Goal: Task Accomplishment & Management: Manage account settings

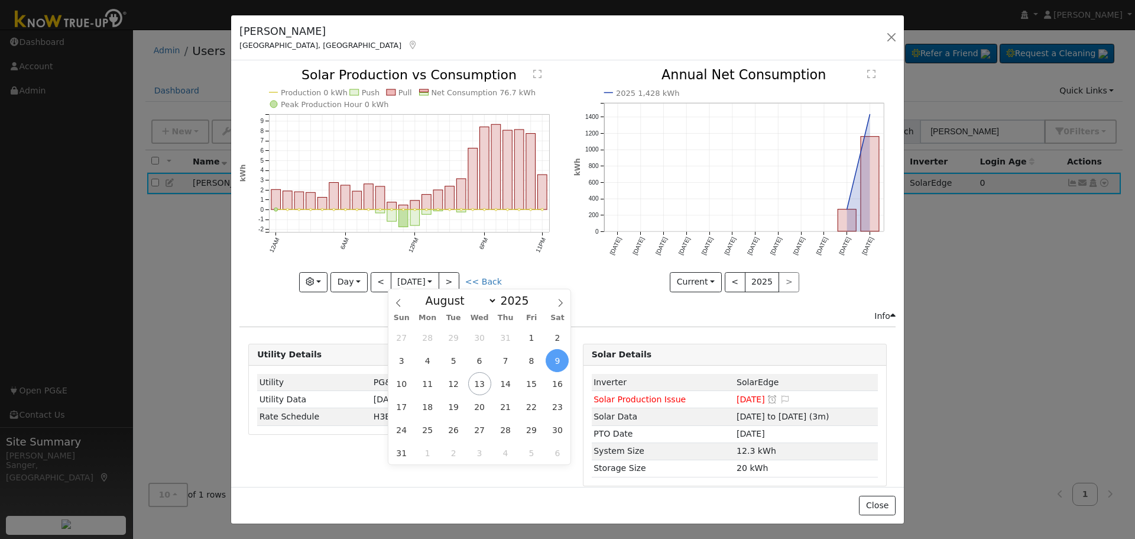
select select "7"
click at [891, 35] on button "button" at bounding box center [891, 37] width 17 height 17
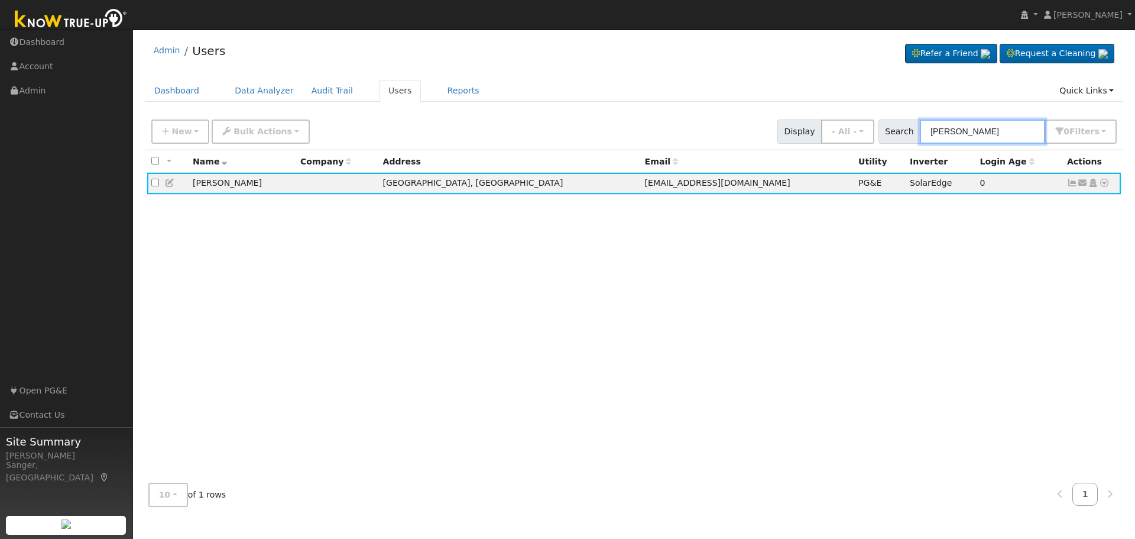
drag, startPoint x: 1018, startPoint y: 131, endPoint x: 855, endPoint y: 145, distance: 163.2
click at [855, 145] on div "New Add User Quick Add Quick Connect Quick Convert Lead Bulk Actions Send Email…" at bounding box center [634, 132] width 978 height 36
paste input "Elmo"
type input "Elmo"
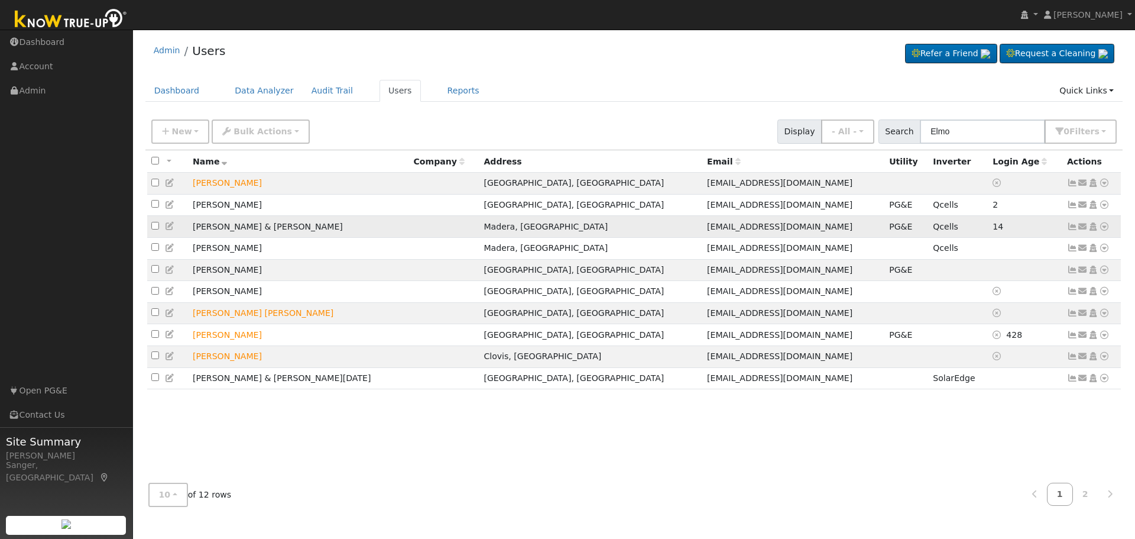
click at [1072, 229] on icon at bounding box center [1072, 226] width 11 height 8
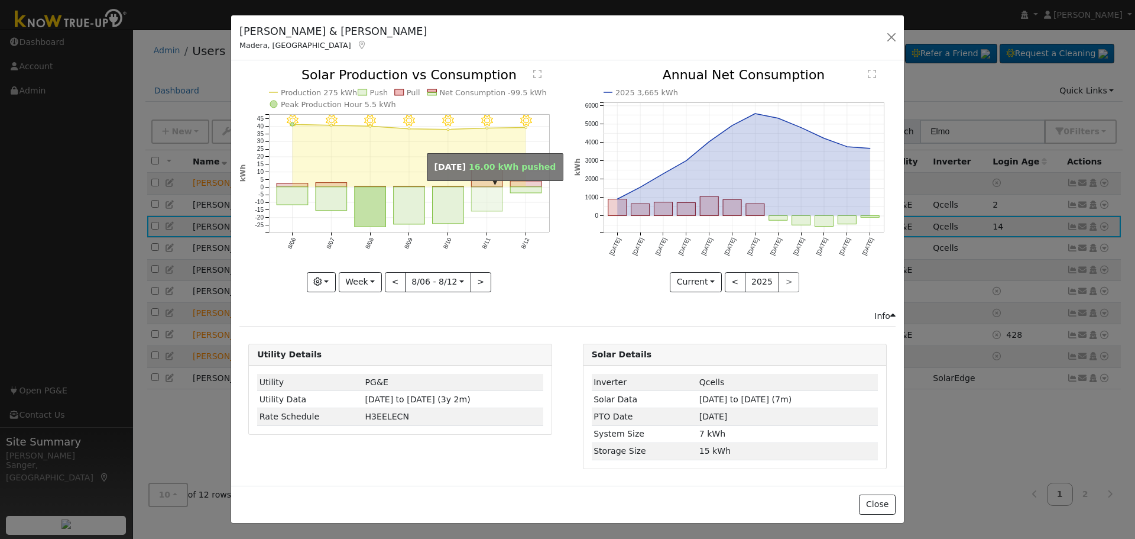
click at [485, 199] on rect "onclick=""" at bounding box center [487, 199] width 31 height 24
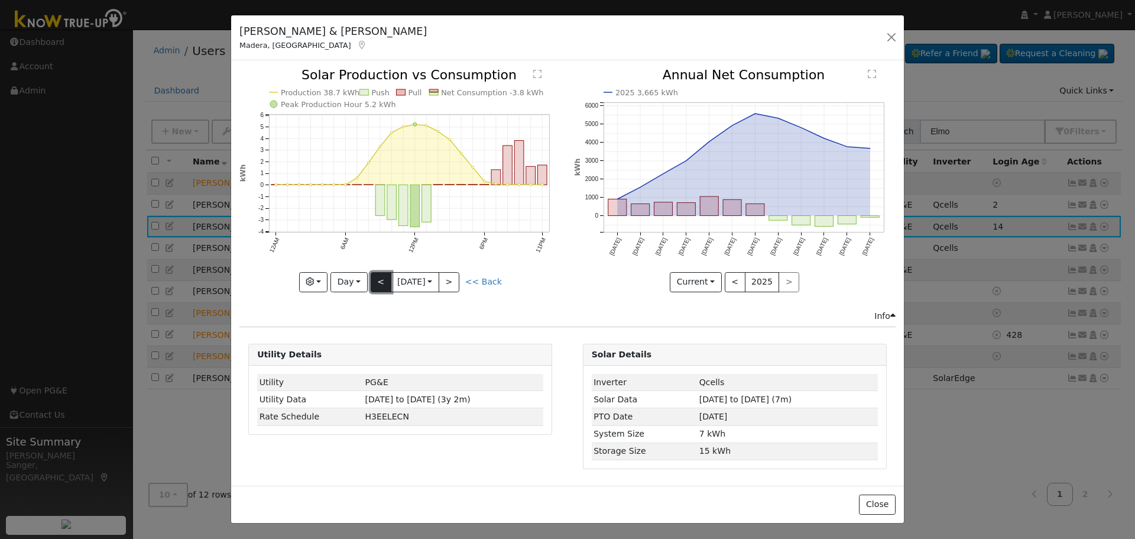
click at [381, 278] on button "<" at bounding box center [381, 282] width 21 height 20
click at [381, 278] on div "Production 39.9 kWh Push Pull Net Consumption -25.9 kWh Peak Production Hour 5.…" at bounding box center [400, 180] width 322 height 223
click at [381, 278] on button "<" at bounding box center [381, 282] width 21 height 20
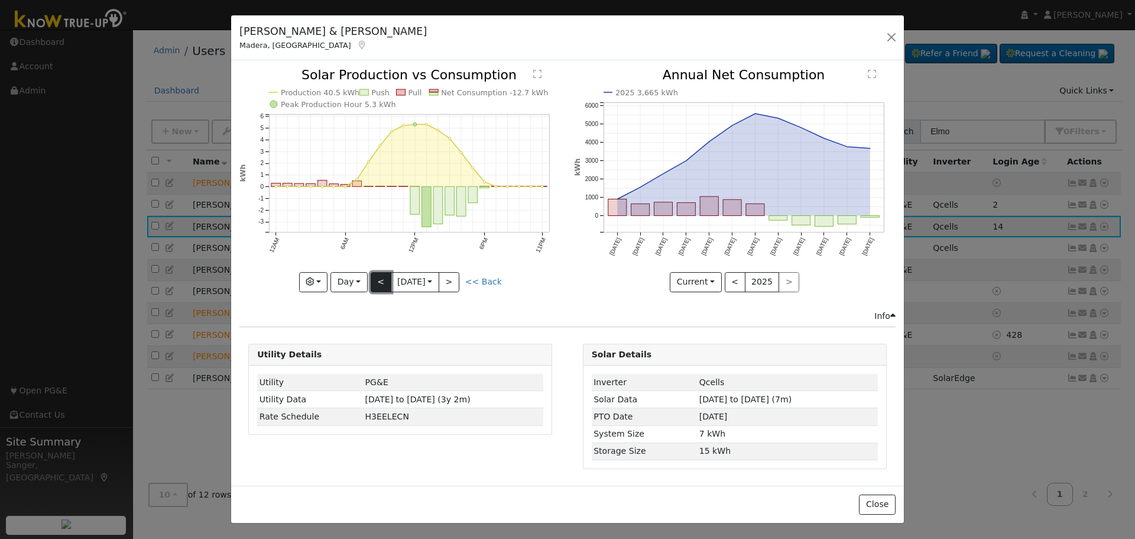
click at [381, 278] on button "<" at bounding box center [381, 282] width 21 height 20
click at [381, 278] on div "Production 41.1 kWh Push Pull Net Consumption -9.4 kWh Peak Production Hour 5.5…" at bounding box center [400, 180] width 322 height 223
click at [381, 278] on button "<" at bounding box center [381, 282] width 21 height 20
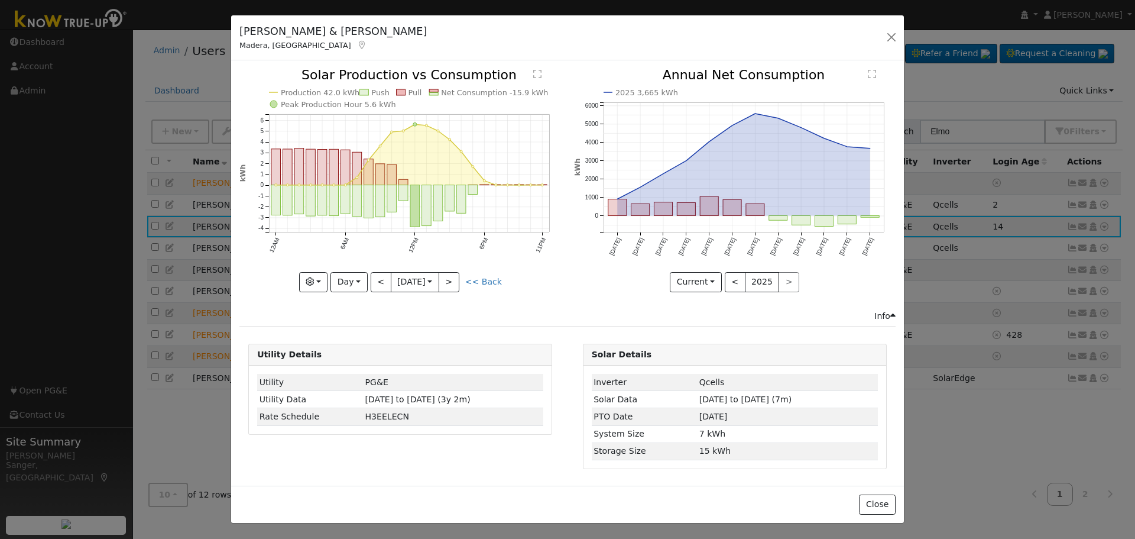
click at [380, 279] on div "Production 42.0 kWh Push Pull Net Consumption -15.9 kWh Peak Production Hour 5.…" at bounding box center [400, 180] width 322 height 223
click at [380, 279] on button "<" at bounding box center [381, 282] width 21 height 20
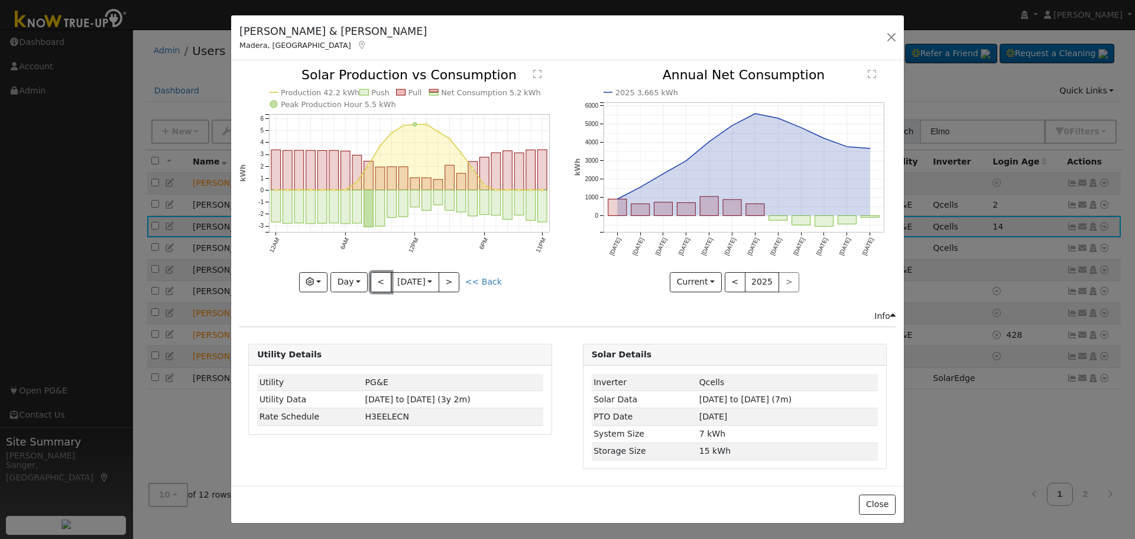
click at [380, 279] on button "<" at bounding box center [381, 282] width 21 height 20
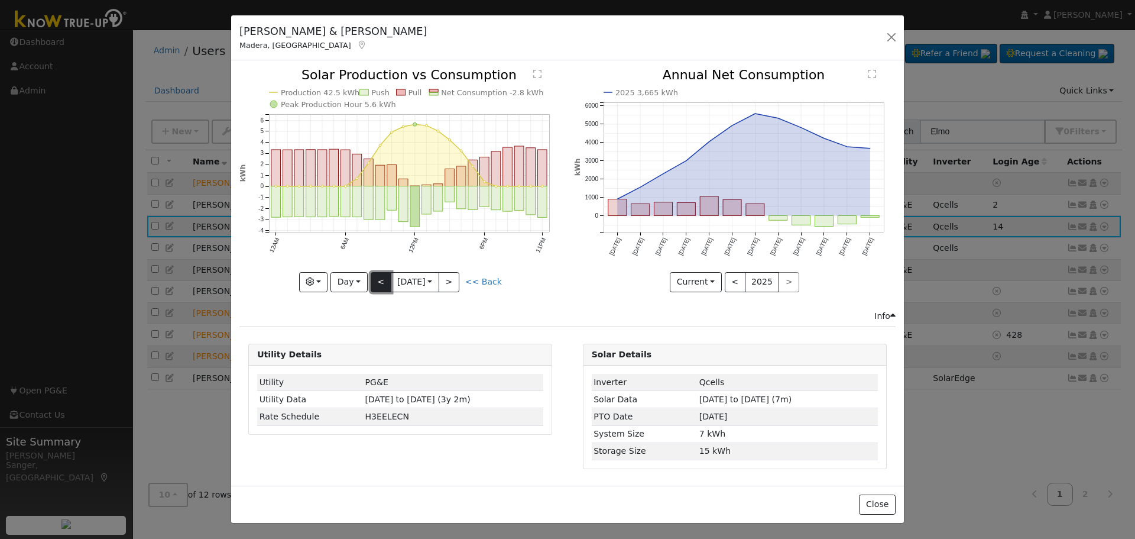
click at [380, 278] on button "<" at bounding box center [381, 282] width 21 height 20
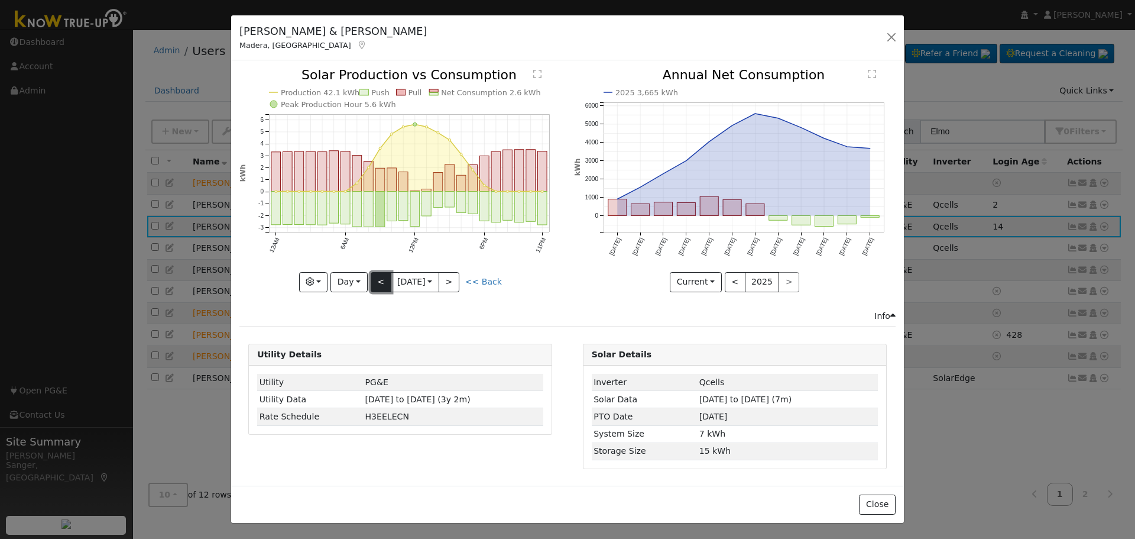
click at [380, 278] on button "<" at bounding box center [381, 282] width 21 height 20
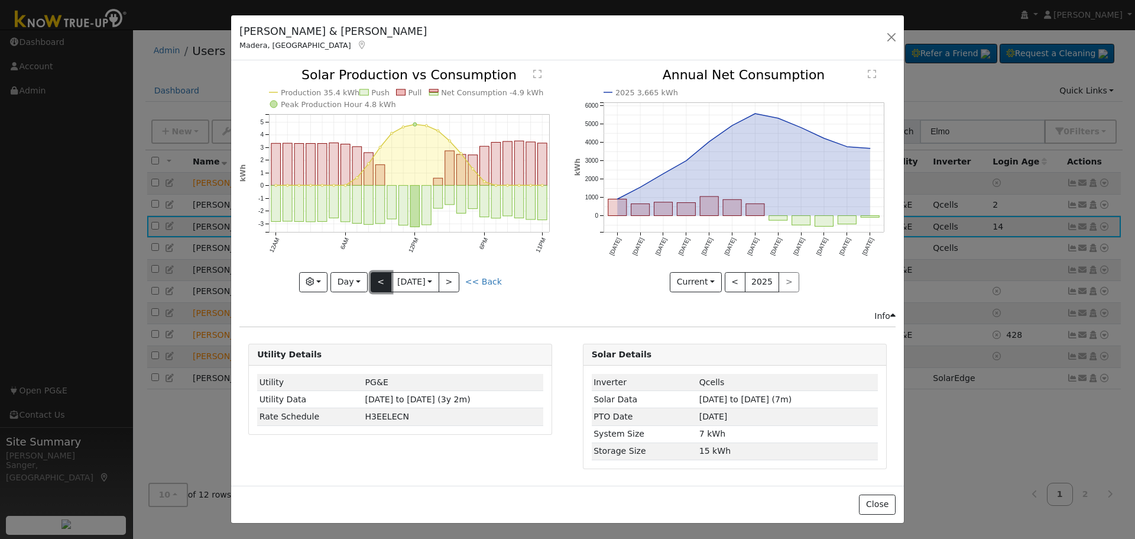
click at [380, 278] on button "<" at bounding box center [381, 282] width 21 height 20
click at [378, 277] on button "<" at bounding box center [381, 282] width 21 height 20
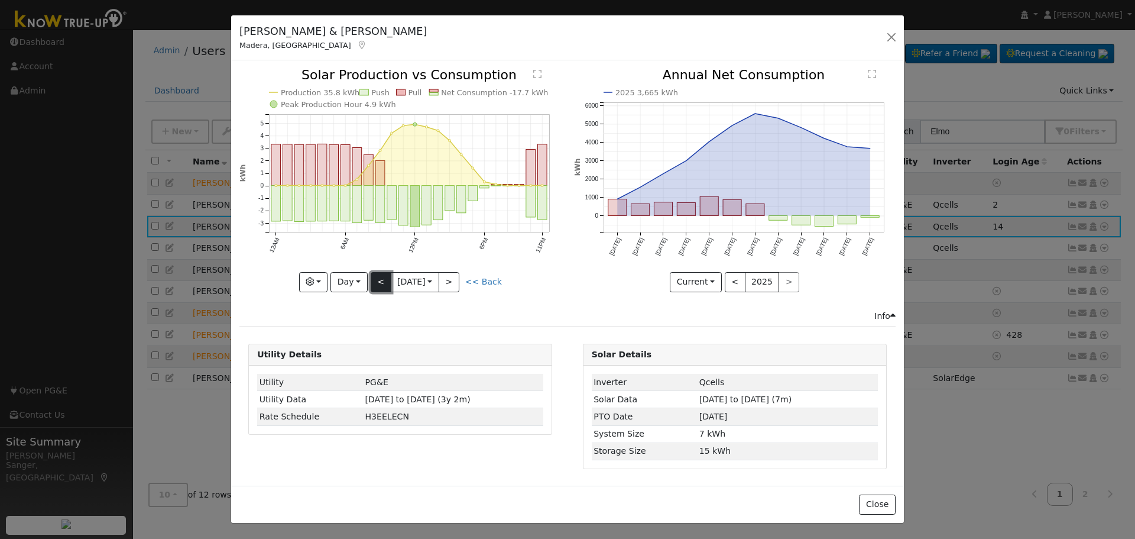
click at [378, 277] on button "<" at bounding box center [381, 282] width 21 height 20
click at [383, 279] on button "<" at bounding box center [381, 282] width 21 height 20
click at [379, 281] on button "<" at bounding box center [381, 282] width 21 height 20
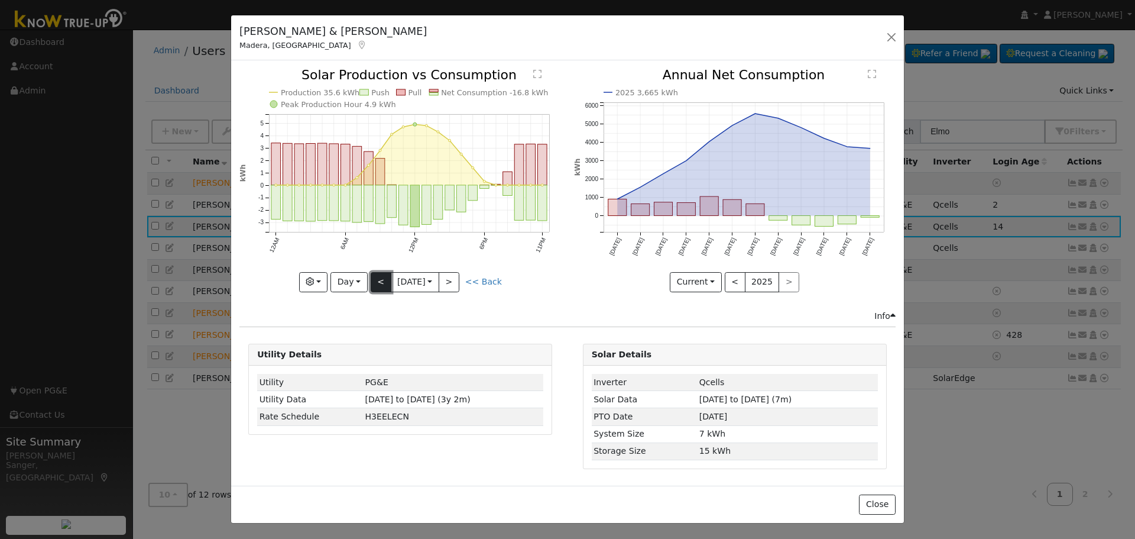
click at [381, 282] on button "<" at bounding box center [381, 282] width 21 height 20
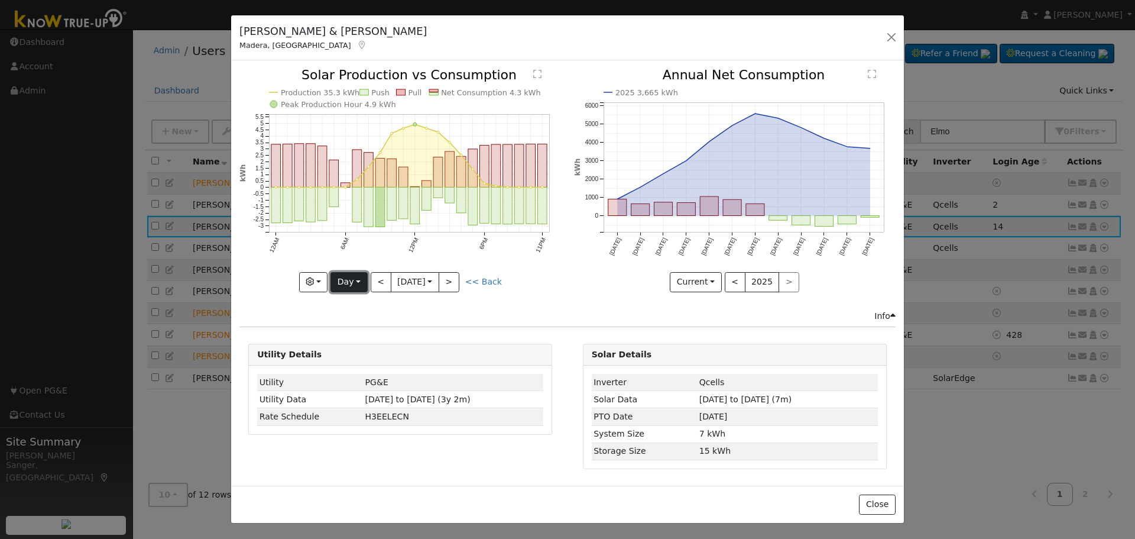
click at [344, 282] on button "Day" at bounding box center [349, 282] width 37 height 20
click at [360, 321] on link "Week" at bounding box center [372, 323] width 82 height 17
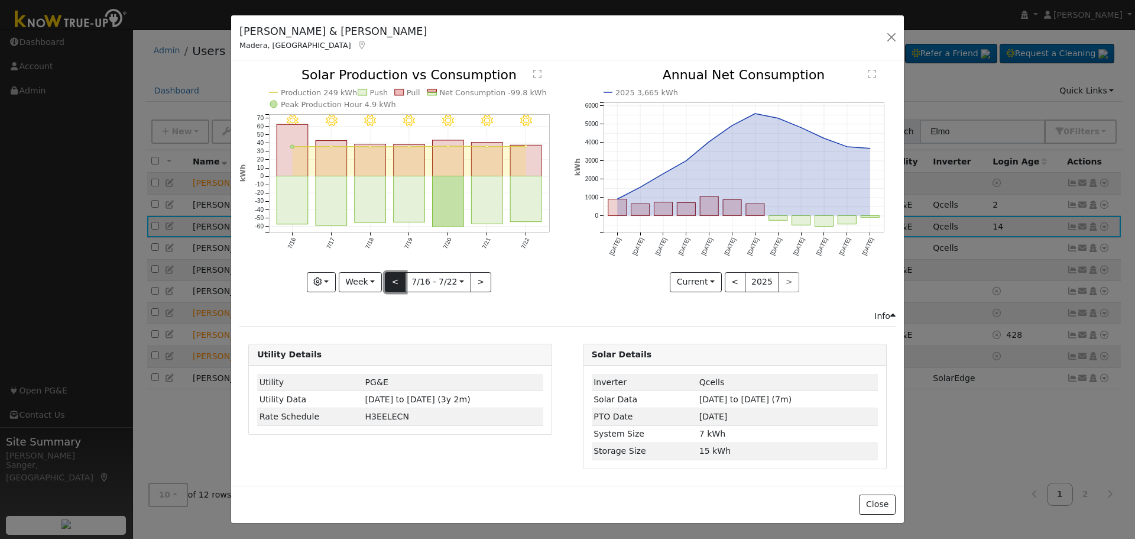
click at [394, 280] on button "<" at bounding box center [395, 282] width 21 height 20
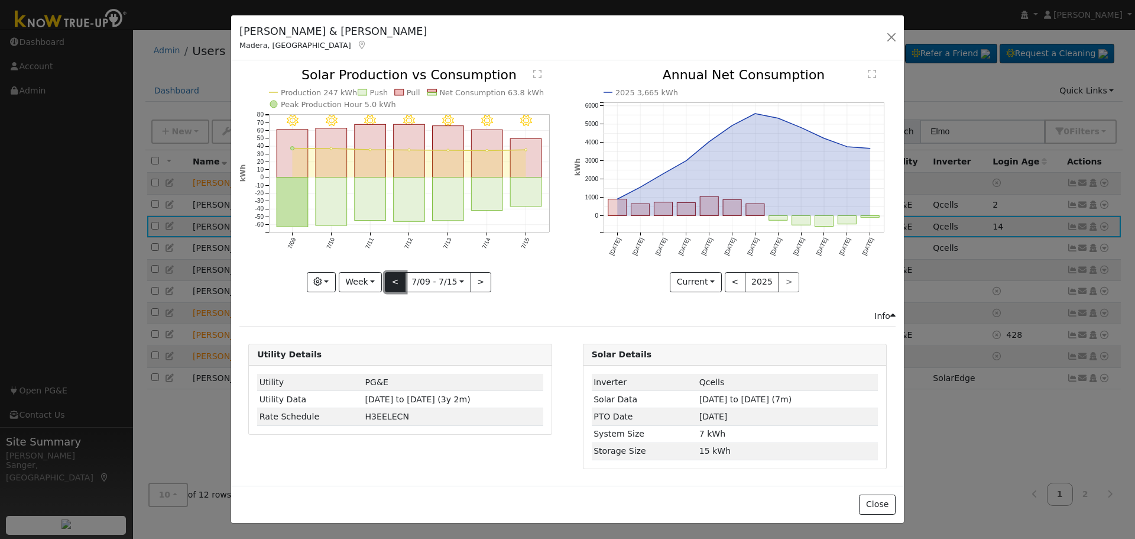
click at [398, 280] on button "<" at bounding box center [395, 282] width 21 height 20
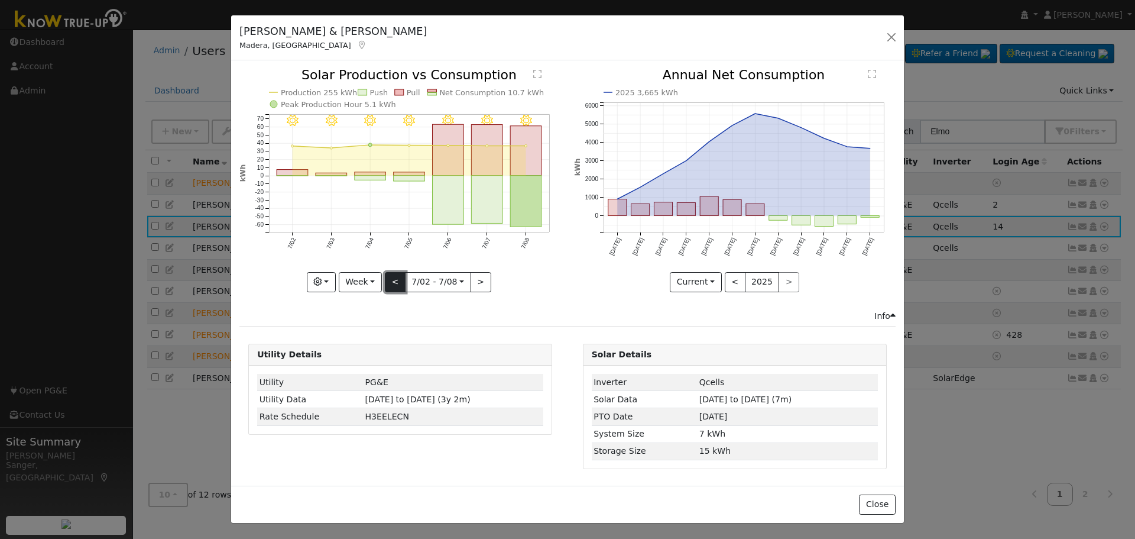
click at [390, 276] on button "<" at bounding box center [395, 282] width 21 height 20
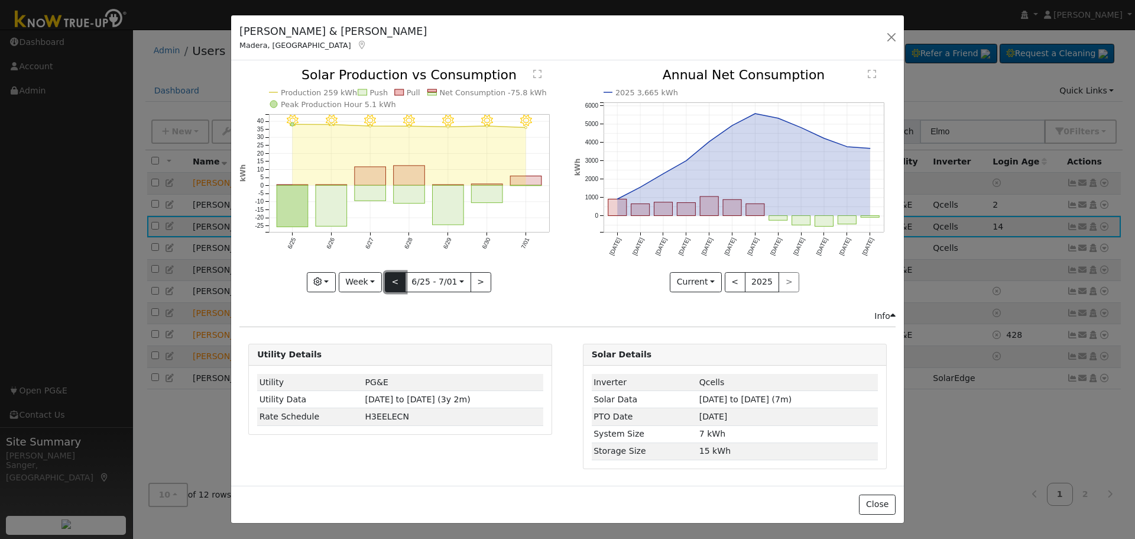
click at [390, 276] on button "<" at bounding box center [395, 282] width 21 height 20
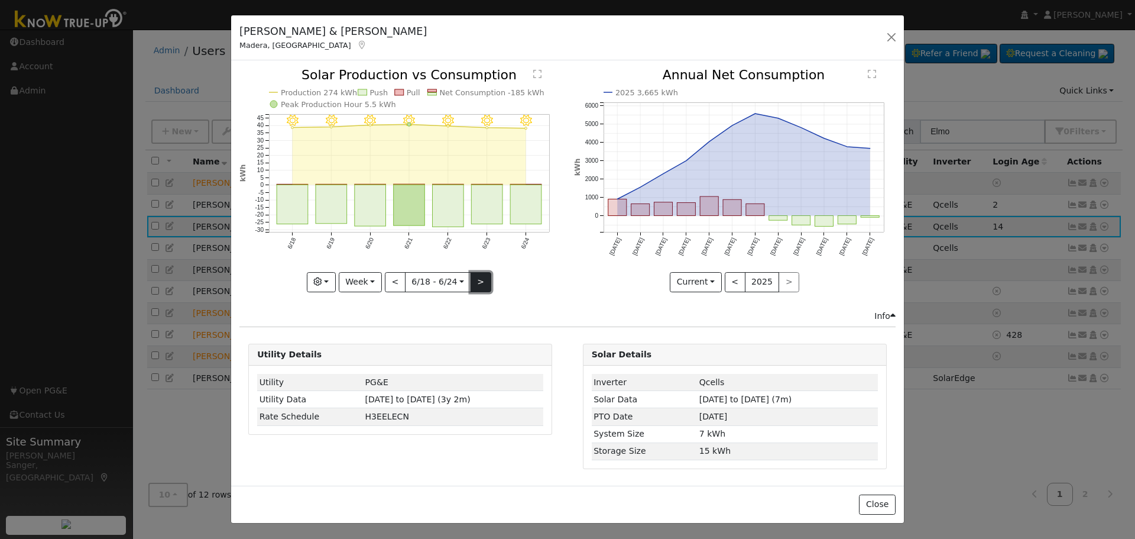
click at [481, 281] on button ">" at bounding box center [481, 282] width 21 height 20
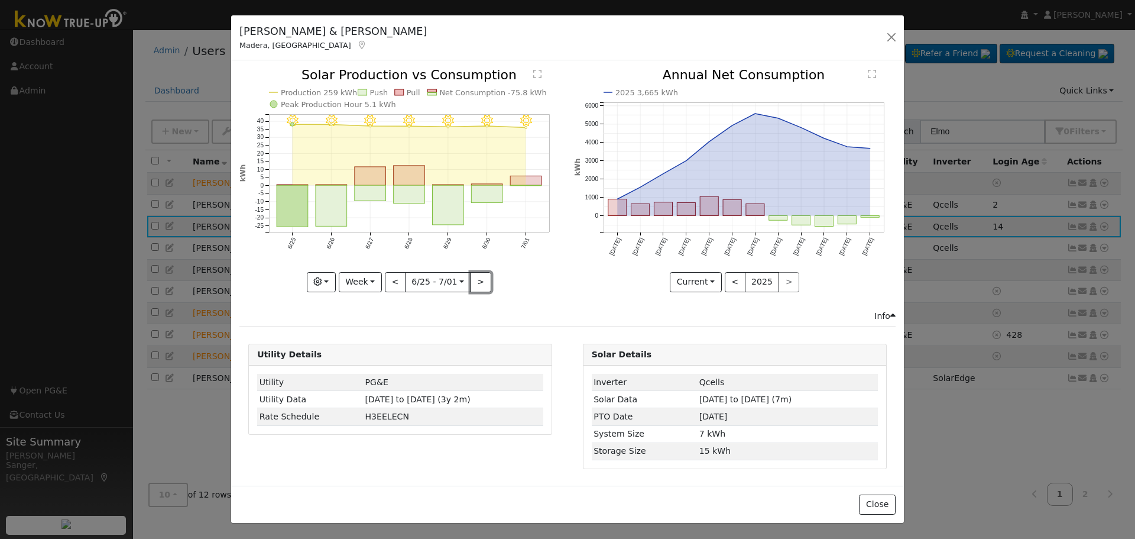
click at [481, 281] on button ">" at bounding box center [481, 282] width 21 height 20
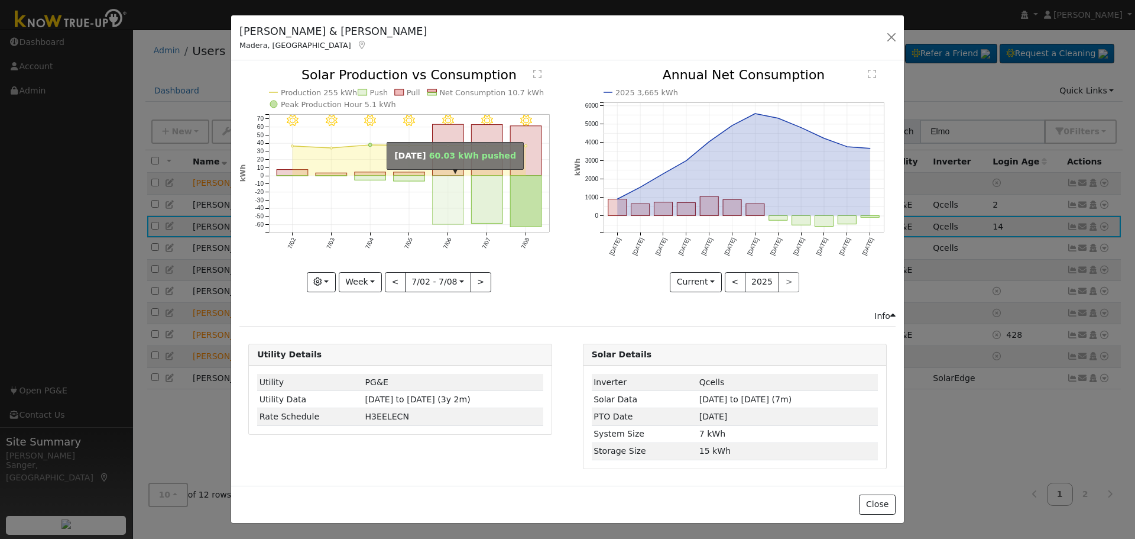
click at [445, 190] on rect "onclick=""" at bounding box center [448, 200] width 31 height 49
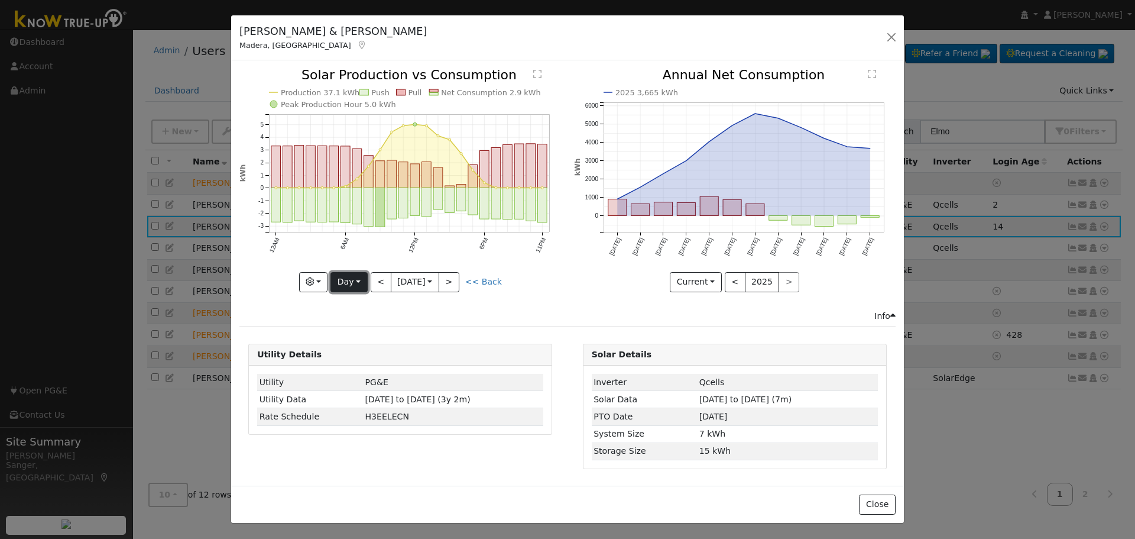
click at [348, 275] on button "Day" at bounding box center [349, 282] width 37 height 20
click at [361, 326] on link "Week" at bounding box center [372, 323] width 82 height 17
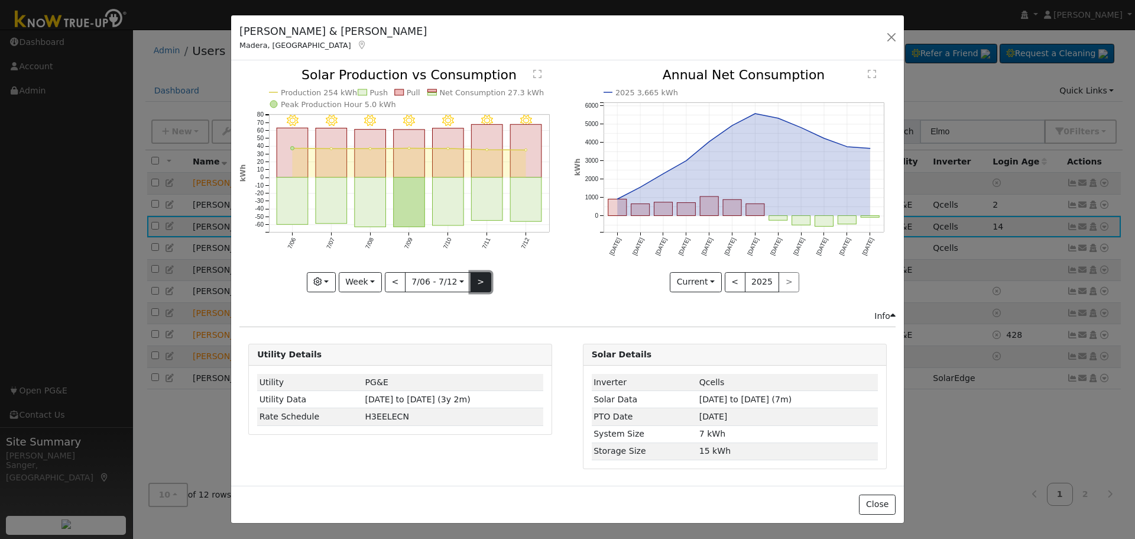
click at [476, 284] on button ">" at bounding box center [481, 282] width 21 height 20
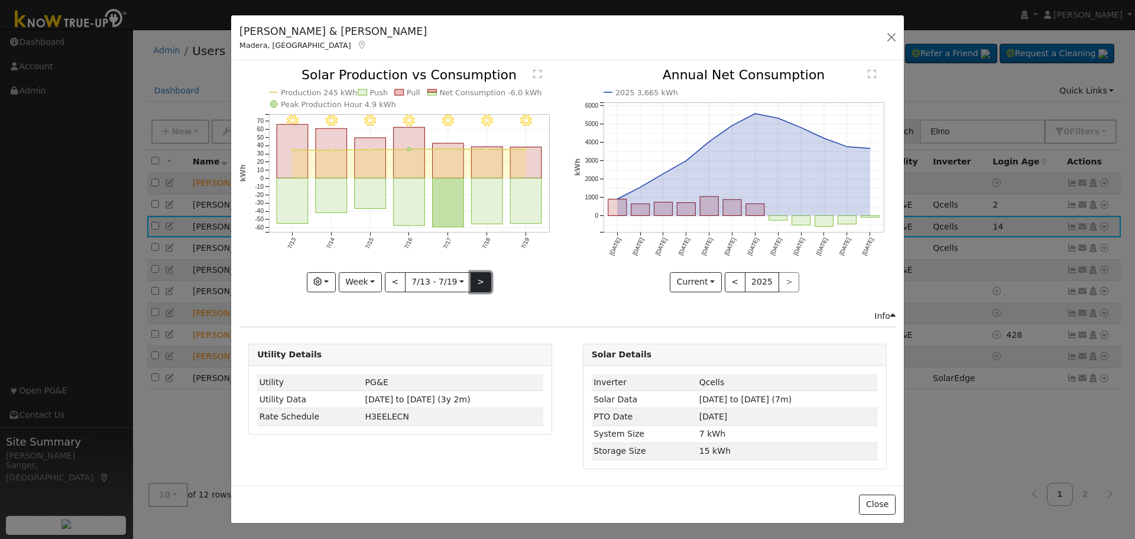
click at [476, 284] on button ">" at bounding box center [481, 282] width 21 height 20
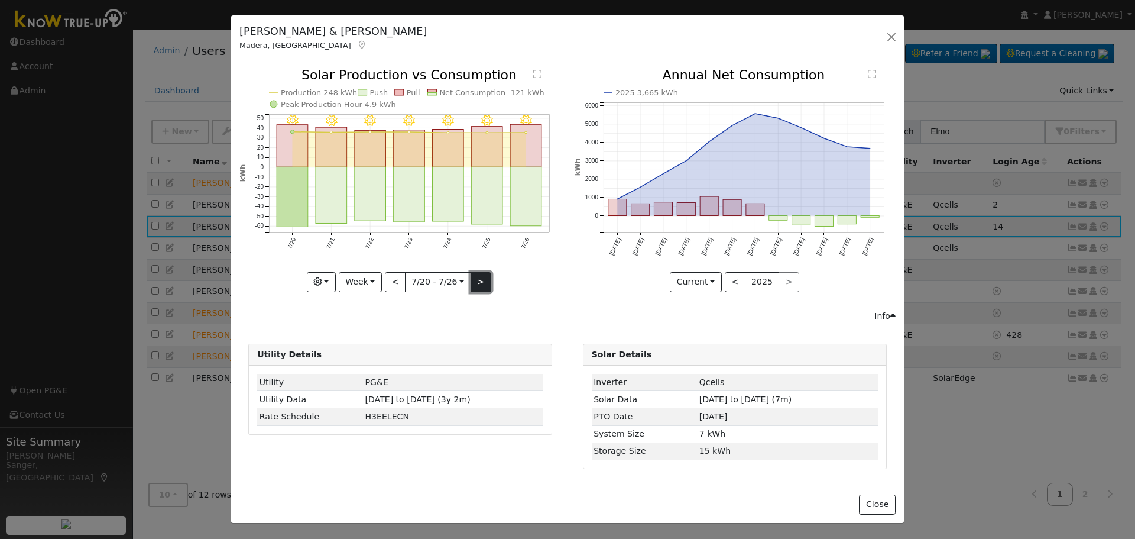
click at [476, 284] on button ">" at bounding box center [481, 282] width 21 height 20
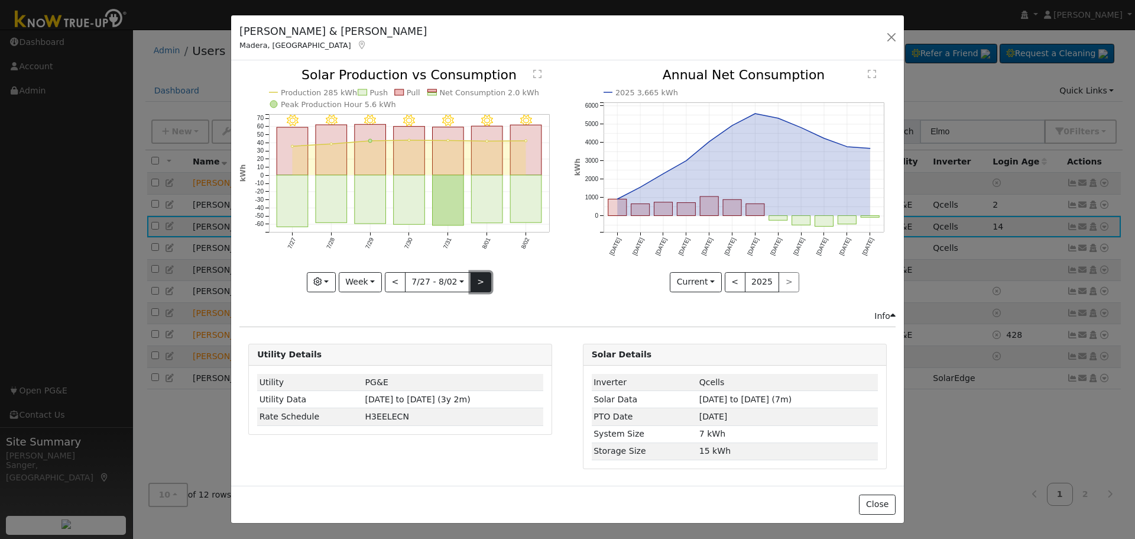
click at [476, 284] on button ">" at bounding box center [481, 282] width 21 height 20
type input "[DATE]"
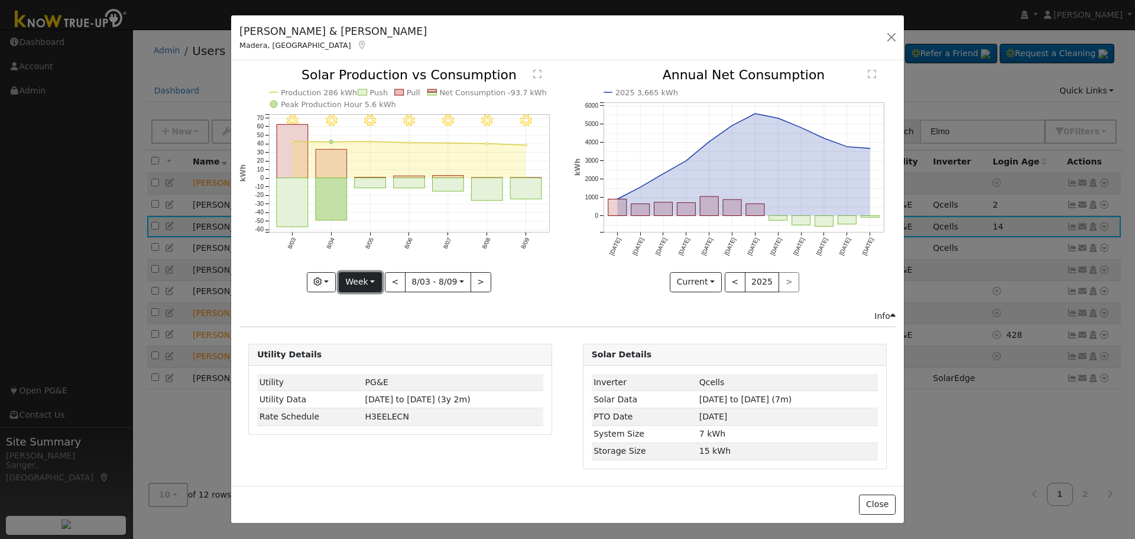
click at [354, 284] on button "Week" at bounding box center [360, 282] width 43 height 20
click at [374, 367] on link "Custom" at bounding box center [380, 373] width 82 height 17
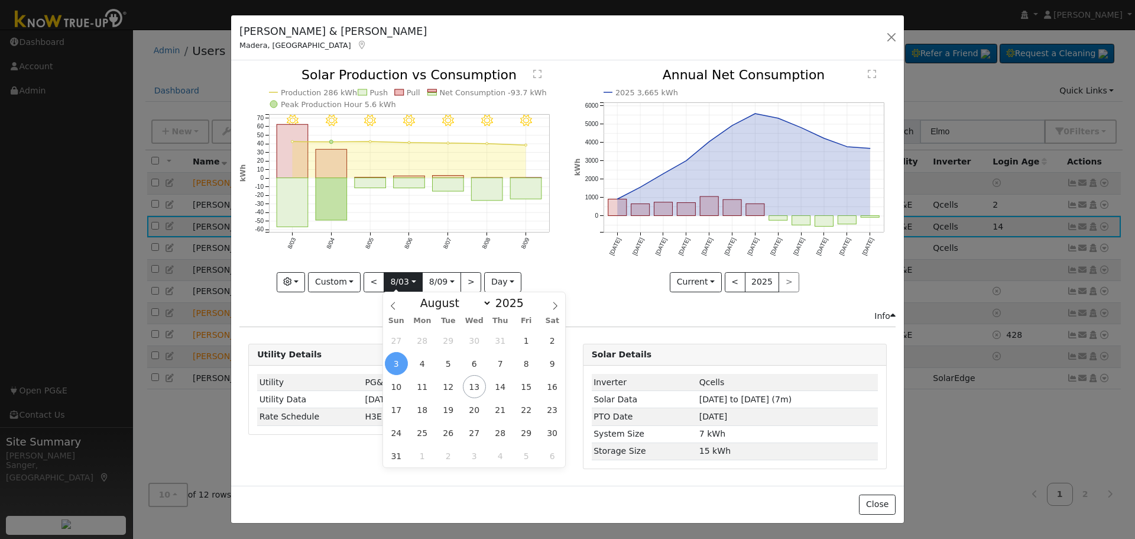
click at [395, 281] on input "[DATE]" at bounding box center [403, 282] width 38 height 19
click at [455, 305] on select "January February March April May June July August September October November De…" at bounding box center [453, 303] width 77 height 14
select select "6"
click at [424, 296] on select "January February March April May June July August September October November De…" at bounding box center [453, 303] width 77 height 14
click at [399, 363] on span "6" at bounding box center [396, 363] width 23 height 23
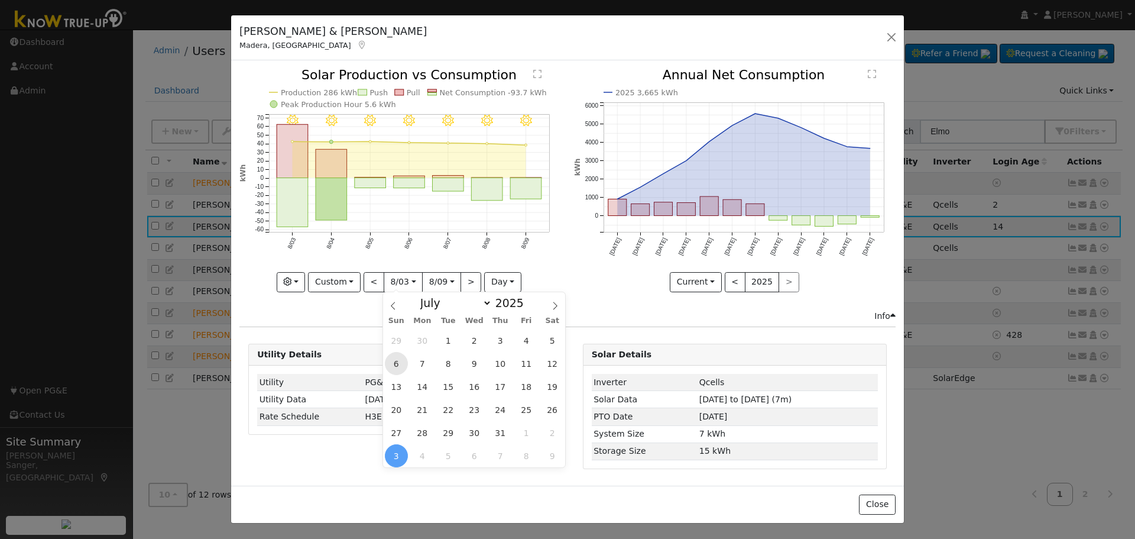
type input "[DATE]"
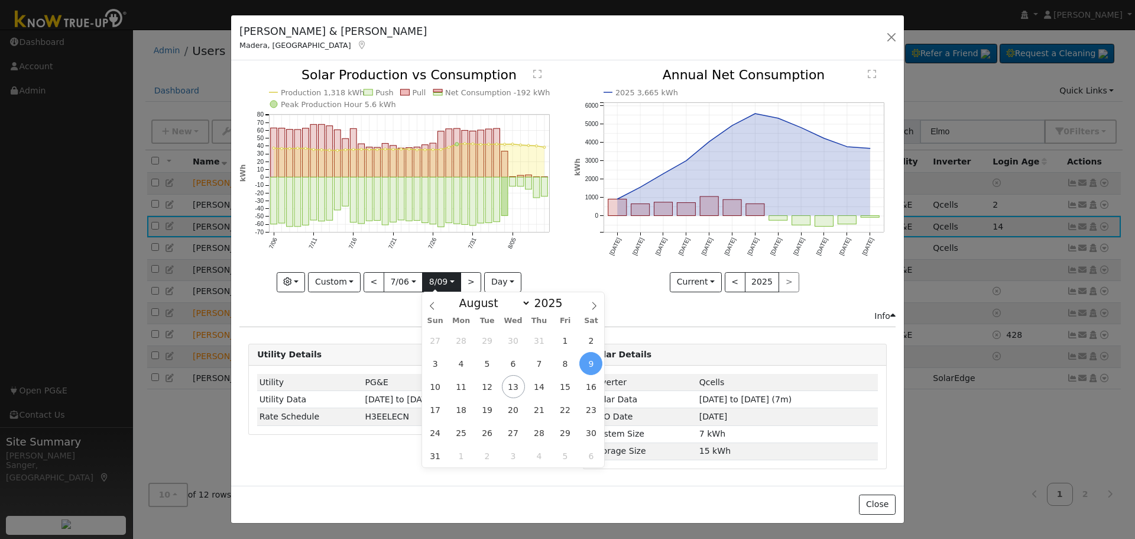
click at [446, 283] on input "[DATE]" at bounding box center [442, 282] width 38 height 19
click at [465, 363] on span "4" at bounding box center [461, 363] width 23 height 23
type input "[DATE]"
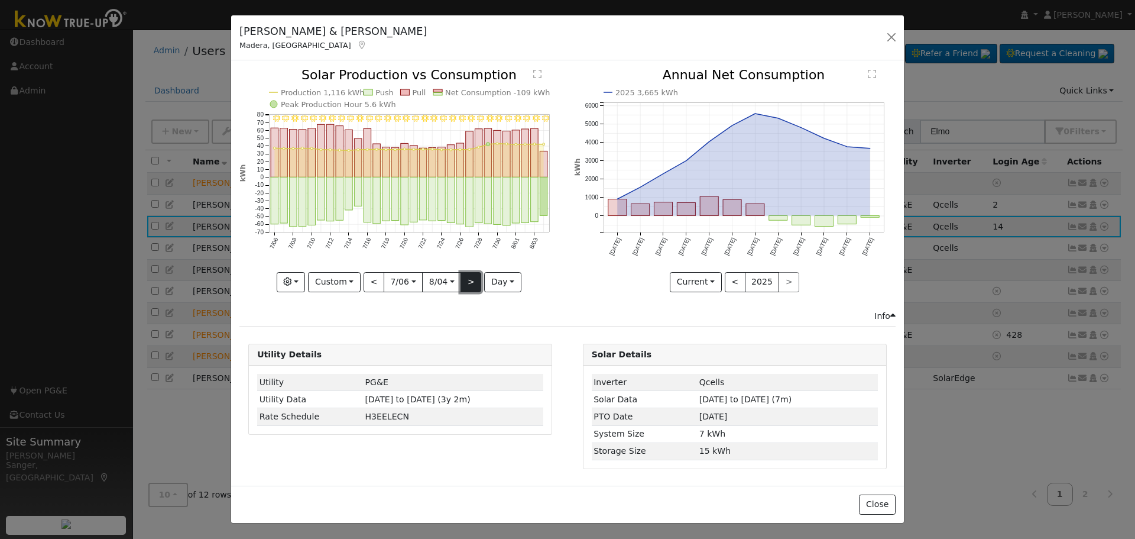
click at [468, 277] on button ">" at bounding box center [471, 282] width 21 height 20
type input "[DATE]"
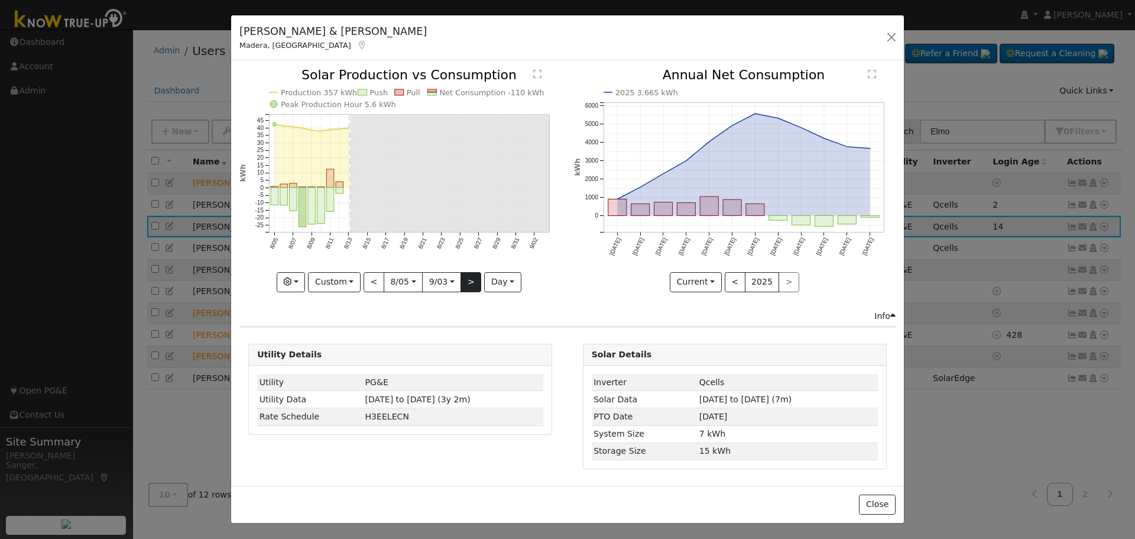
click at [468, 277] on div at bounding box center [400, 180] width 322 height 223
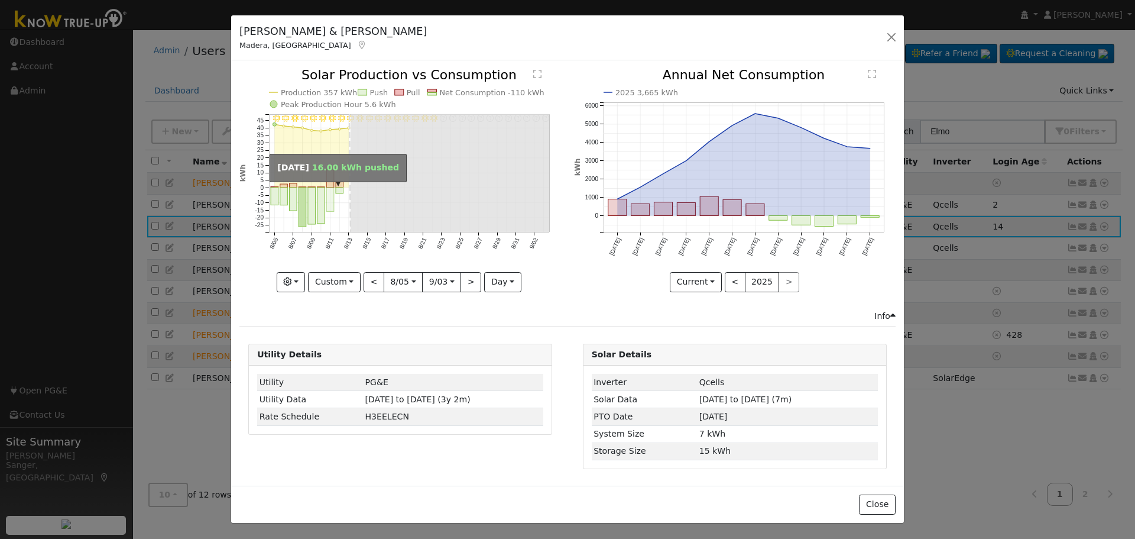
click at [332, 199] on rect "onclick=""" at bounding box center [330, 199] width 8 height 24
type input "[DATE]"
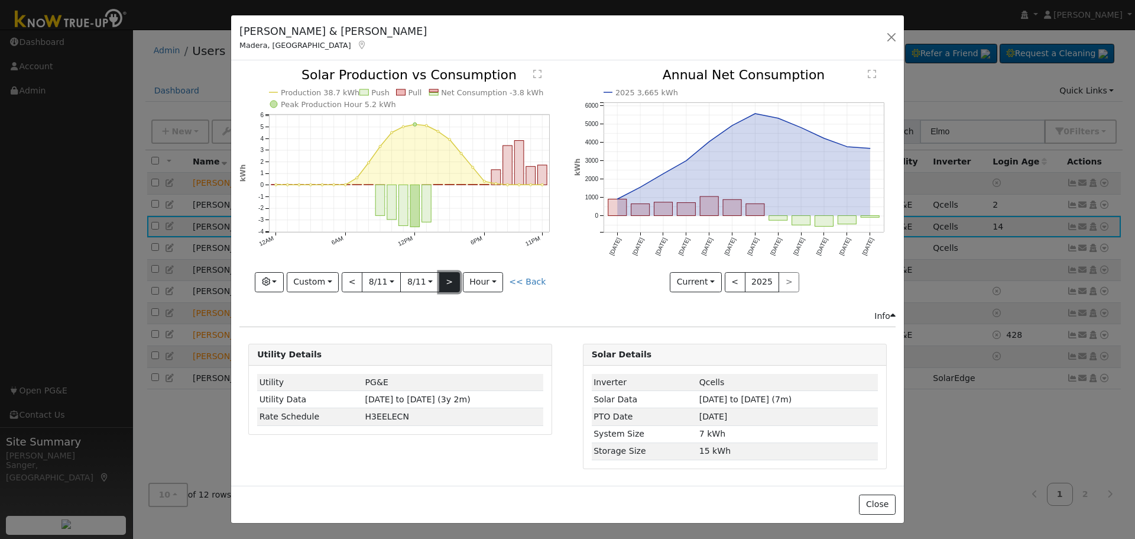
click at [448, 281] on button ">" at bounding box center [449, 282] width 21 height 20
type input "[DATE]"
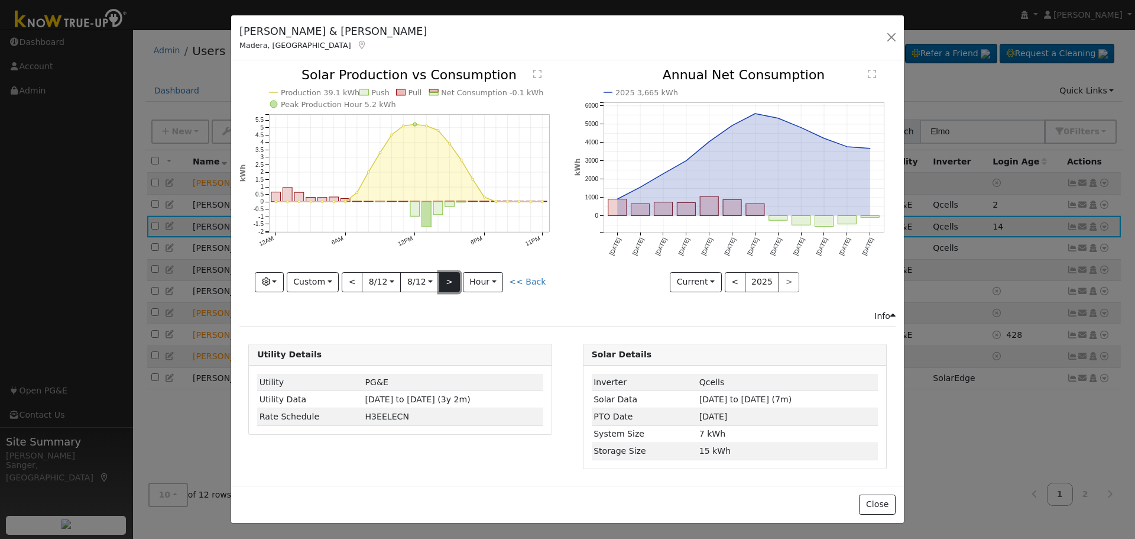
click at [450, 281] on button ">" at bounding box center [449, 282] width 21 height 20
type input "[DATE]"
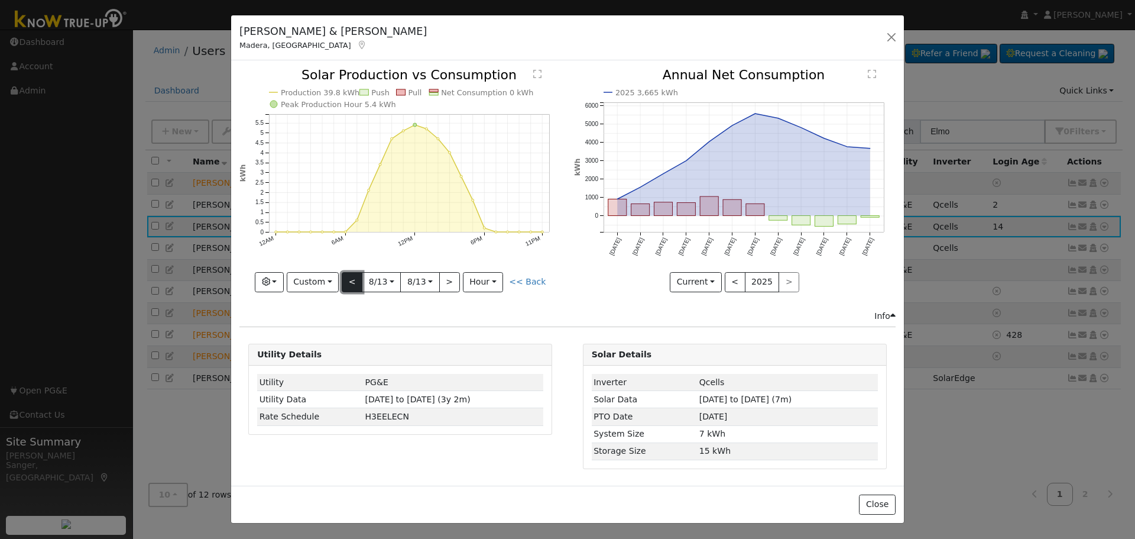
click at [355, 283] on button "<" at bounding box center [352, 282] width 21 height 20
type input "[DATE]"
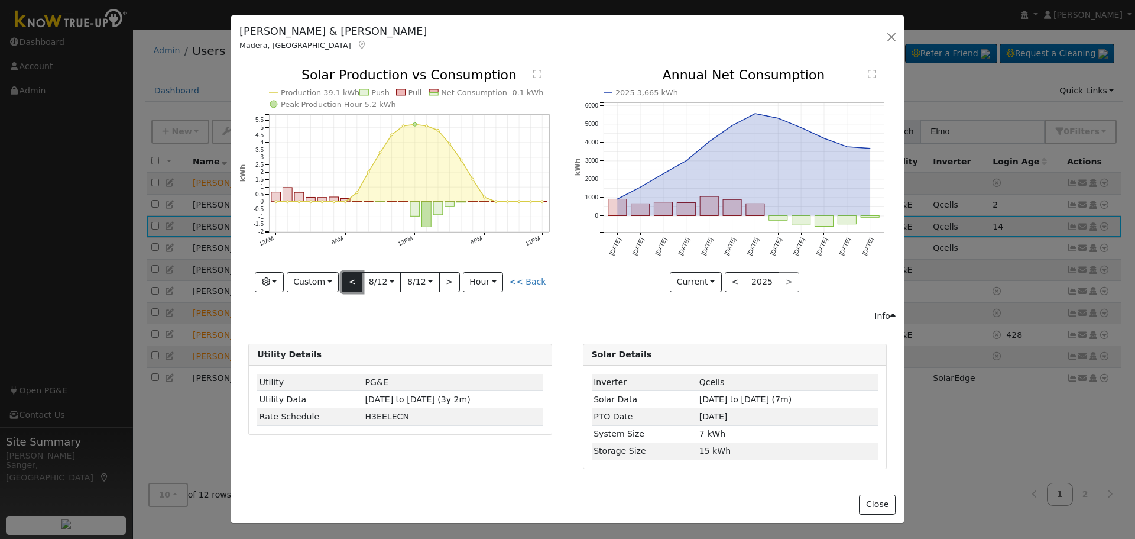
click at [355, 283] on button "<" at bounding box center [352, 282] width 21 height 20
type input "[DATE]"
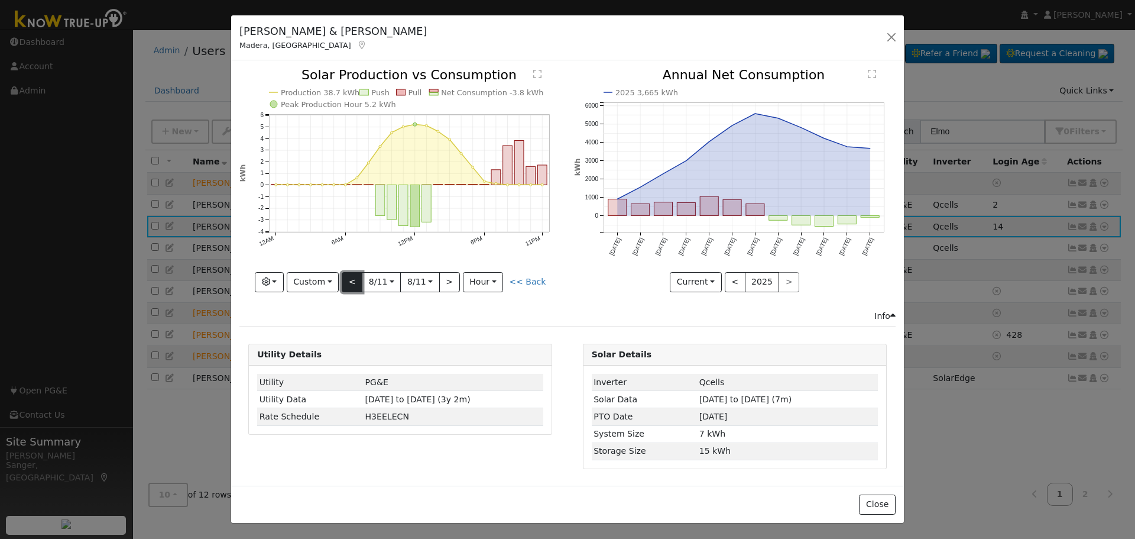
click at [355, 281] on button "<" at bounding box center [352, 282] width 21 height 20
type input "[DATE]"
click at [355, 281] on button "<" at bounding box center [352, 282] width 21 height 20
type input "[DATE]"
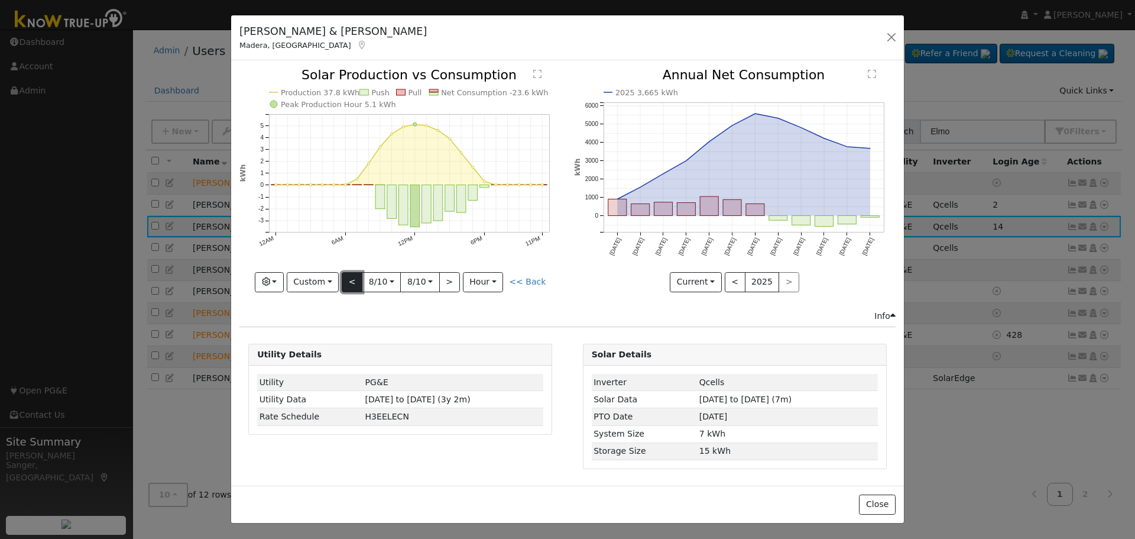
type input "[DATE]"
click at [355, 281] on button "<" at bounding box center [352, 282] width 21 height 20
type input "[DATE]"
click at [355, 281] on button "<" at bounding box center [352, 282] width 21 height 20
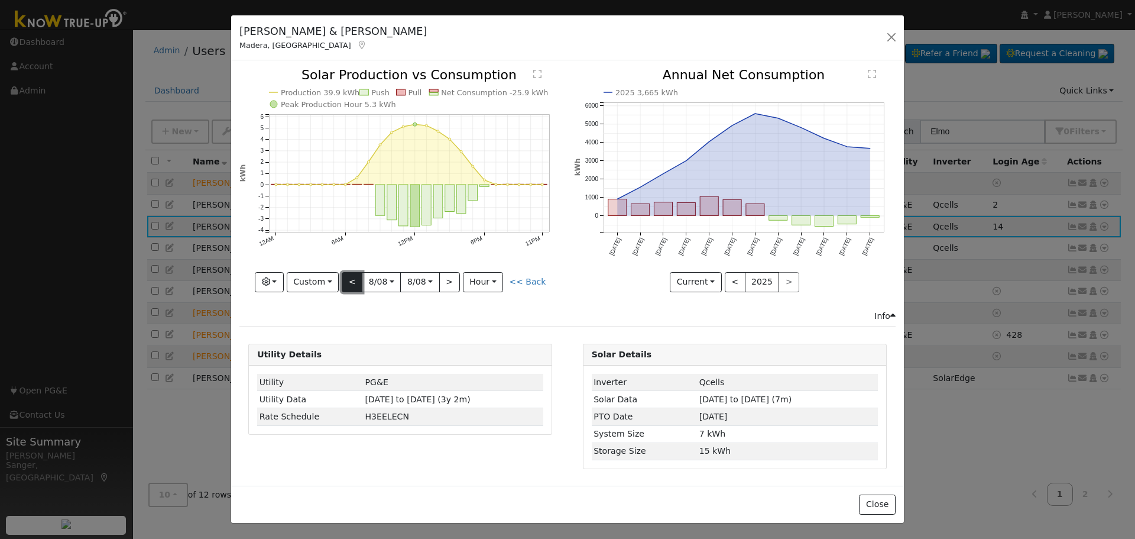
type input "[DATE]"
click at [355, 281] on button "<" at bounding box center [352, 282] width 21 height 20
type input "[DATE]"
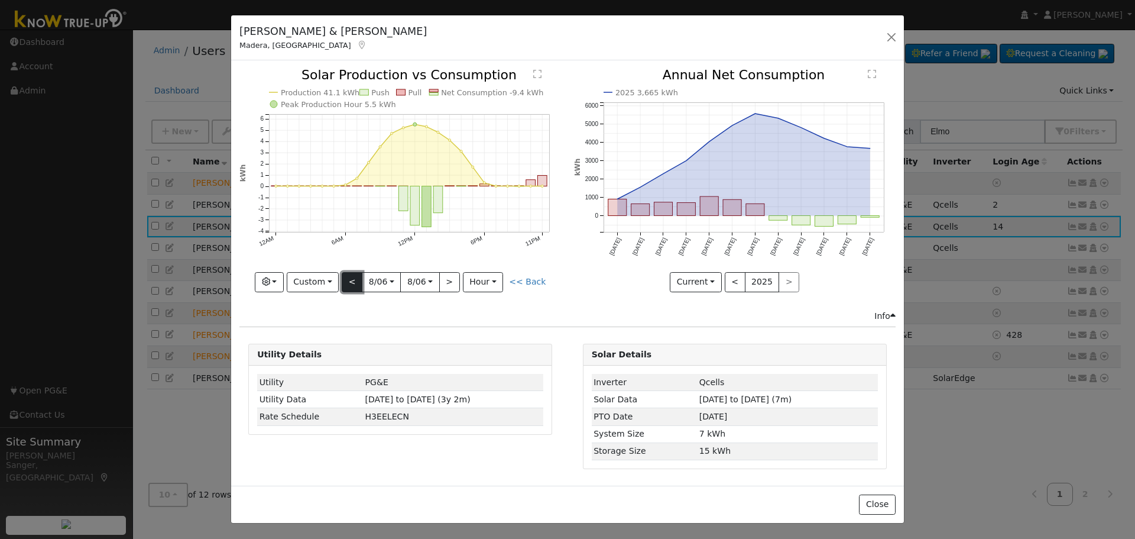
click at [355, 281] on button "<" at bounding box center [352, 282] width 21 height 20
type input "[DATE]"
click at [348, 280] on button "<" at bounding box center [352, 282] width 21 height 20
type input "[DATE]"
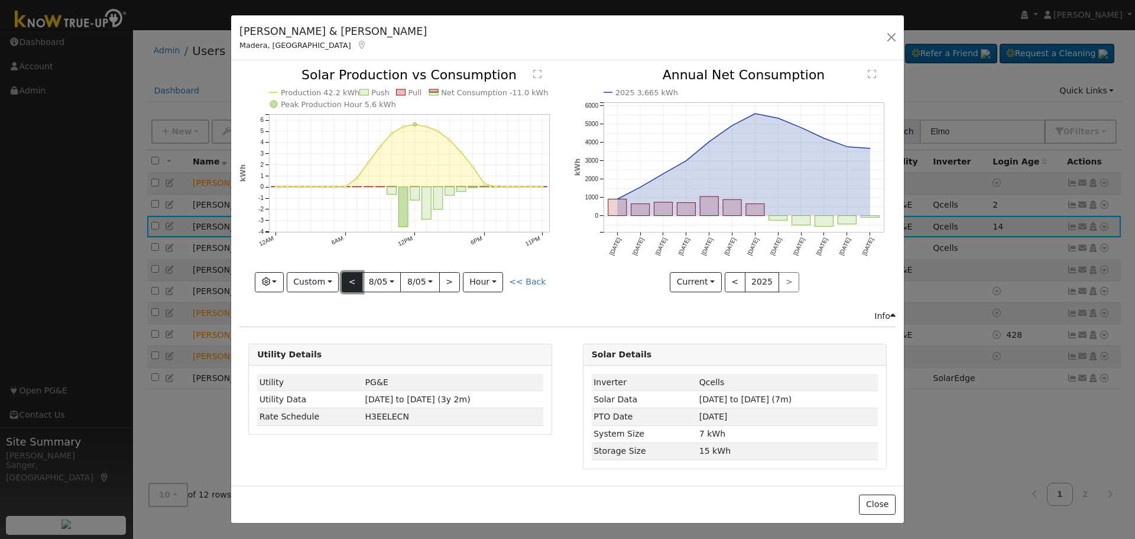
type input "[DATE]"
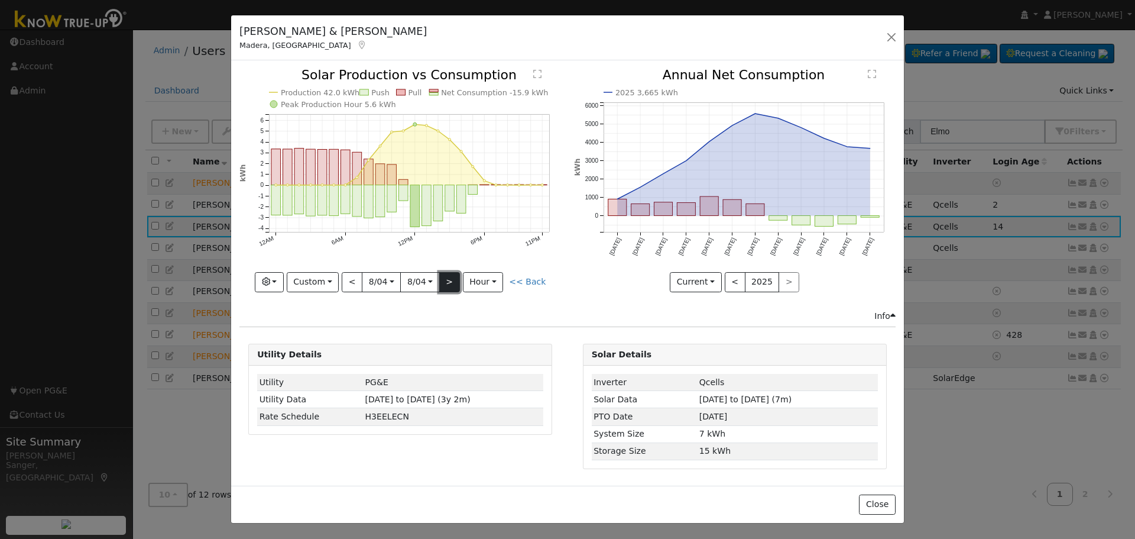
click at [445, 282] on button ">" at bounding box center [449, 282] width 21 height 20
type input "[DATE]"
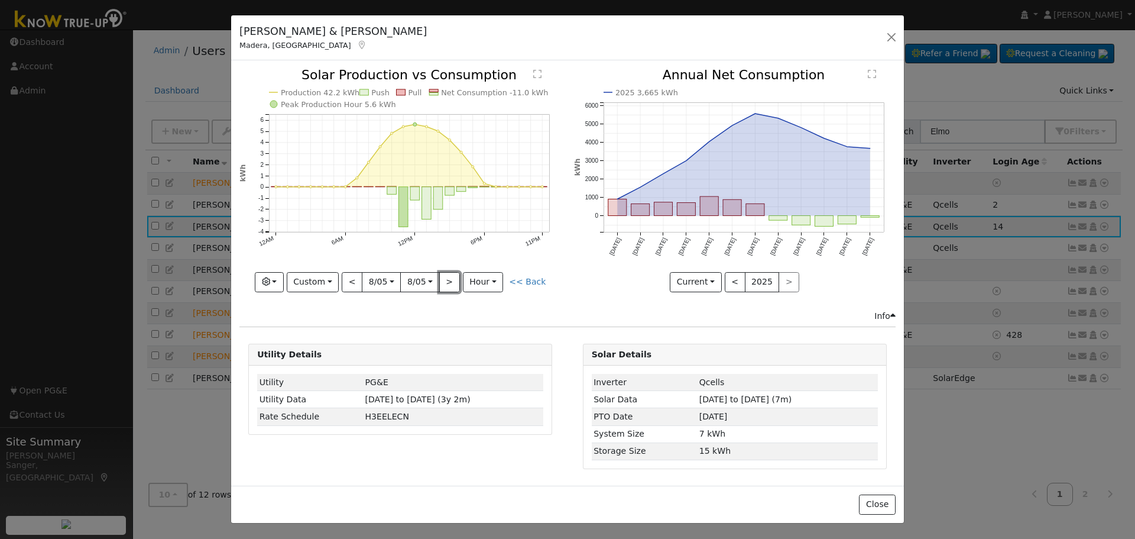
click at [445, 281] on button ">" at bounding box center [449, 282] width 21 height 20
type input "[DATE]"
click at [445, 281] on button ">" at bounding box center [449, 282] width 21 height 20
type input "[DATE]"
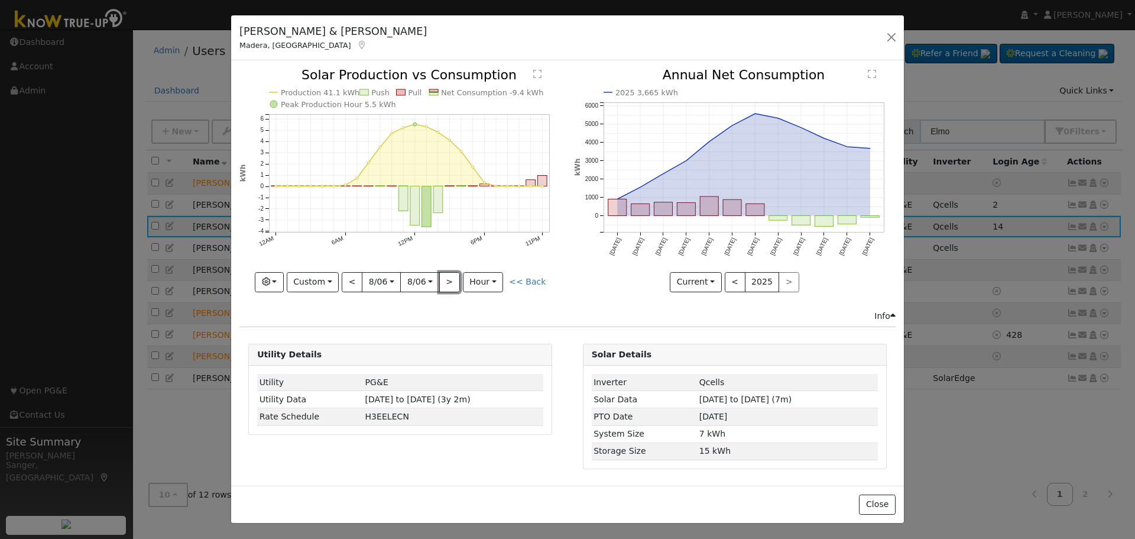
type input "[DATE]"
click at [445, 281] on button ">" at bounding box center [449, 282] width 21 height 20
type input "[DATE]"
click at [447, 276] on button ">" at bounding box center [449, 282] width 21 height 20
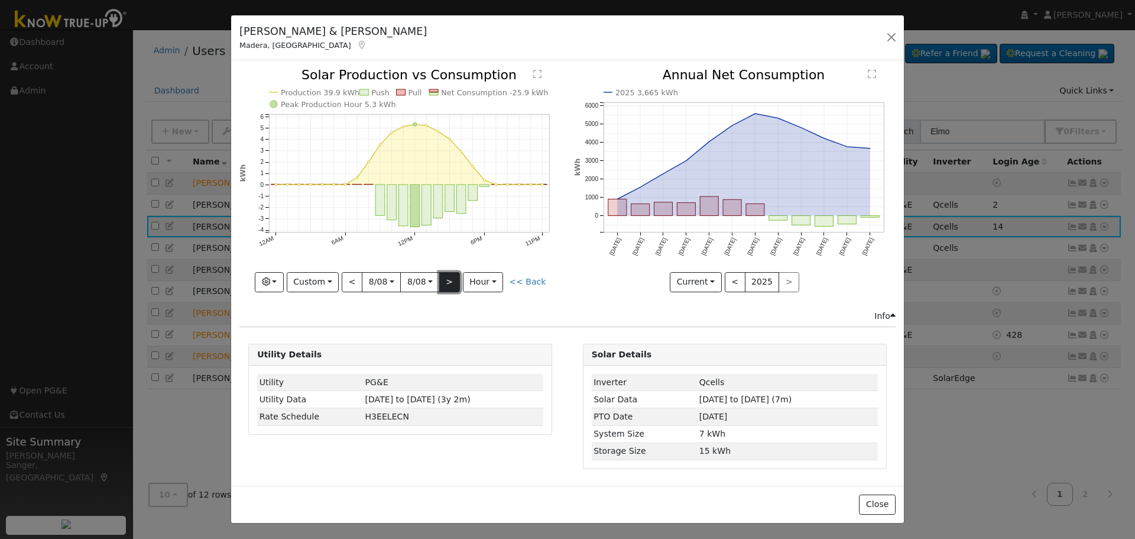
type input "[DATE]"
click at [447, 276] on button ">" at bounding box center [449, 282] width 21 height 20
type input "[DATE]"
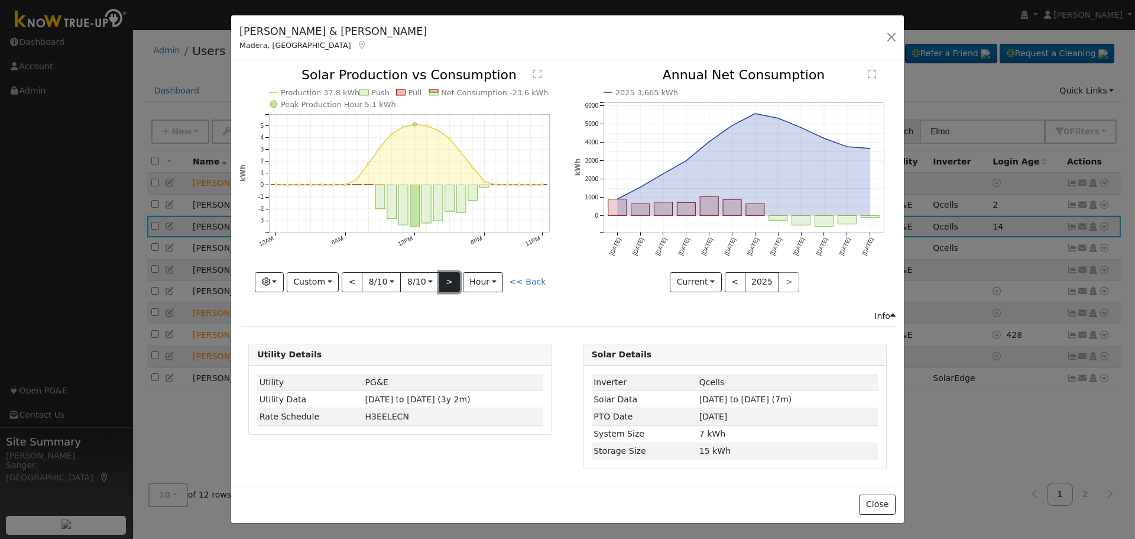
click at [447, 276] on button ">" at bounding box center [449, 282] width 21 height 20
type input "[DATE]"
click at [450, 282] on button ">" at bounding box center [449, 282] width 21 height 20
type input "[DATE]"
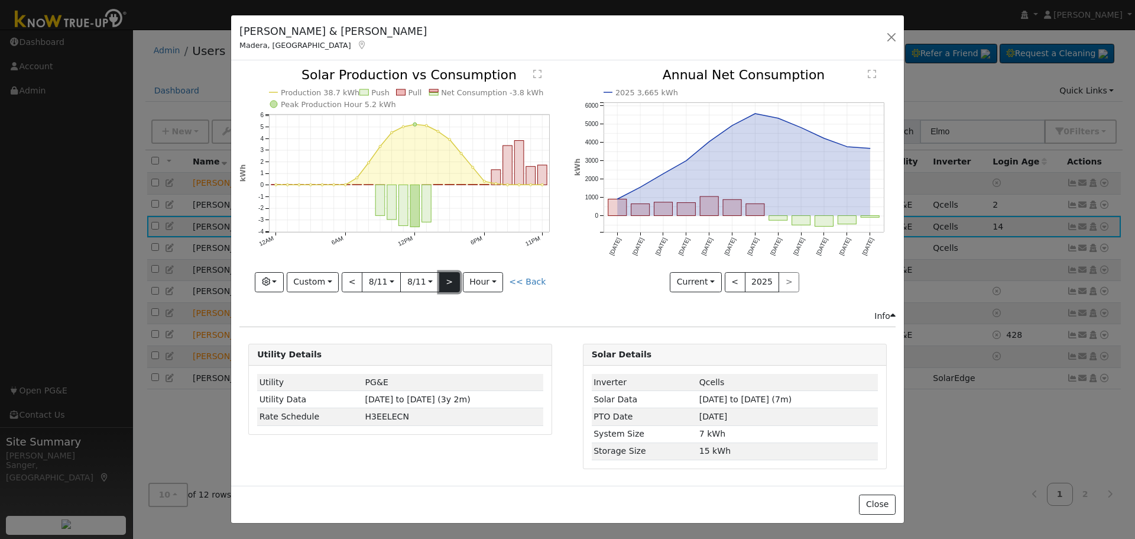
type input "[DATE]"
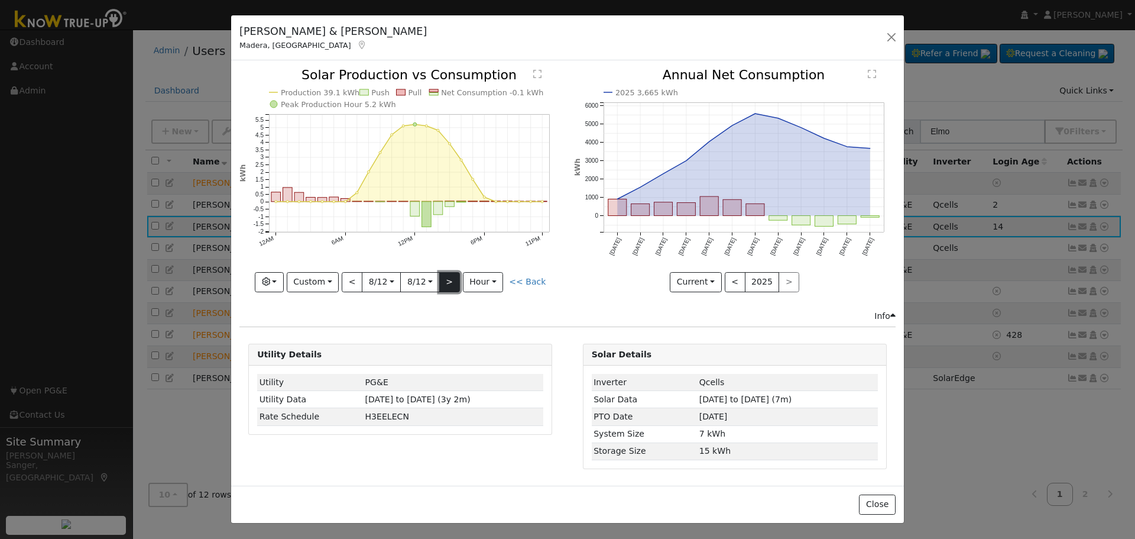
click at [450, 282] on button ">" at bounding box center [449, 282] width 21 height 20
type input "[DATE]"
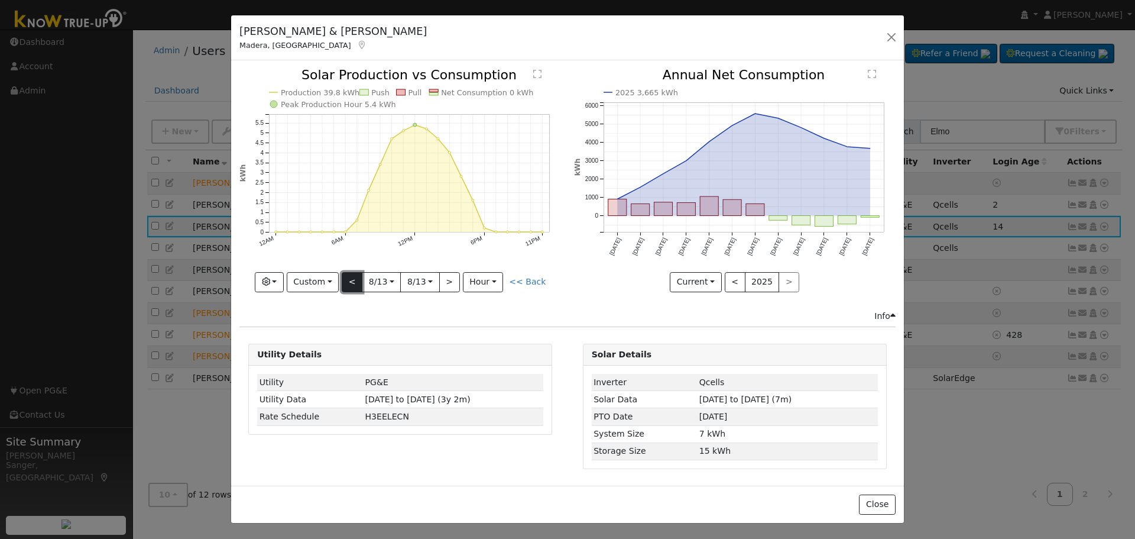
click at [357, 283] on button "<" at bounding box center [352, 282] width 21 height 20
type input "[DATE]"
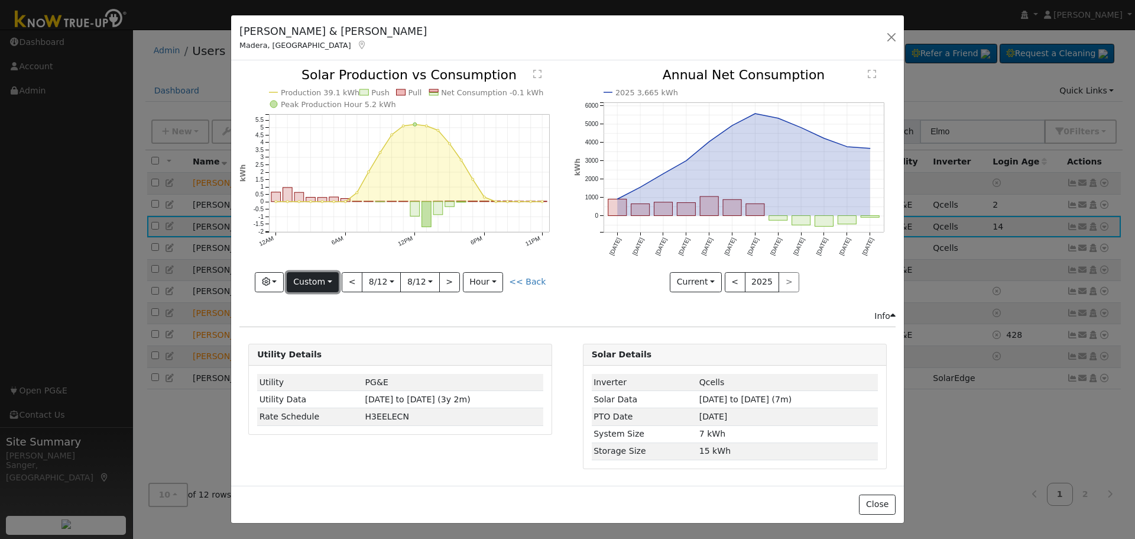
click at [317, 282] on button "Custom" at bounding box center [313, 282] width 53 height 20
click at [321, 317] on link "Week" at bounding box center [328, 323] width 82 height 17
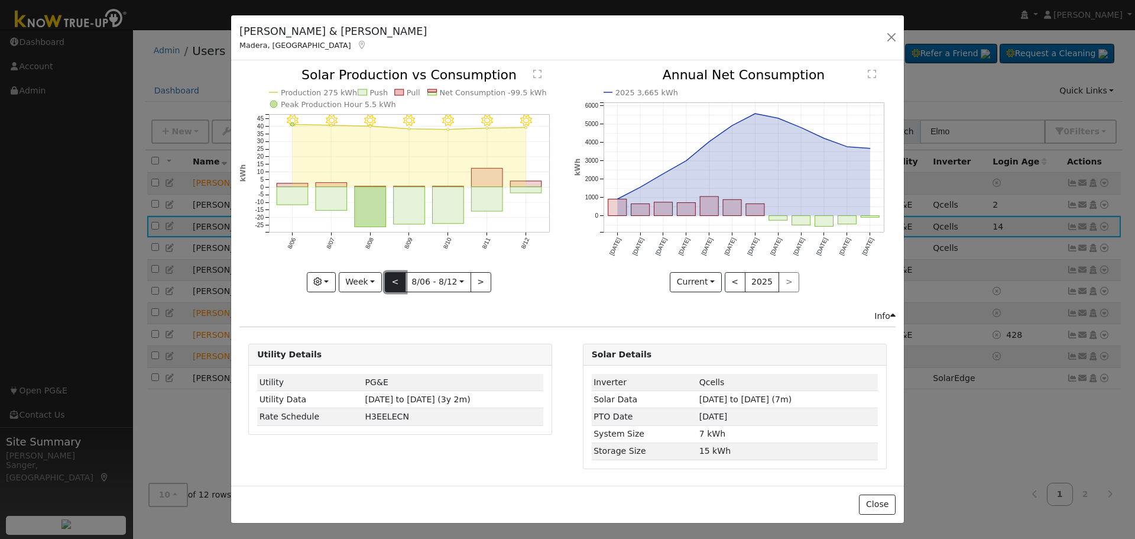
click at [393, 281] on button "<" at bounding box center [395, 282] width 21 height 20
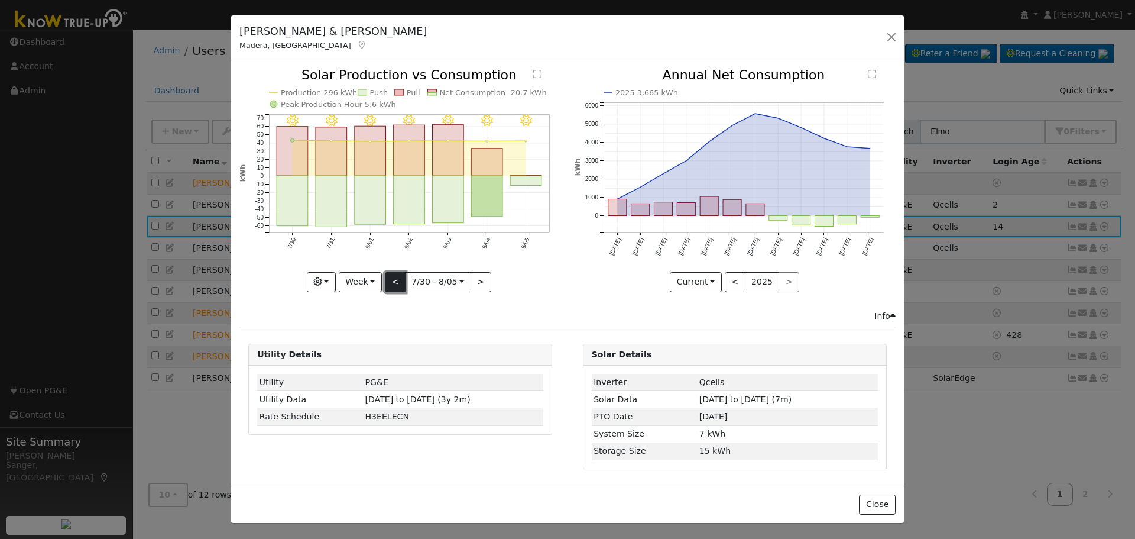
click at [393, 281] on button "<" at bounding box center [395, 282] width 21 height 20
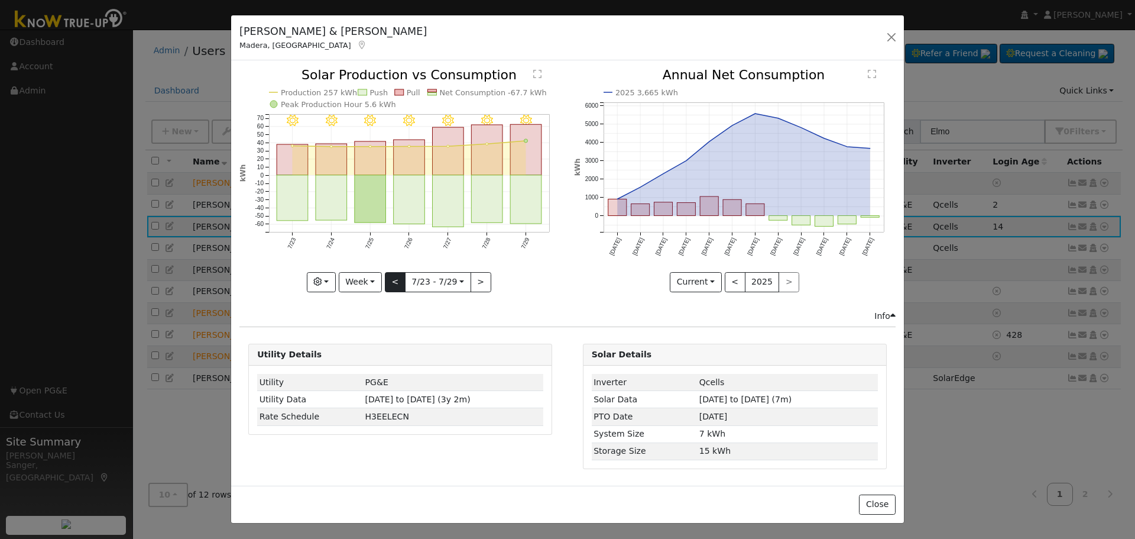
click at [393, 281] on div "7/29 - Clear 7/28 - MostlyClear 7/27 - Clear 7/26 - Clear 7/25 - Clear 7/24 - C…" at bounding box center [400, 180] width 322 height 223
click at [393, 281] on button "<" at bounding box center [395, 282] width 21 height 20
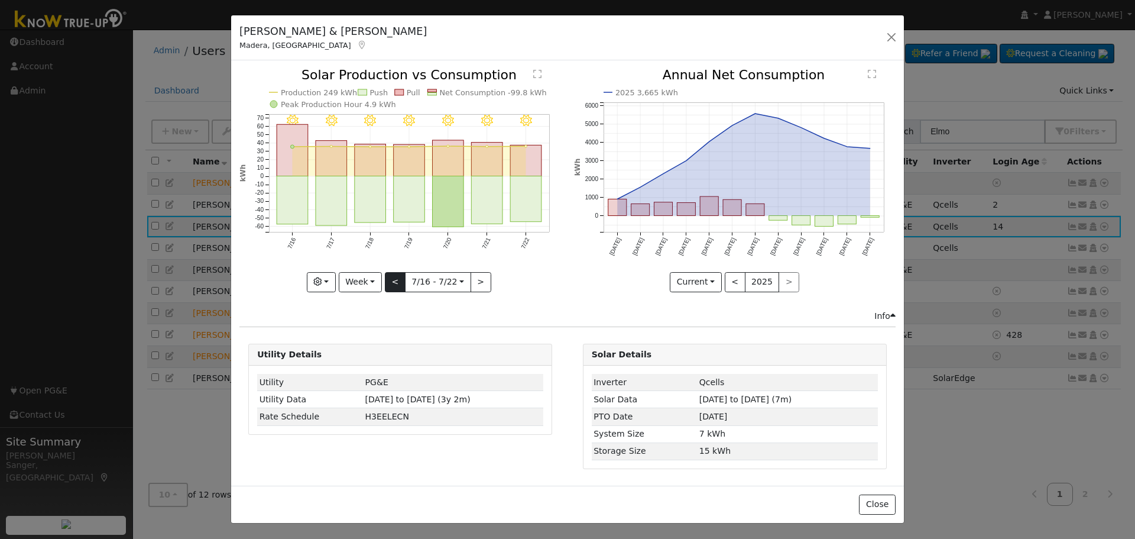
click at [393, 281] on div "7/22 - Clear 7/21 - Clear 7/20 - Clear 7/19 - Clear 7/18 - Clear 7/17 - Clear 7…" at bounding box center [400, 180] width 322 height 223
click at [393, 281] on button "<" at bounding box center [395, 282] width 21 height 20
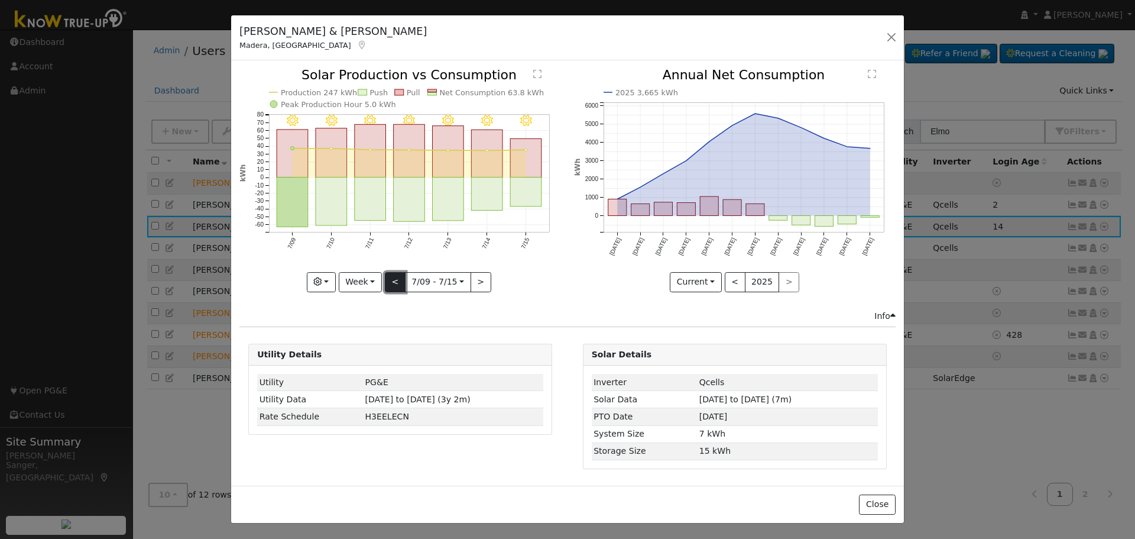
click at [393, 281] on button "<" at bounding box center [395, 282] width 21 height 20
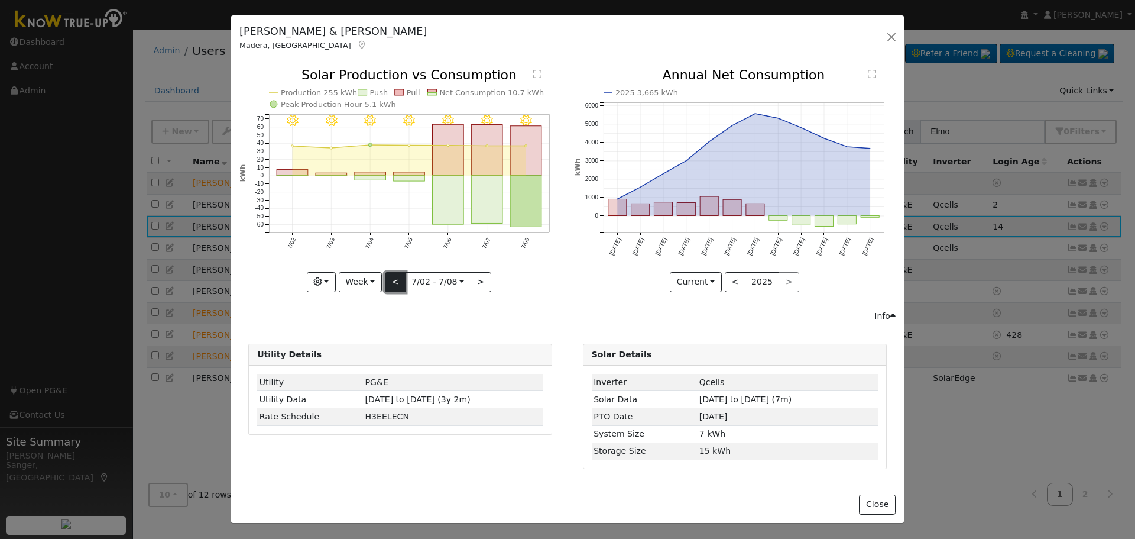
click at [393, 281] on button "<" at bounding box center [395, 282] width 21 height 20
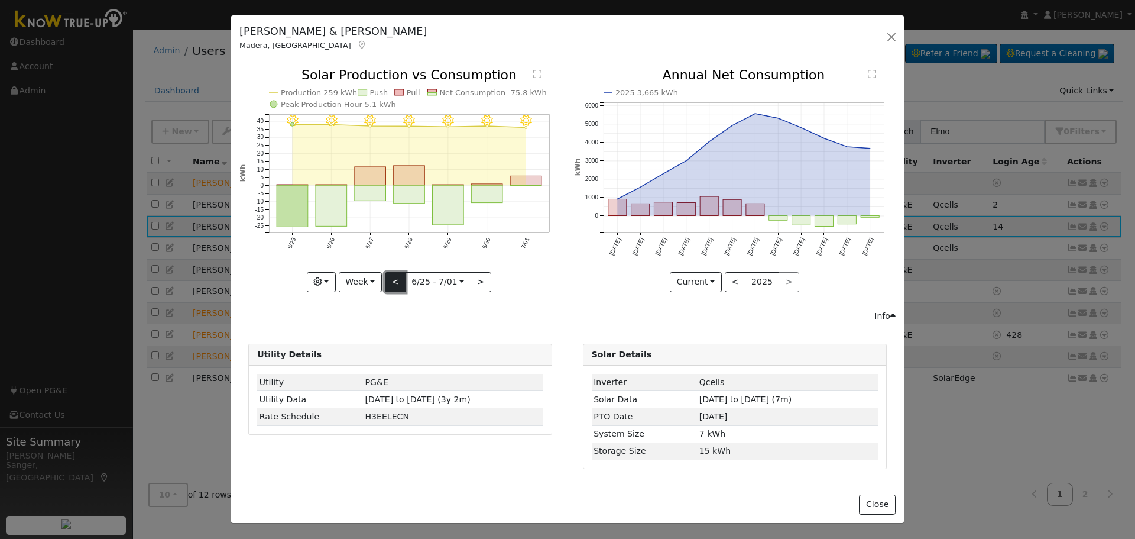
click at [393, 281] on button "<" at bounding box center [395, 282] width 21 height 20
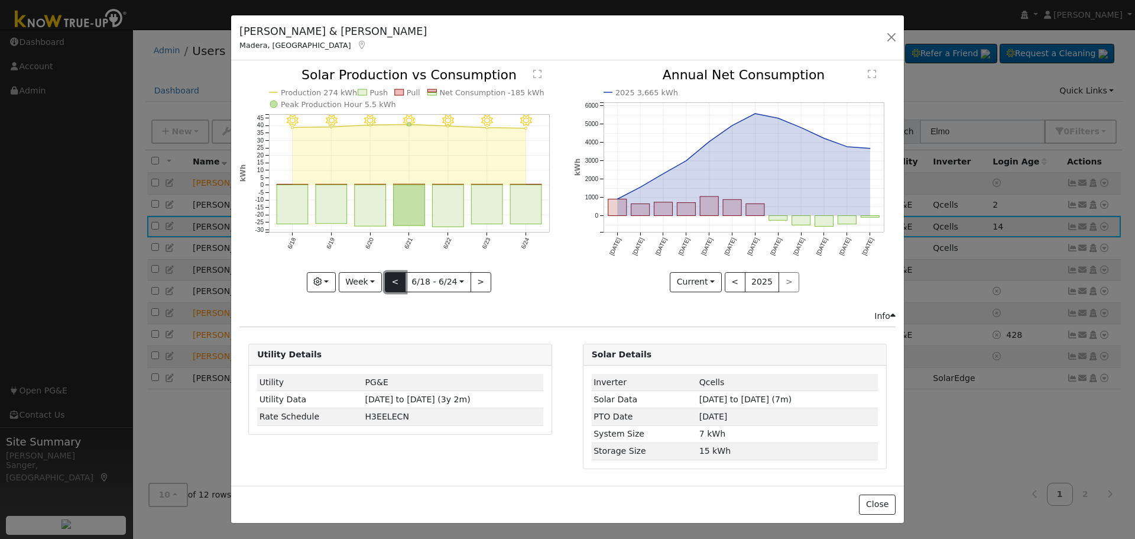
click at [393, 281] on button "<" at bounding box center [395, 282] width 21 height 20
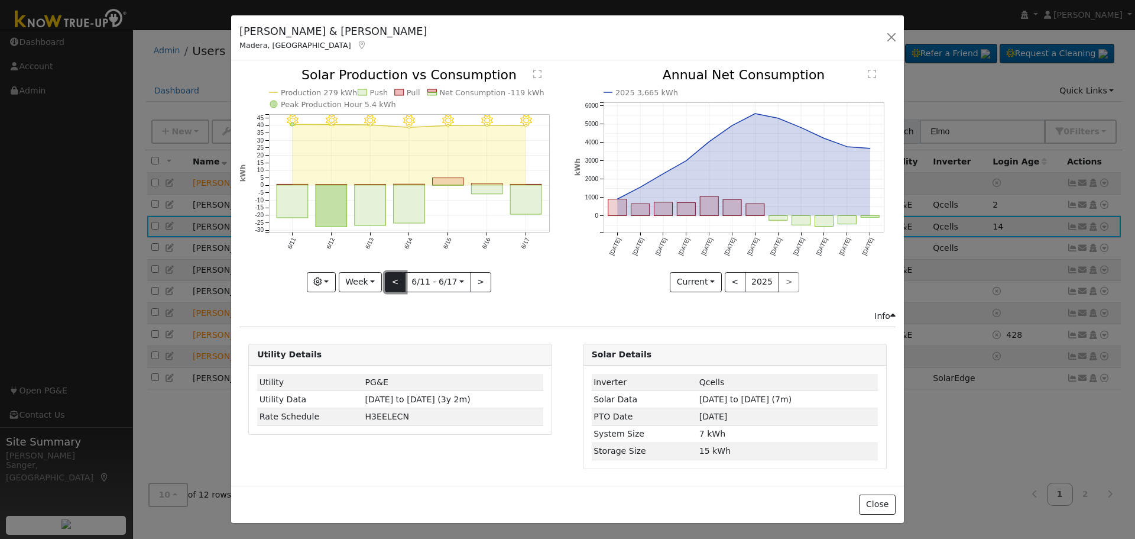
click at [393, 281] on button "<" at bounding box center [395, 282] width 21 height 20
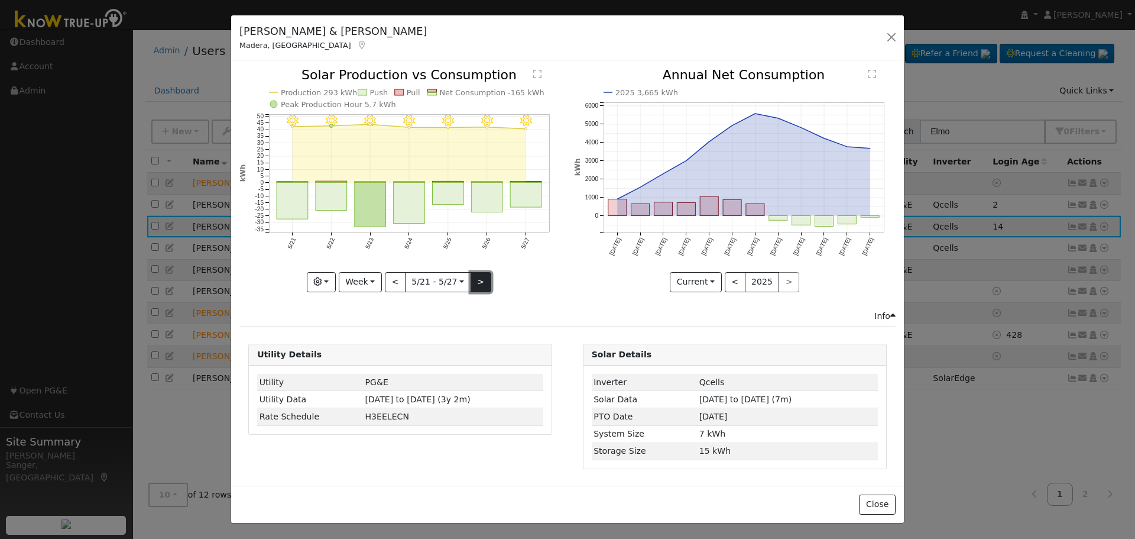
click at [476, 280] on button ">" at bounding box center [481, 282] width 21 height 20
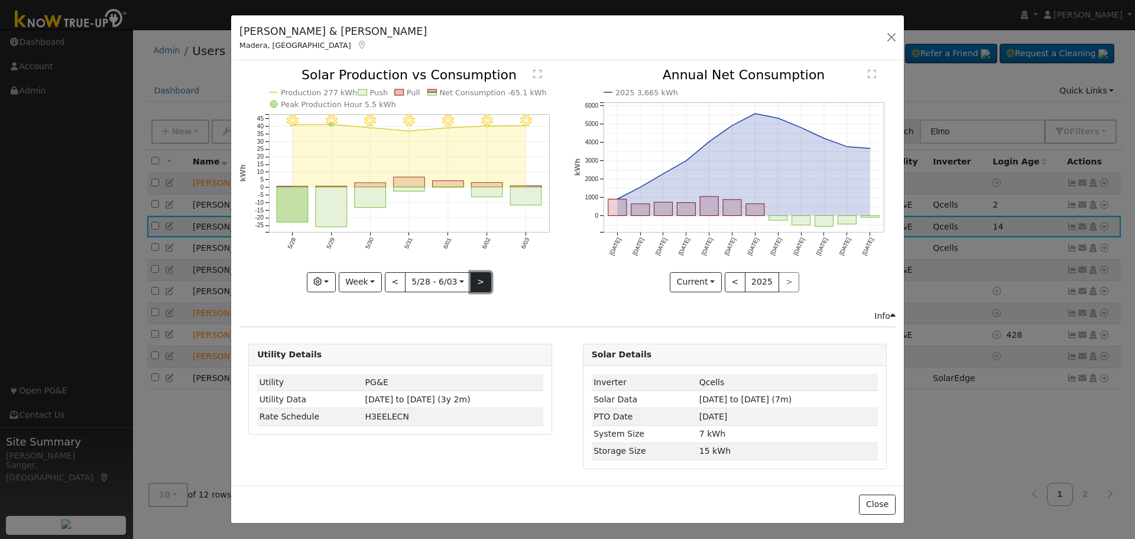
click at [476, 280] on button ">" at bounding box center [481, 282] width 21 height 20
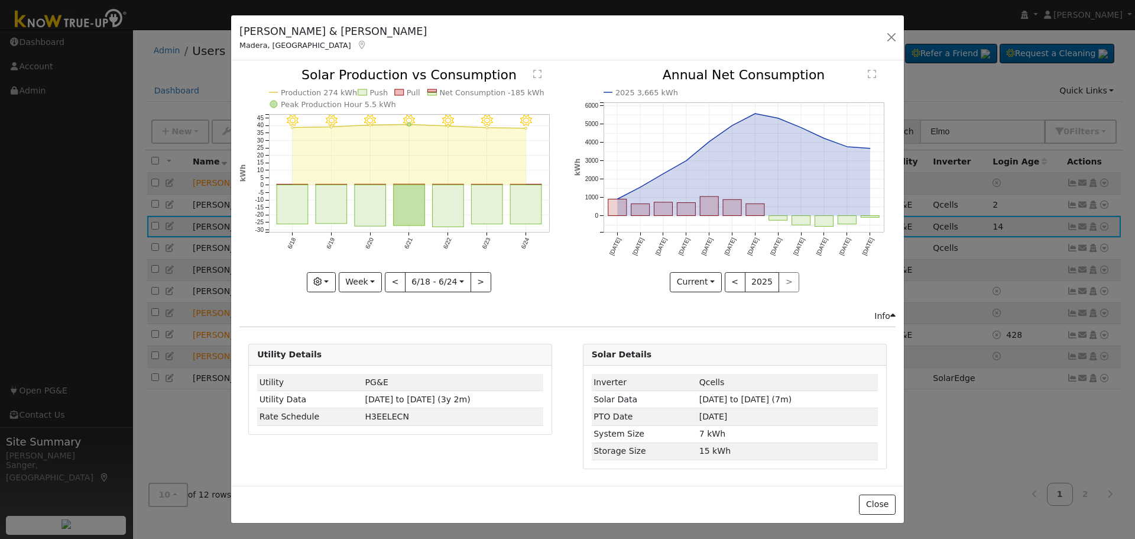
click at [446, 230] on line at bounding box center [409, 230] width 280 height 0
click at [446, 226] on rect "onclick=""" at bounding box center [448, 206] width 31 height 42
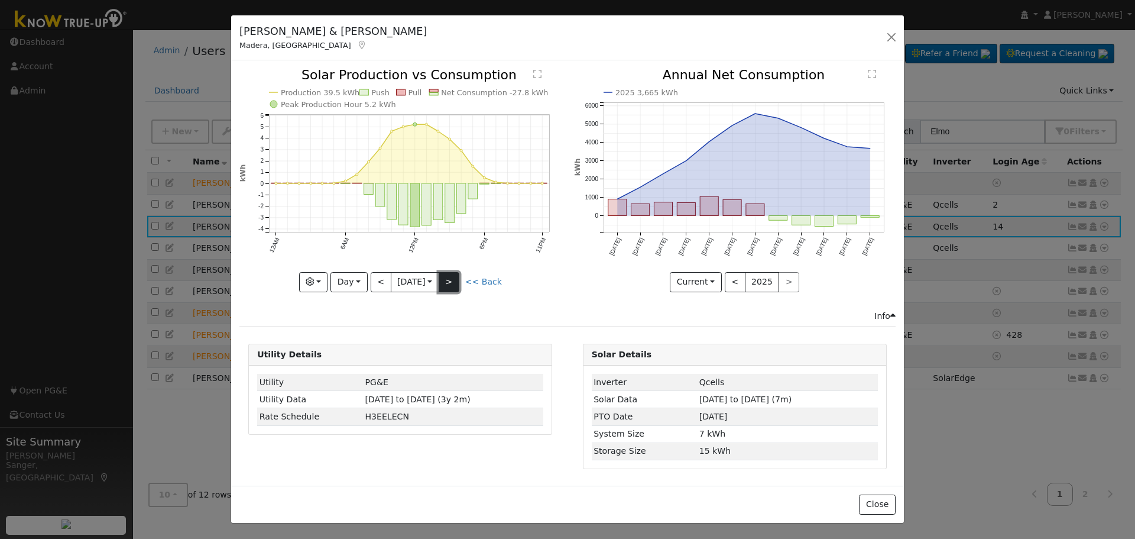
click at [457, 282] on button ">" at bounding box center [449, 282] width 21 height 20
click at [454, 278] on button ">" at bounding box center [449, 282] width 21 height 20
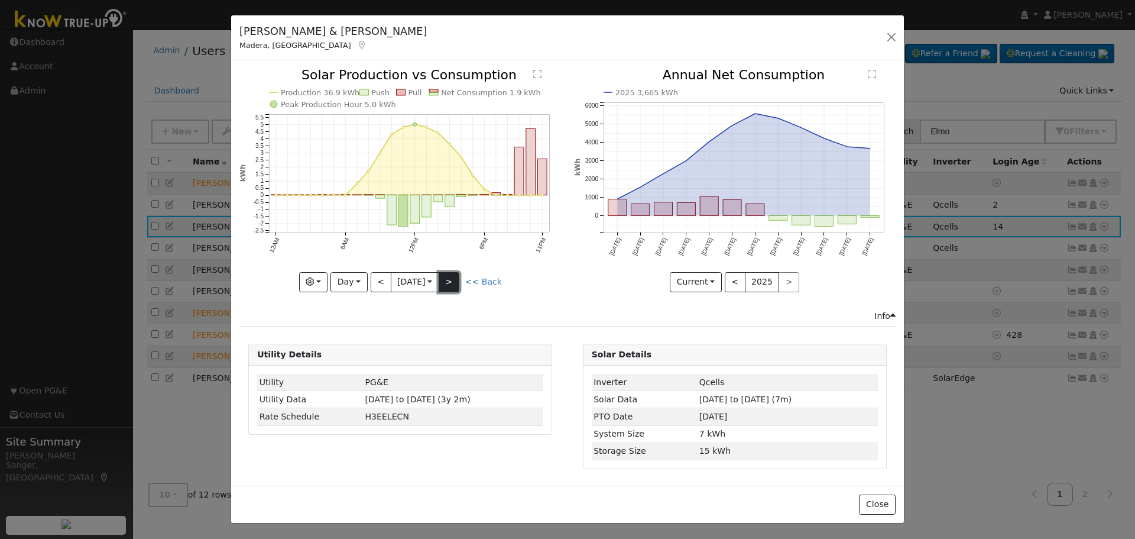
click at [454, 278] on button ">" at bounding box center [449, 282] width 21 height 20
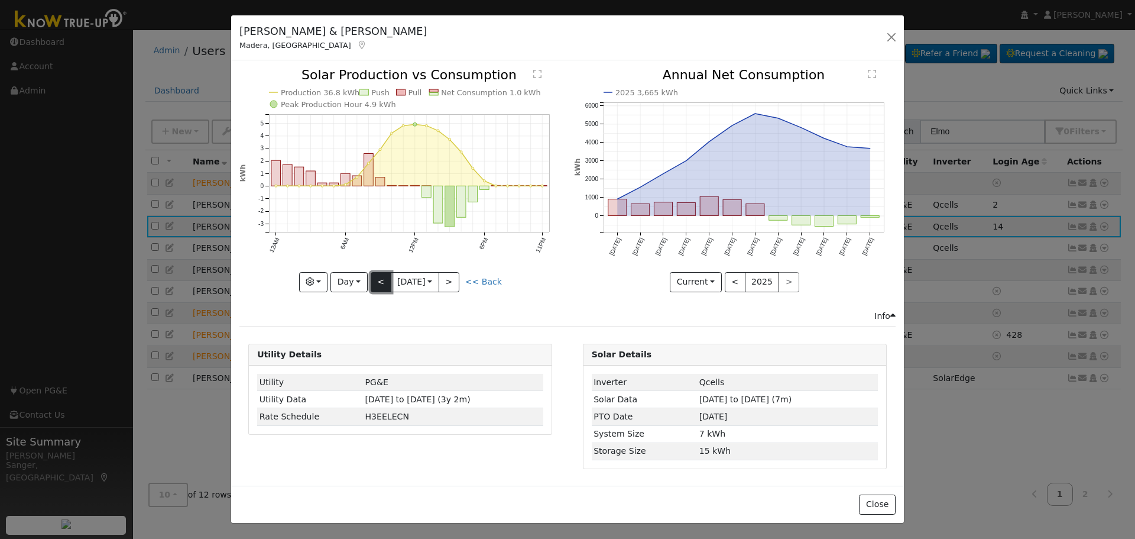
click at [378, 277] on button "<" at bounding box center [381, 282] width 21 height 20
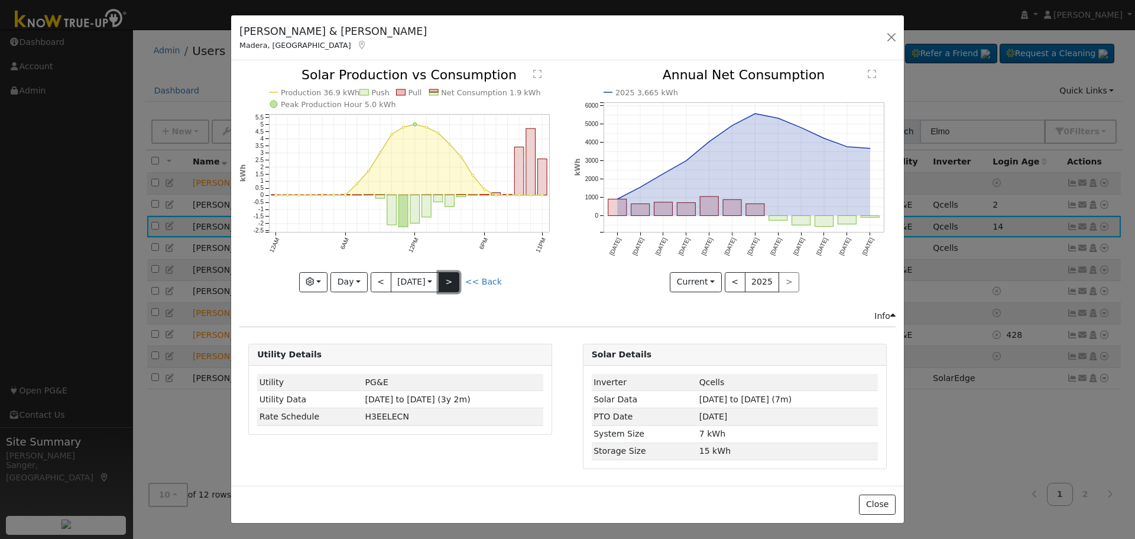
click at [452, 281] on button ">" at bounding box center [449, 282] width 21 height 20
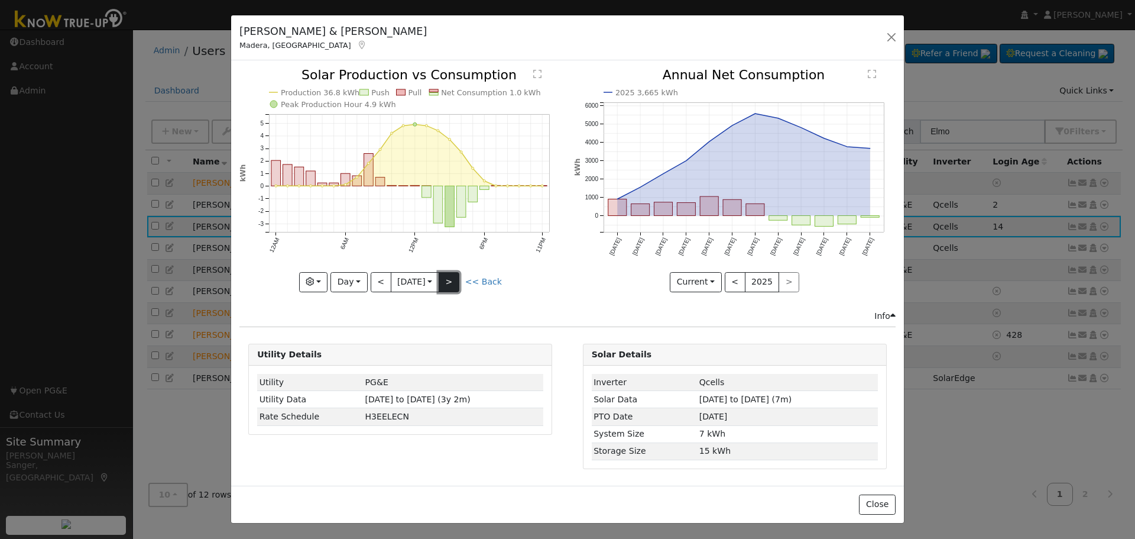
click at [451, 279] on button ">" at bounding box center [449, 282] width 21 height 20
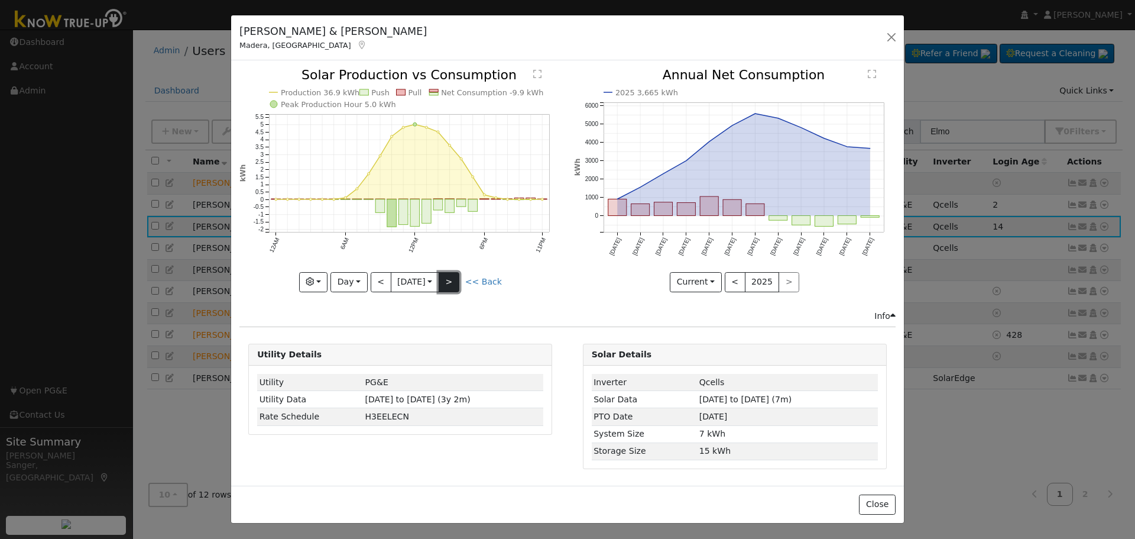
click at [451, 279] on button ">" at bounding box center [449, 282] width 21 height 20
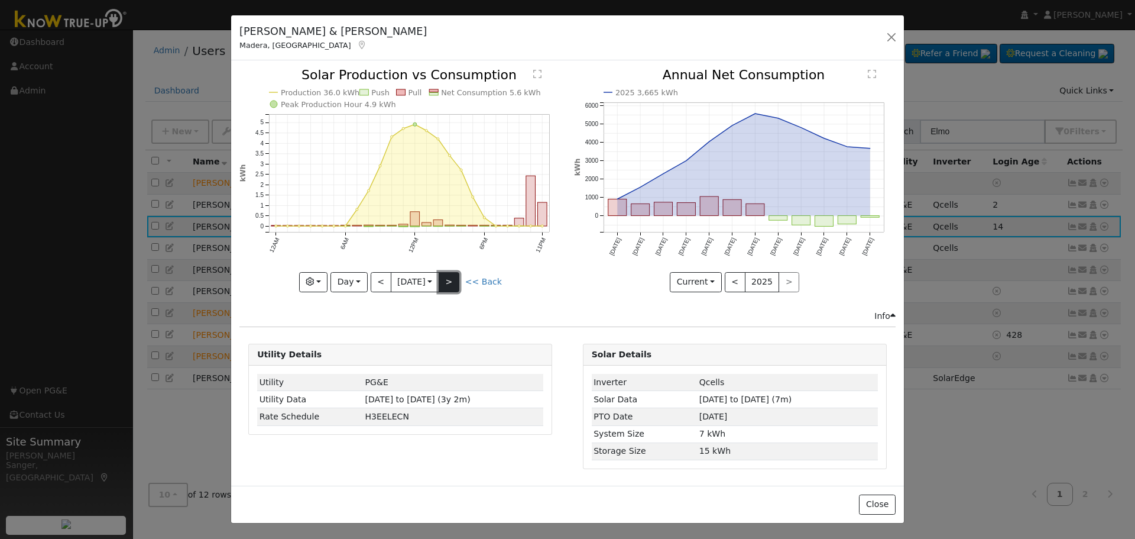
click at [451, 280] on button ">" at bounding box center [449, 282] width 21 height 20
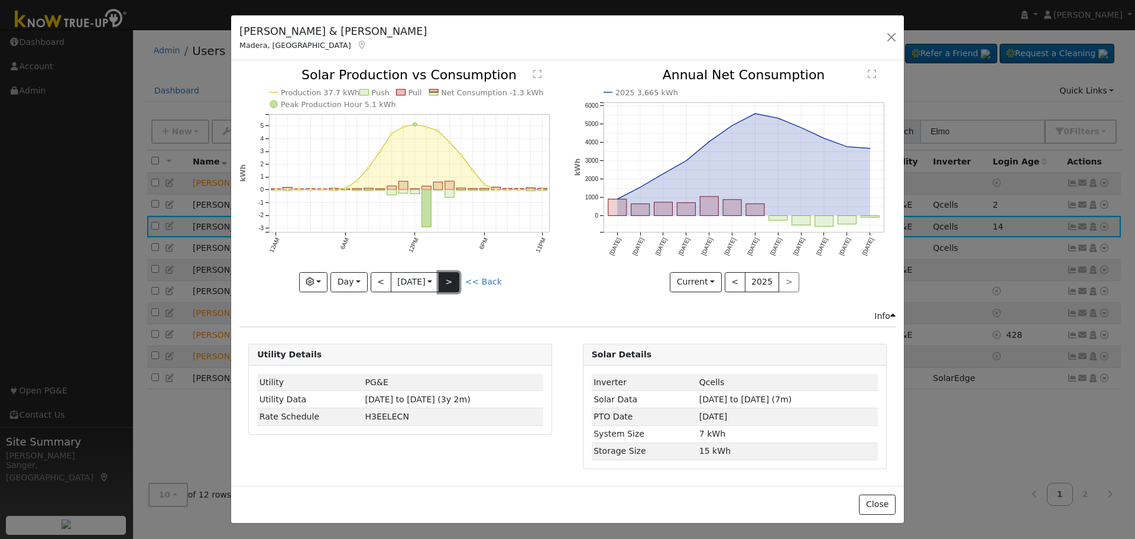
click at [451, 280] on button ">" at bounding box center [449, 282] width 21 height 20
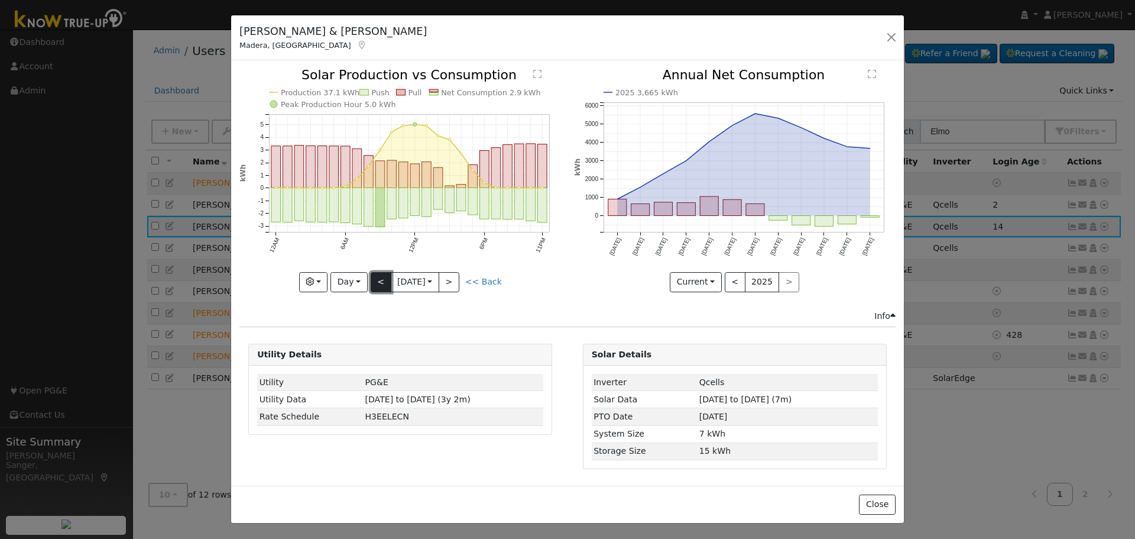
click at [380, 283] on button "<" at bounding box center [381, 282] width 21 height 20
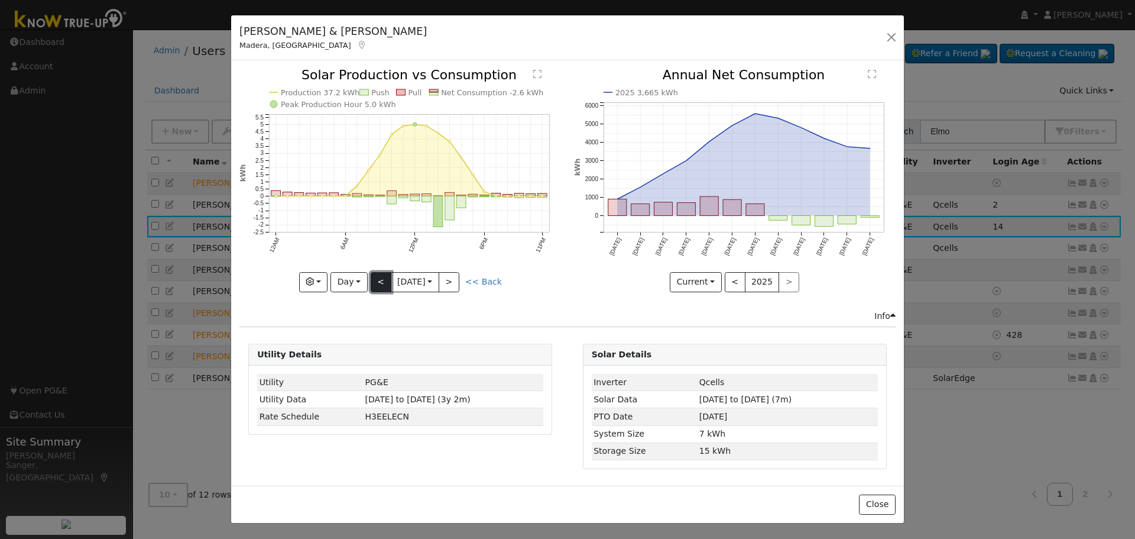
click at [380, 283] on button "<" at bounding box center [381, 282] width 21 height 20
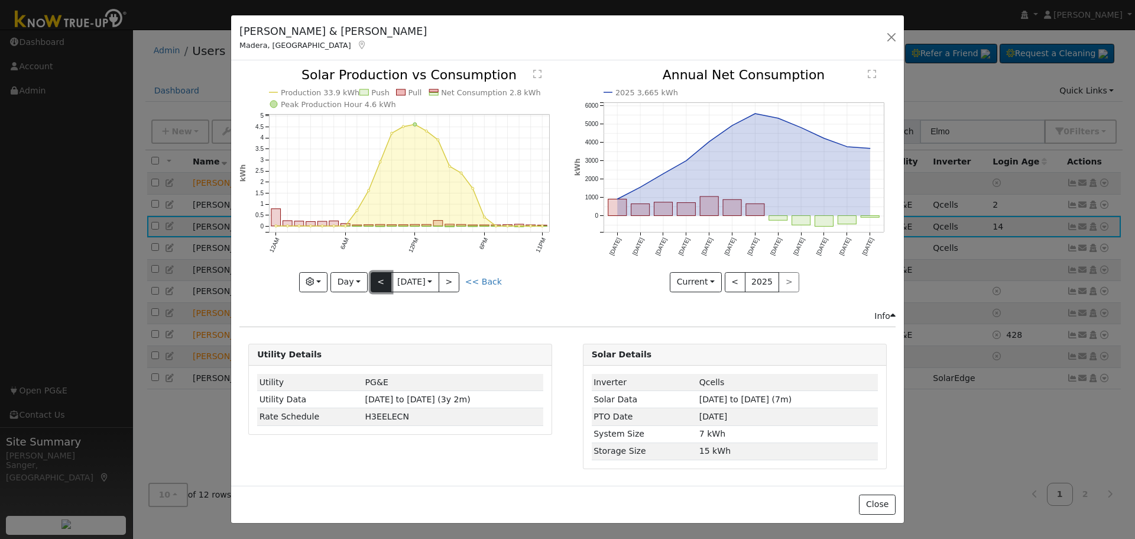
click at [380, 283] on button "<" at bounding box center [381, 282] width 21 height 20
click at [378, 281] on button "<" at bounding box center [381, 282] width 21 height 20
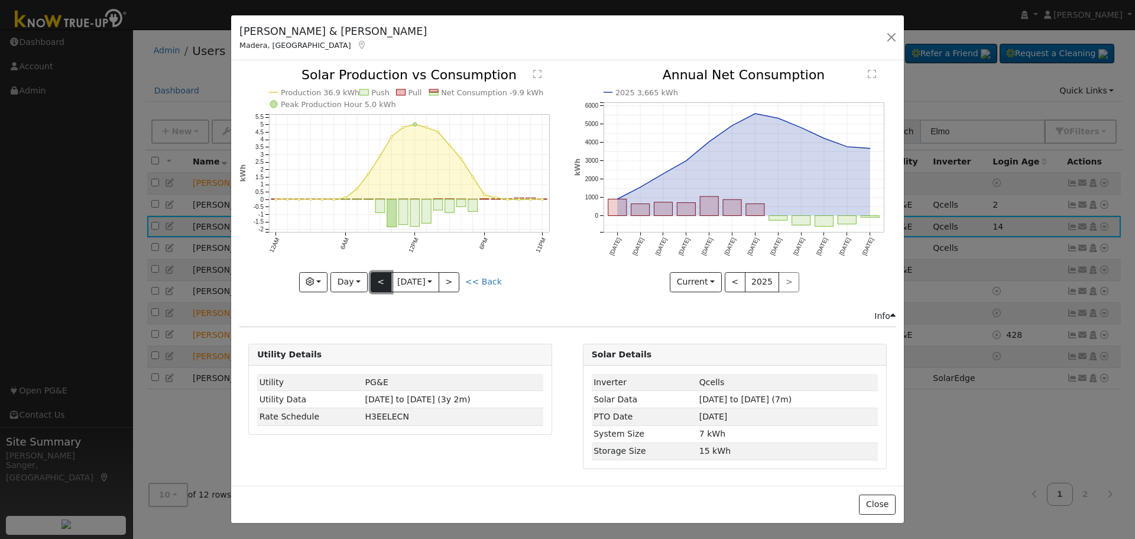
click at [378, 281] on button "<" at bounding box center [381, 282] width 21 height 20
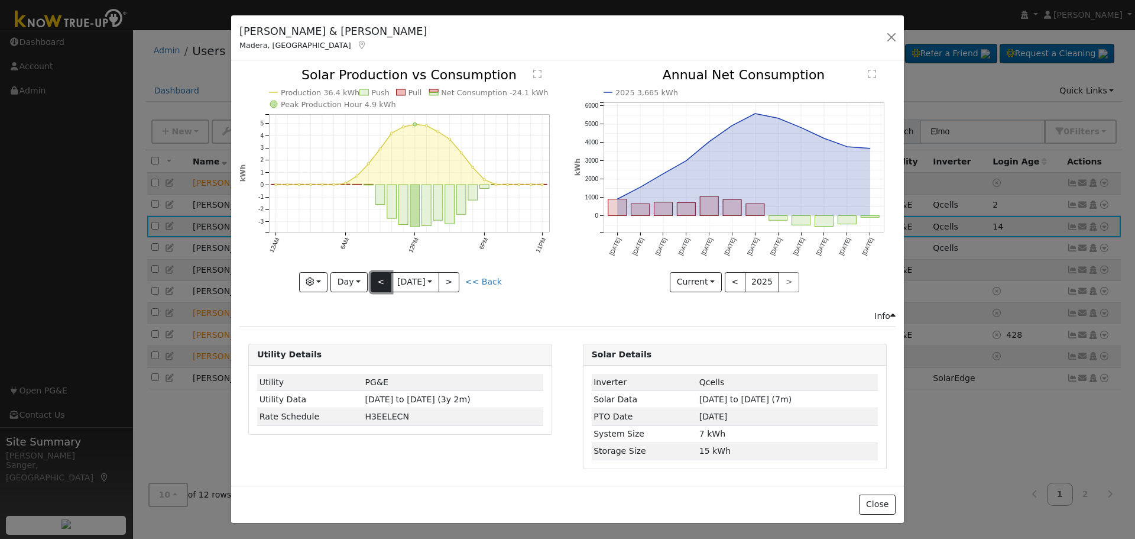
click at [378, 281] on button "<" at bounding box center [381, 282] width 21 height 20
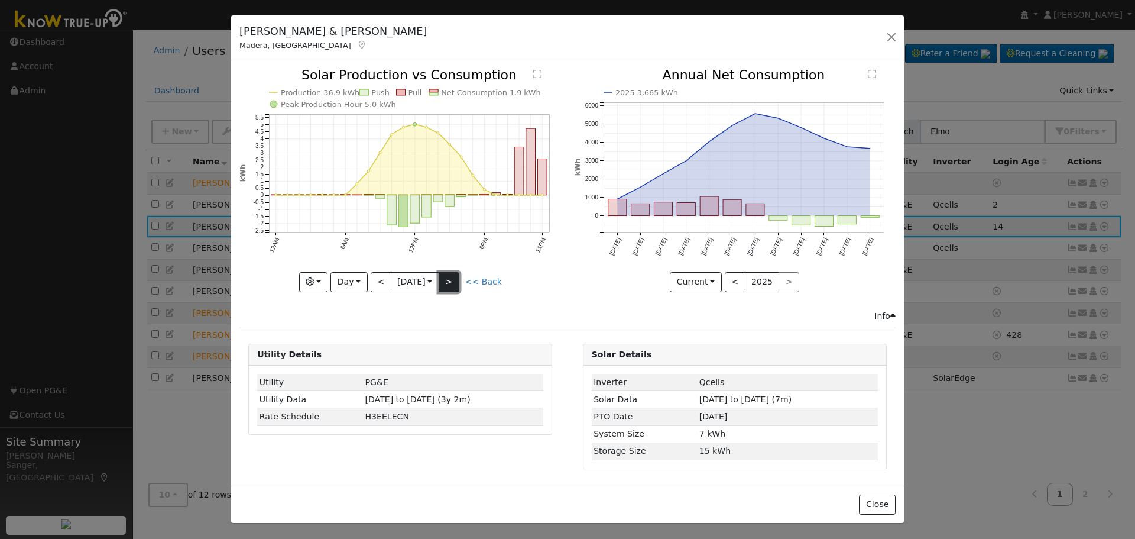
click at [451, 283] on button ">" at bounding box center [449, 282] width 21 height 20
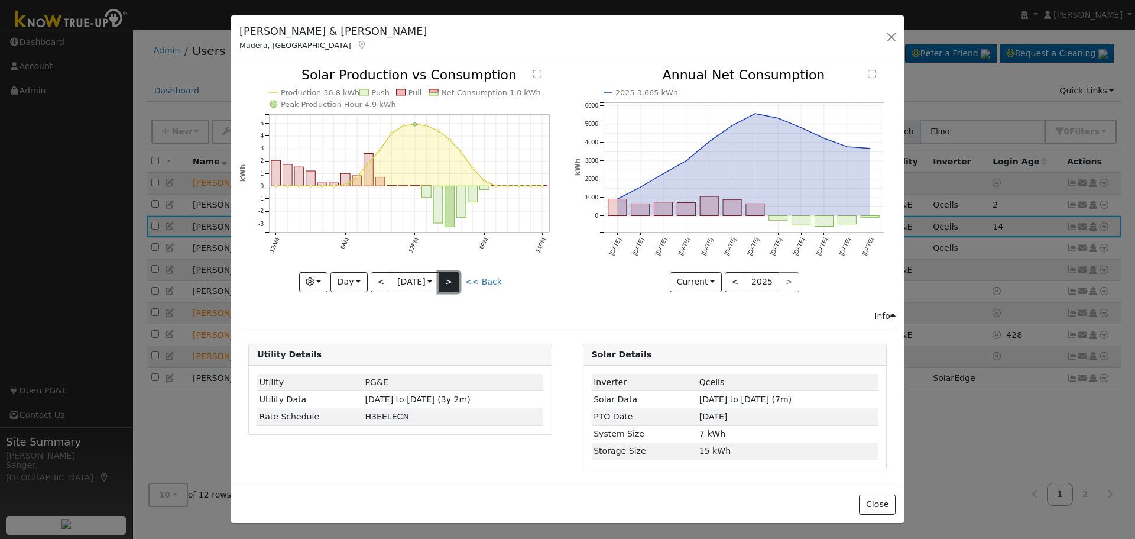
click at [451, 283] on button ">" at bounding box center [449, 282] width 21 height 20
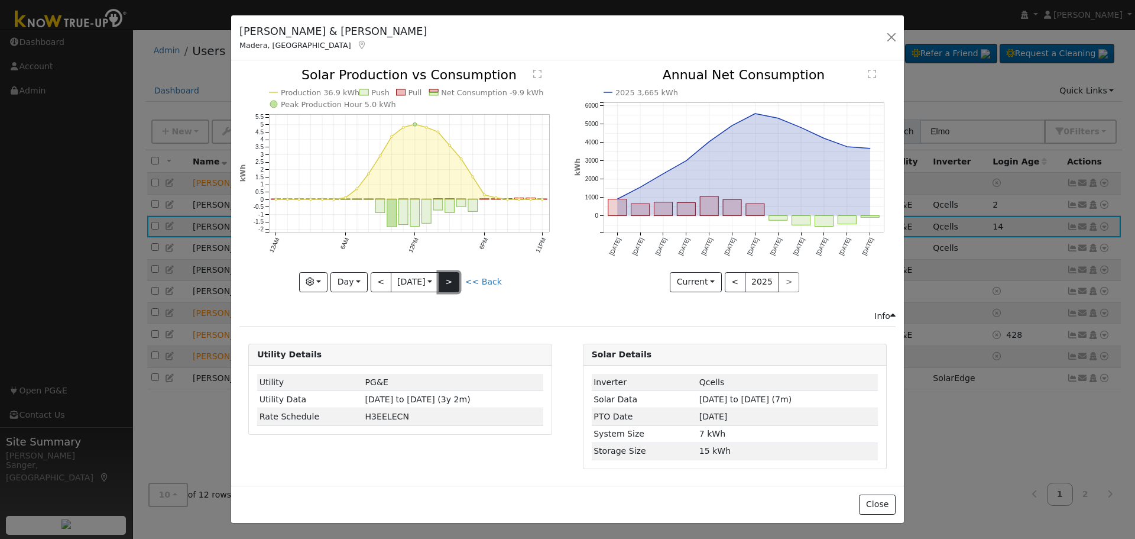
click at [451, 283] on button ">" at bounding box center [449, 282] width 21 height 20
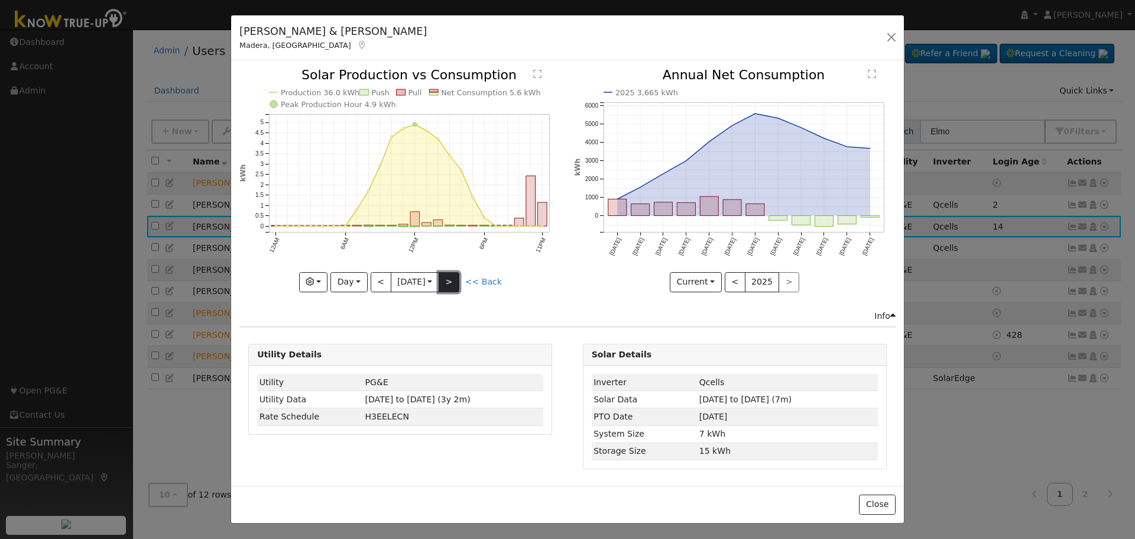
click at [458, 283] on button ">" at bounding box center [449, 282] width 21 height 20
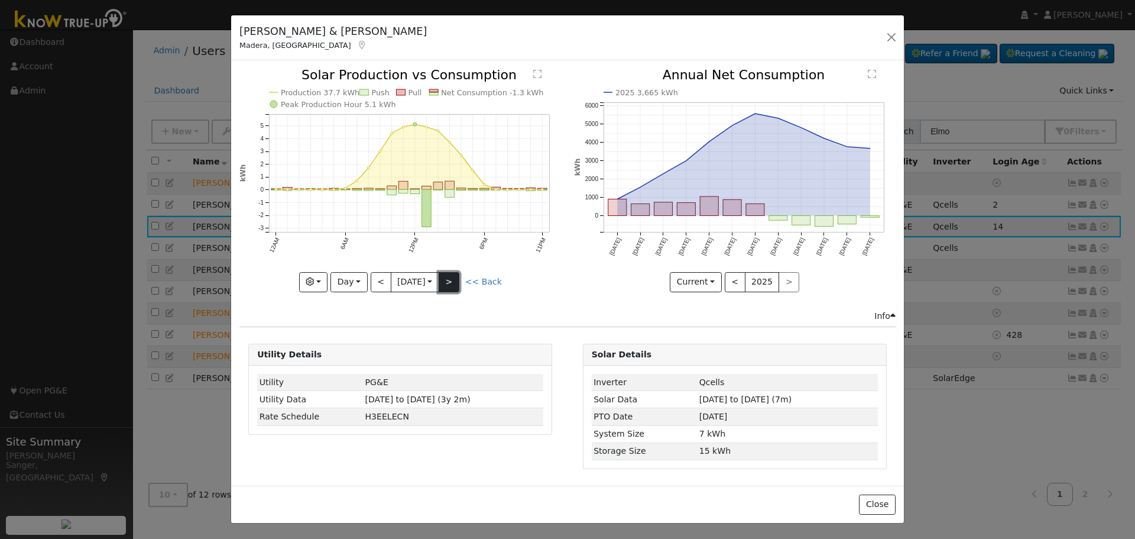
click at [458, 282] on button ">" at bounding box center [449, 282] width 21 height 20
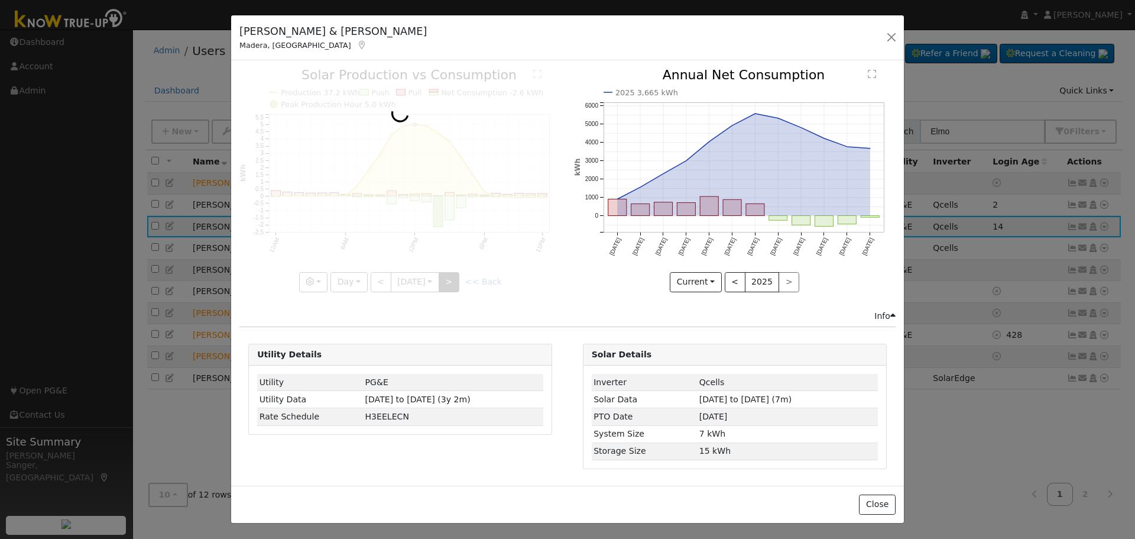
click at [458, 282] on div at bounding box center [400, 180] width 322 height 223
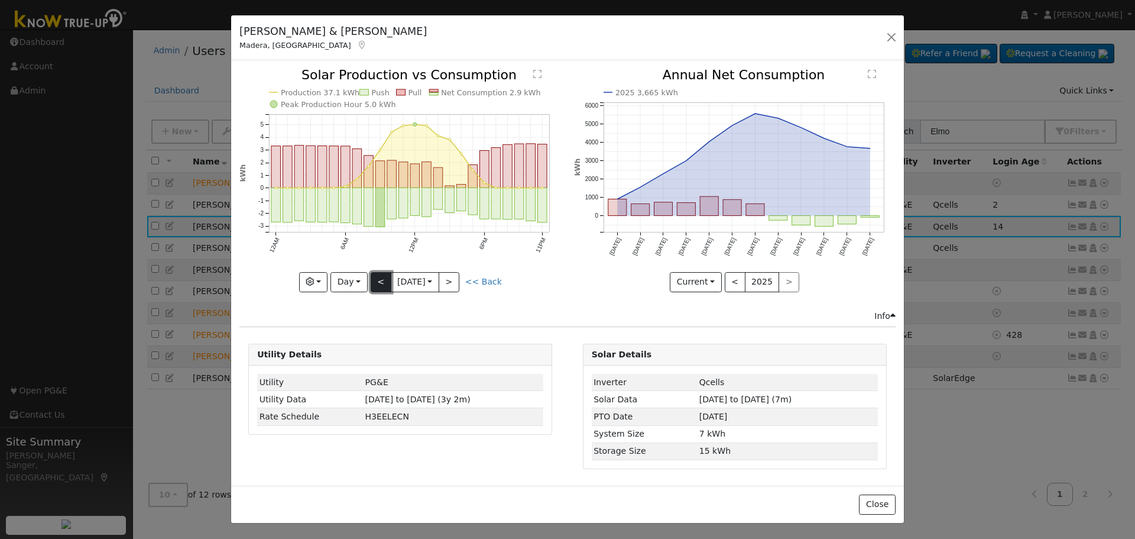
click at [374, 279] on button "<" at bounding box center [381, 282] width 21 height 20
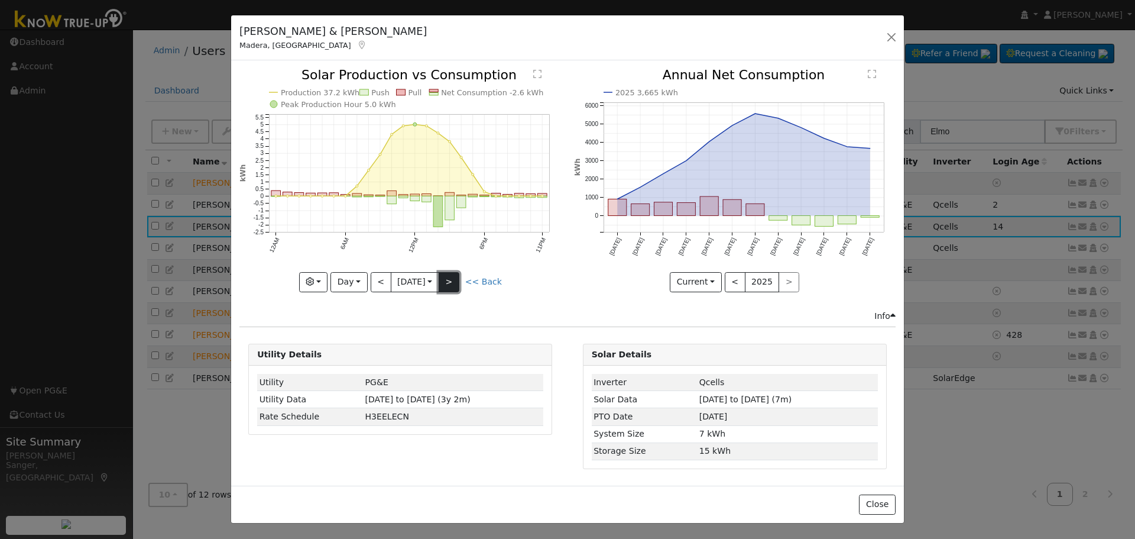
click at [455, 280] on button ">" at bounding box center [449, 282] width 21 height 20
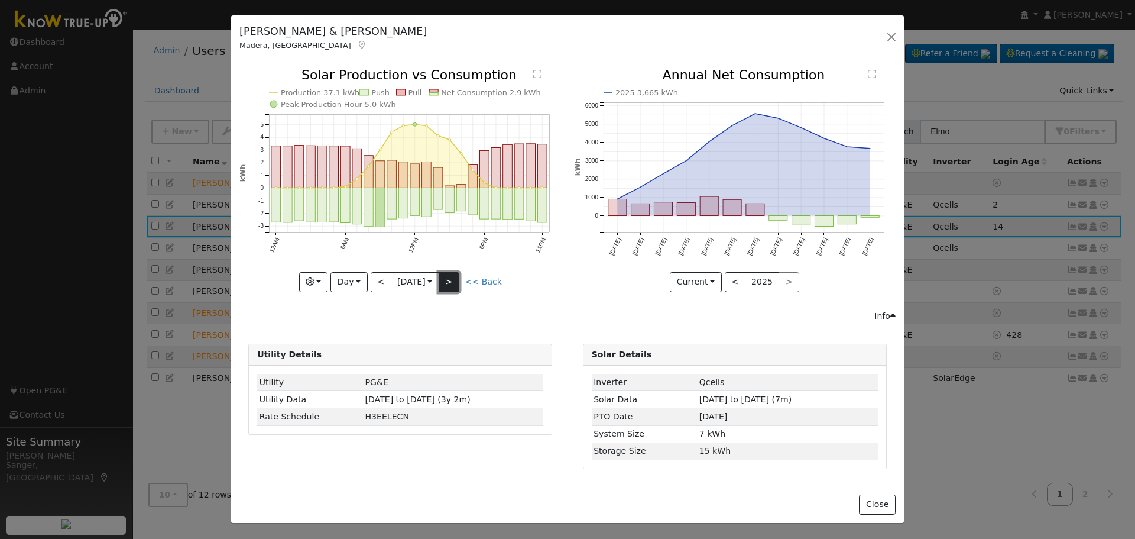
click at [455, 280] on button ">" at bounding box center [449, 282] width 21 height 20
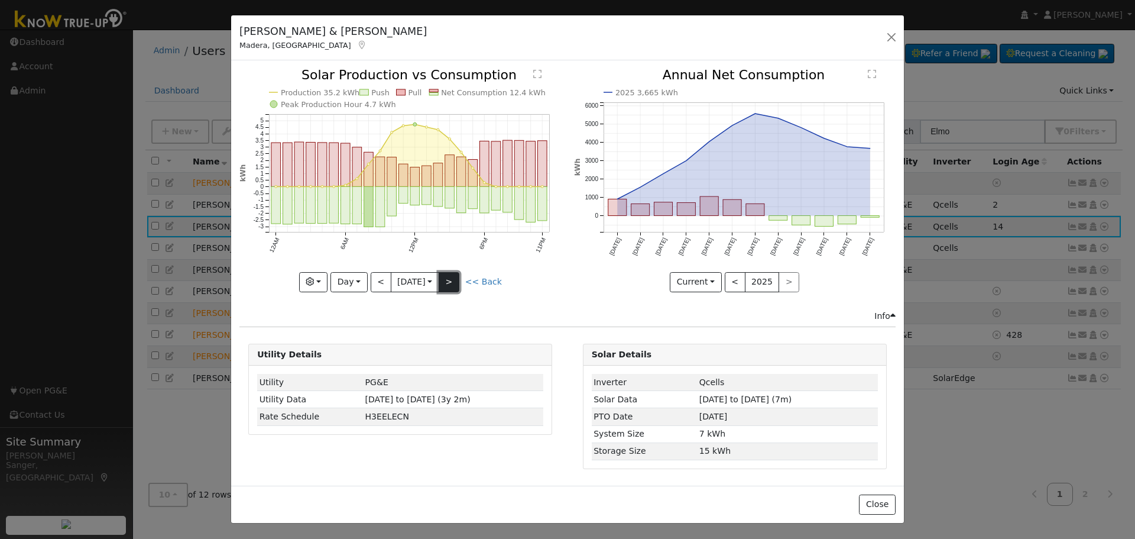
click at [455, 280] on button ">" at bounding box center [449, 282] width 21 height 20
click at [455, 280] on div "Production 34.5 kWh Push Pull Net Consumption 10.5 kWh Peak Production Hour 4.7…" at bounding box center [400, 180] width 322 height 223
click at [455, 280] on button ">" at bounding box center [449, 282] width 21 height 20
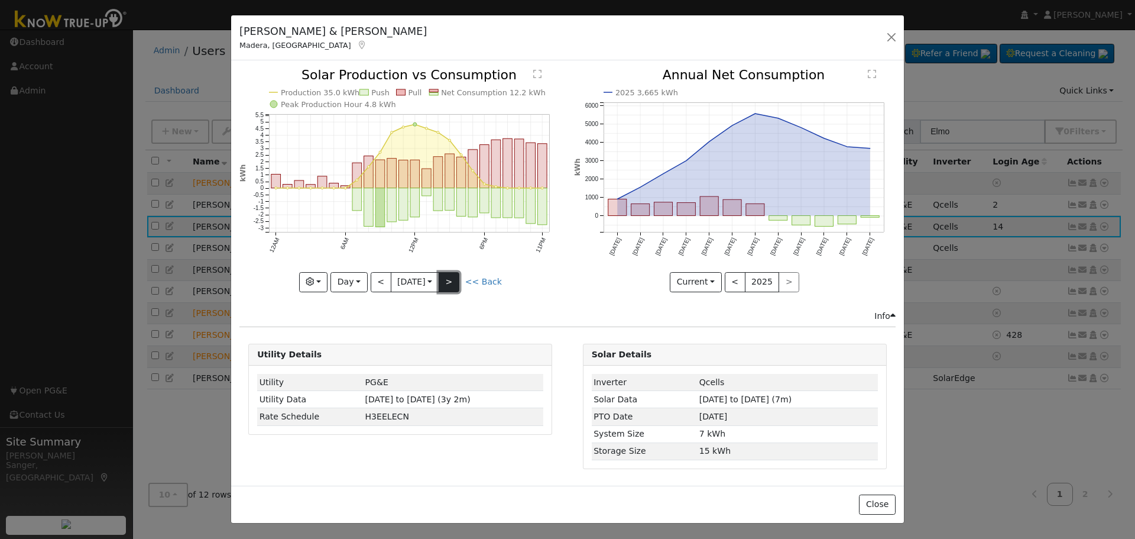
click at [455, 280] on button ">" at bounding box center [449, 282] width 21 height 20
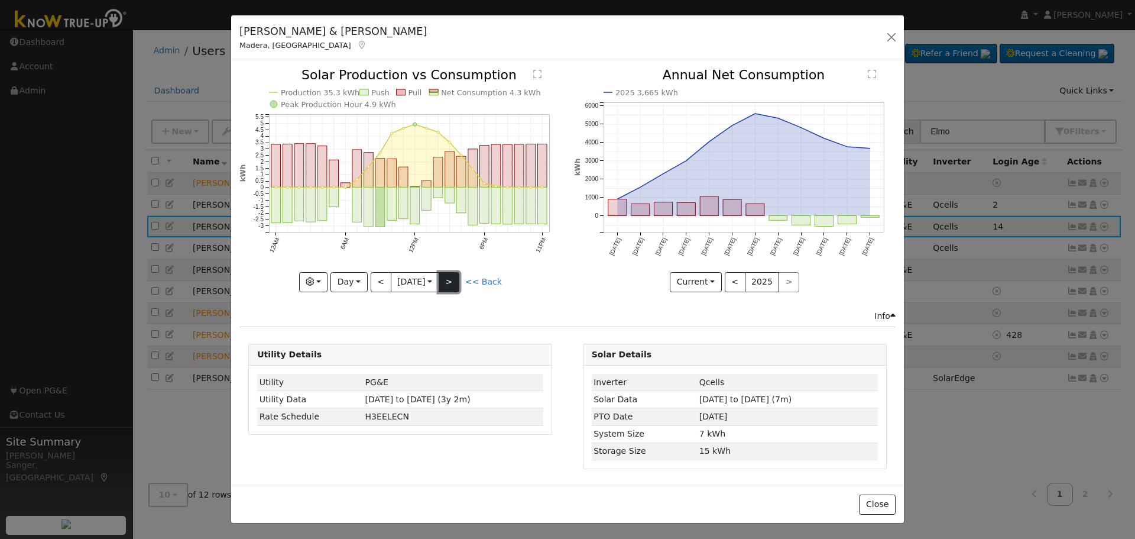
click at [455, 280] on button ">" at bounding box center [449, 282] width 21 height 20
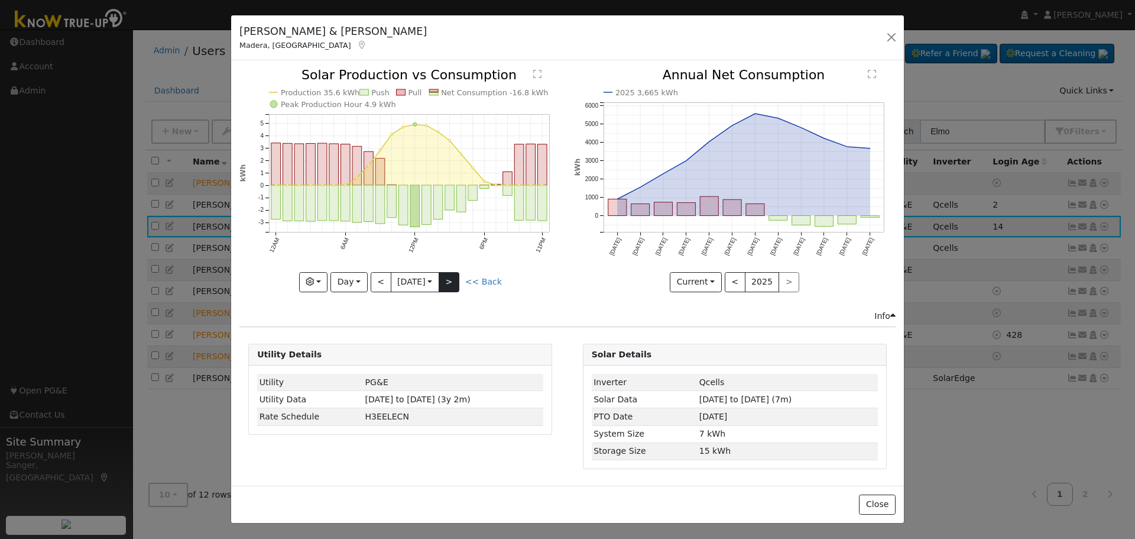
click at [455, 280] on div "Production 35.6 kWh Push Pull Net Consumption -16.8 kWh Peak Production Hour 4.…" at bounding box center [400, 180] width 322 height 223
click at [455, 280] on button ">" at bounding box center [449, 282] width 21 height 20
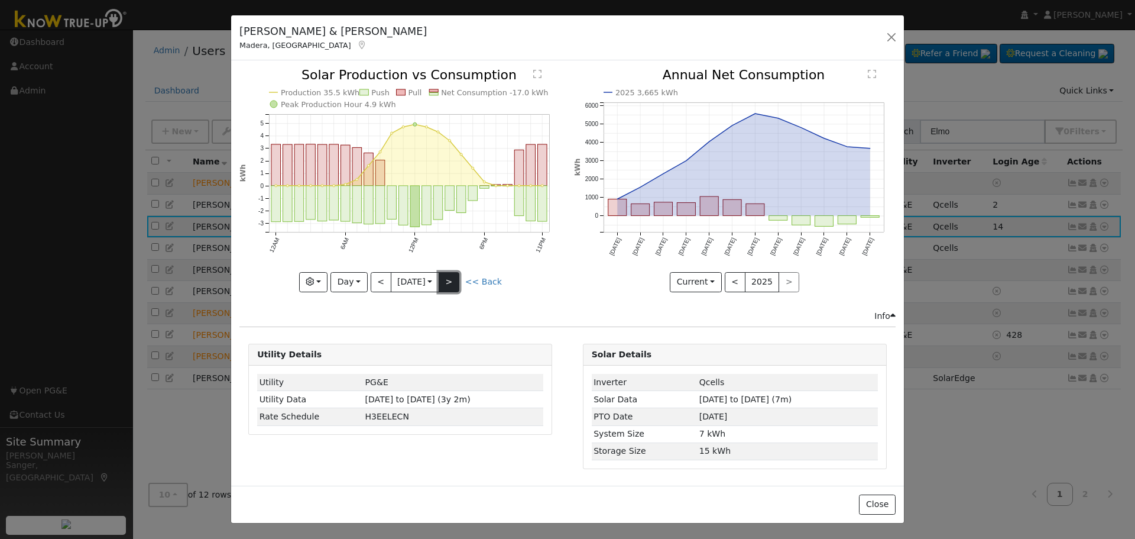
click at [455, 280] on button ">" at bounding box center [449, 282] width 21 height 20
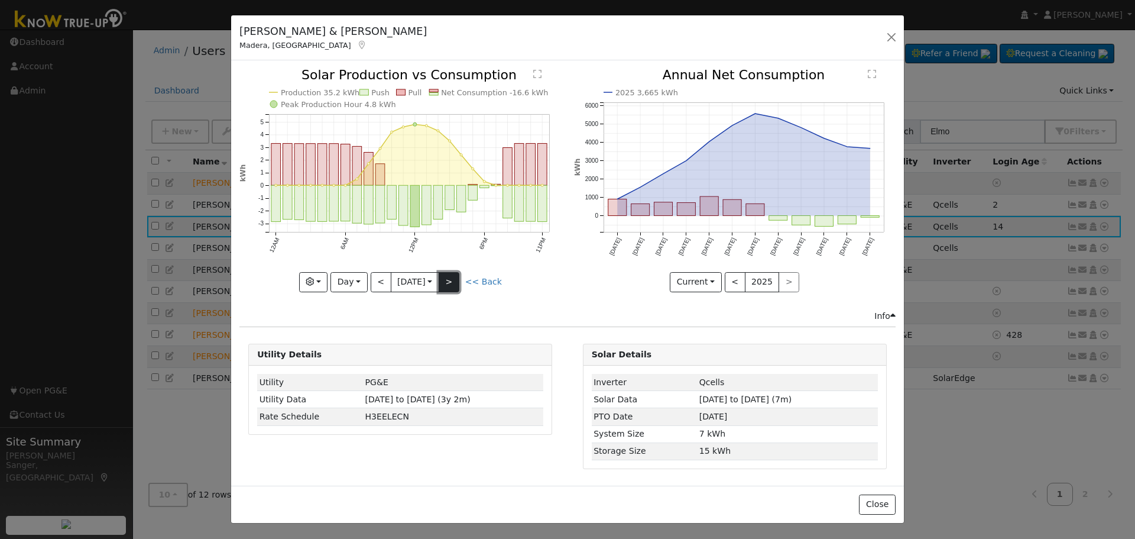
click at [455, 280] on button ">" at bounding box center [449, 282] width 21 height 20
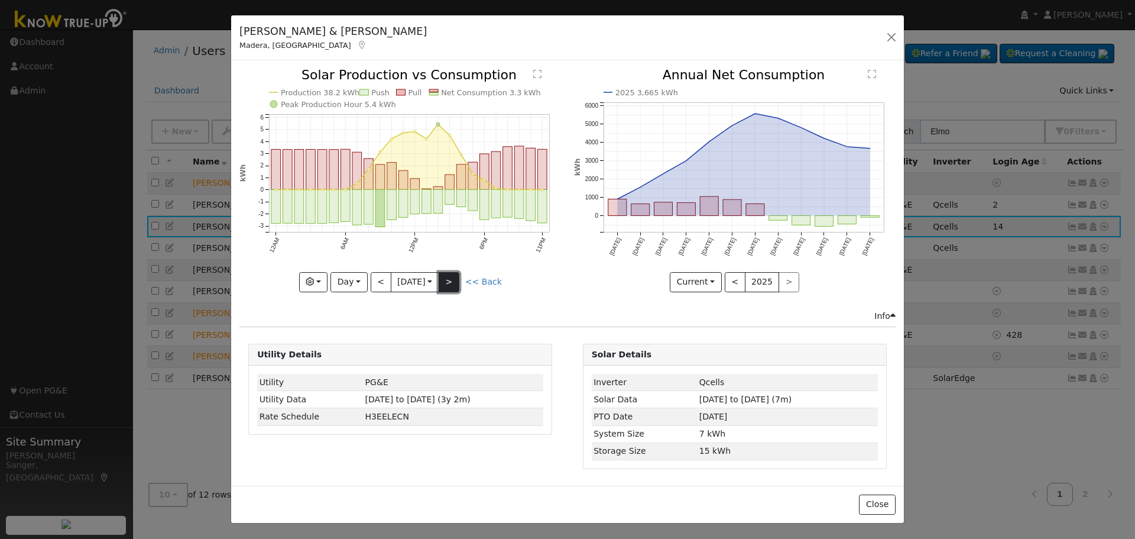
click at [455, 280] on button ">" at bounding box center [449, 282] width 21 height 20
click at [457, 282] on button ">" at bounding box center [449, 282] width 21 height 20
click at [448, 279] on button ">" at bounding box center [449, 282] width 21 height 20
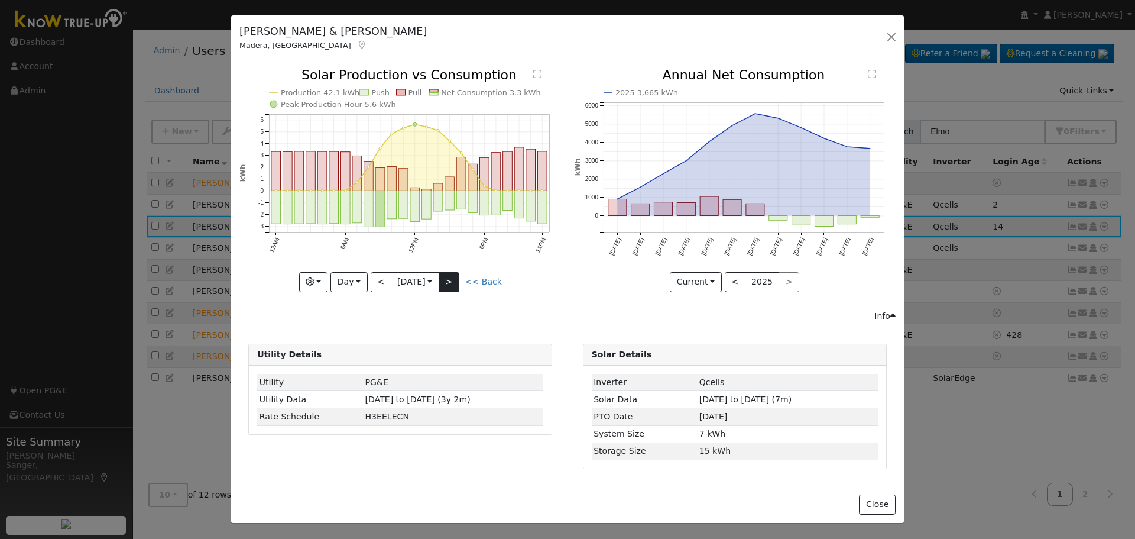
click at [448, 279] on div at bounding box center [400, 180] width 322 height 223
click at [448, 279] on div "Production 42.1 kWh Push Pull Net Consumption 3.3 kWh Peak Production Hour 5.6 …" at bounding box center [400, 180] width 322 height 223
click at [448, 279] on button ">" at bounding box center [449, 282] width 21 height 20
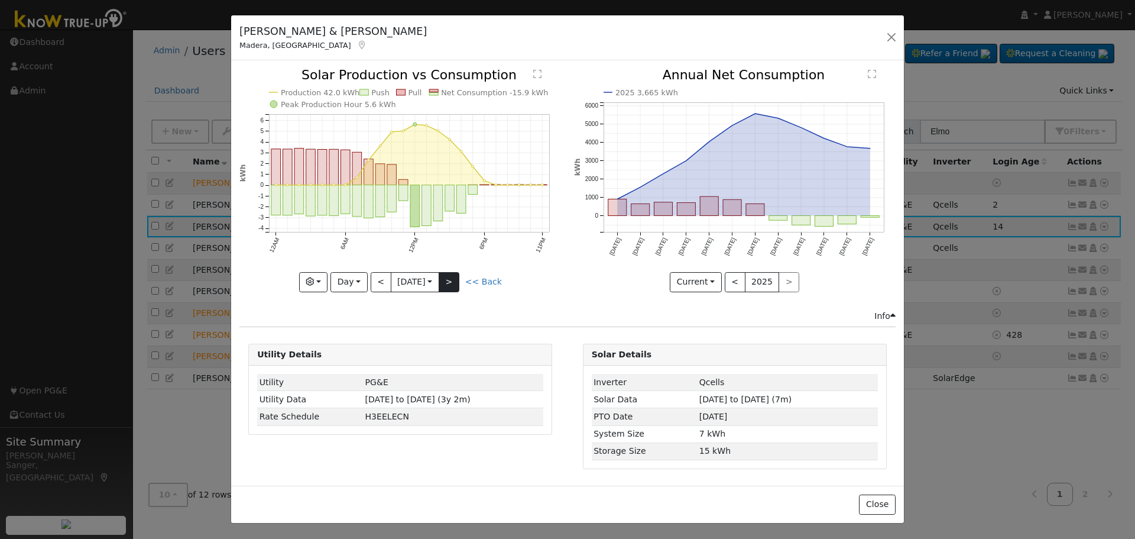
click at [448, 279] on div "Production 42.0 kWh Push Pull Net Consumption -15.9 kWh Peak Production Hour 5.…" at bounding box center [400, 180] width 322 height 223
click at [450, 280] on button ">" at bounding box center [449, 282] width 21 height 20
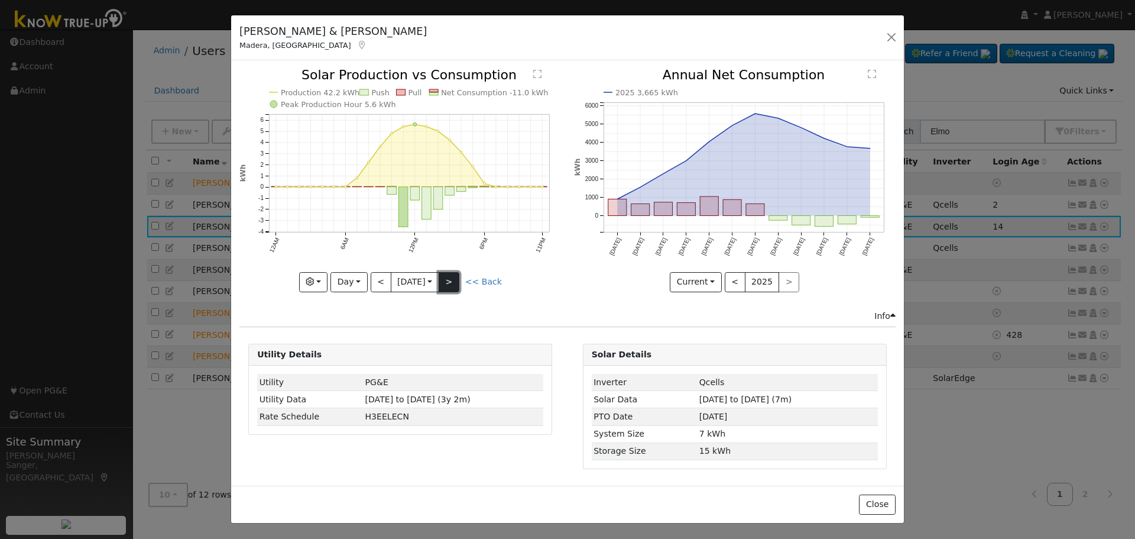
click at [450, 280] on button ">" at bounding box center [449, 282] width 21 height 20
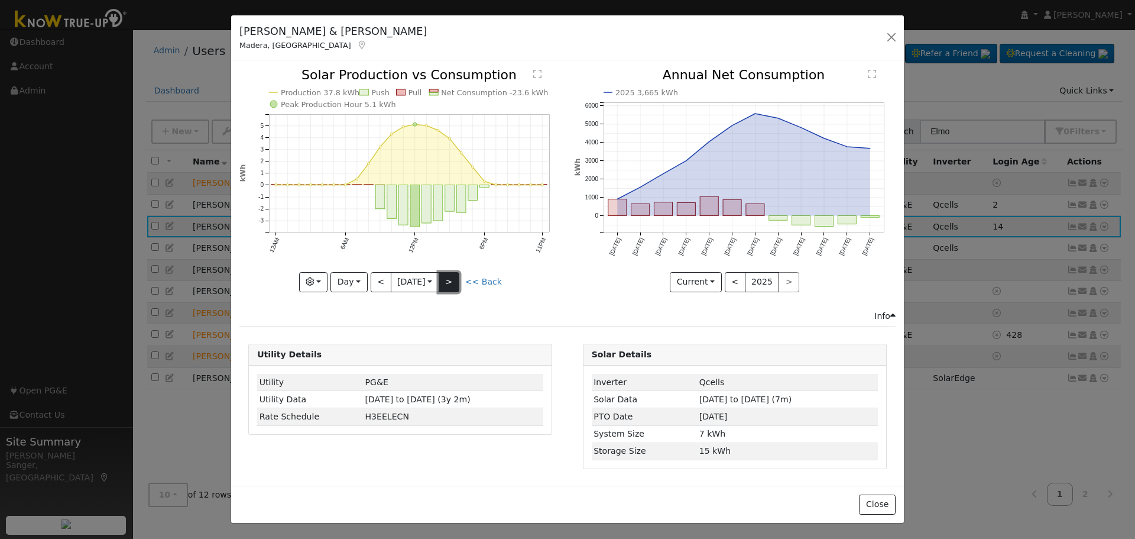
click at [450, 280] on button ">" at bounding box center [449, 282] width 21 height 20
click at [496, 281] on link "<< Back" at bounding box center [483, 281] width 37 height 9
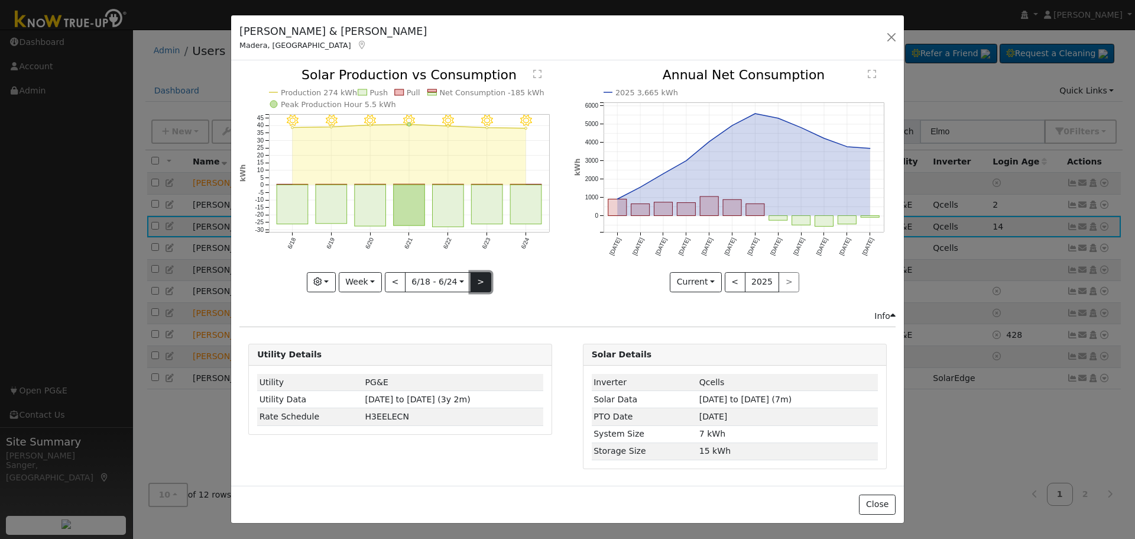
click at [477, 286] on button ">" at bounding box center [481, 282] width 21 height 20
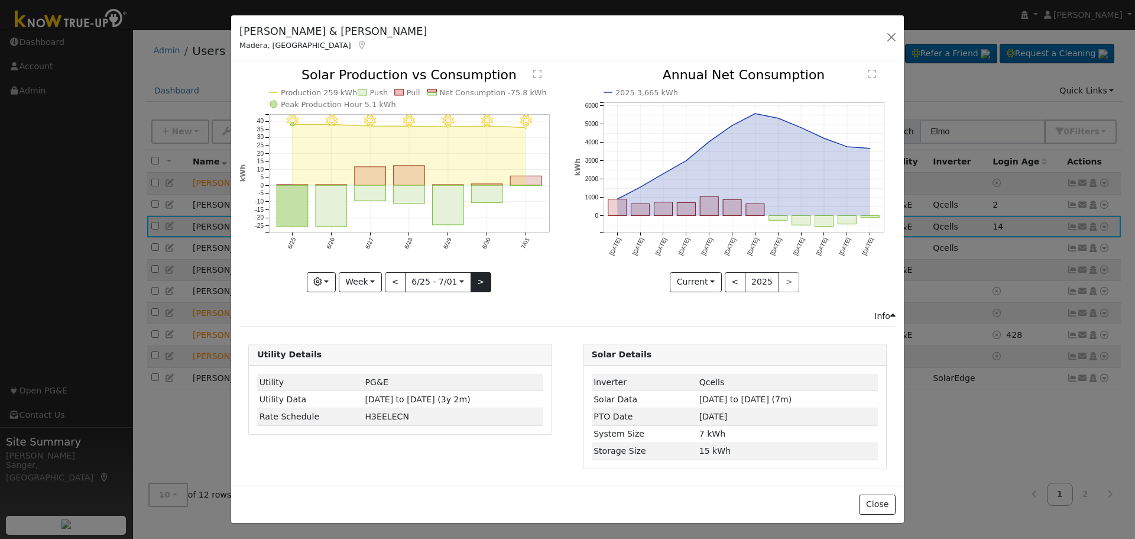
click at [477, 286] on div at bounding box center [400, 180] width 322 height 223
click at [477, 286] on button ">" at bounding box center [481, 282] width 21 height 20
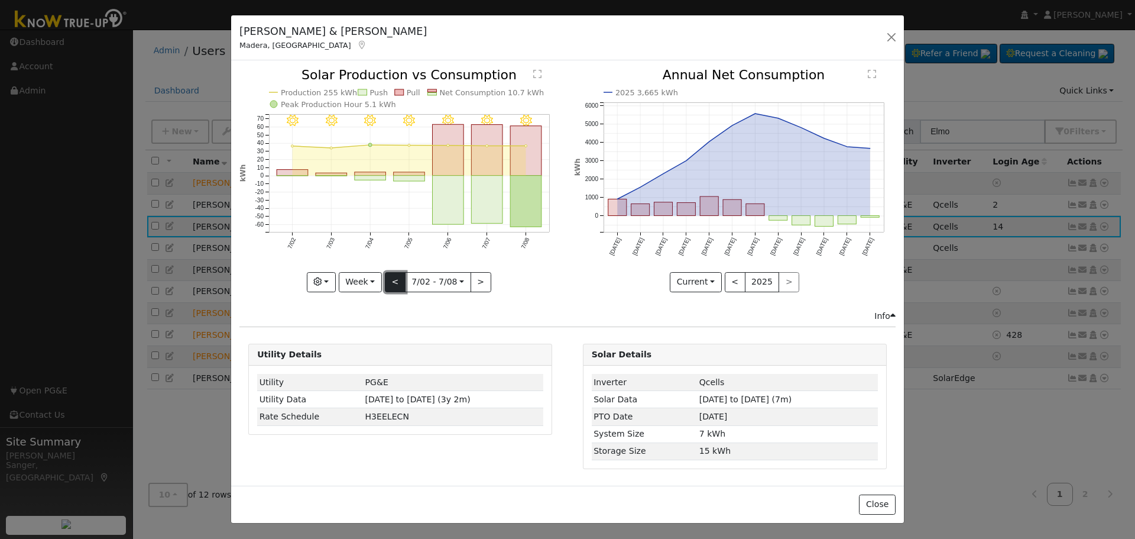
click at [396, 284] on button "<" at bounding box center [395, 282] width 21 height 20
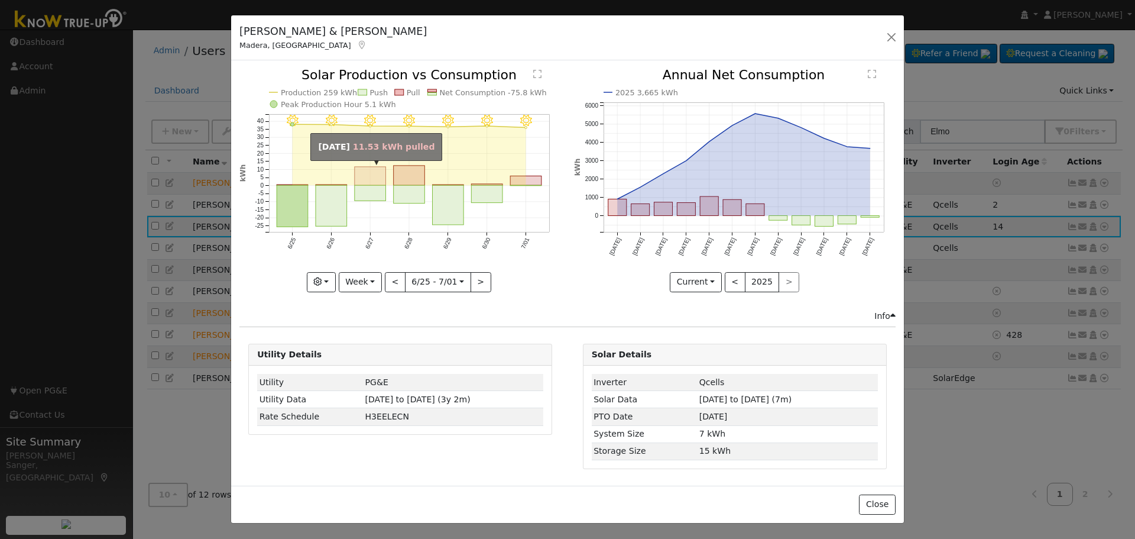
click at [380, 180] on rect "onclick=""" at bounding box center [370, 176] width 31 height 18
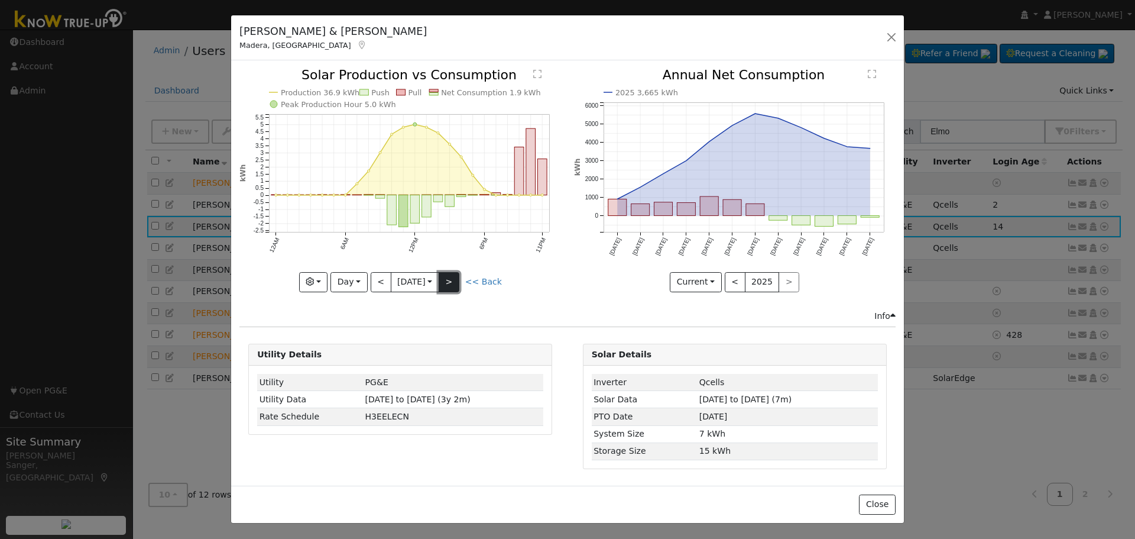
click at [451, 279] on button ">" at bounding box center [449, 282] width 21 height 20
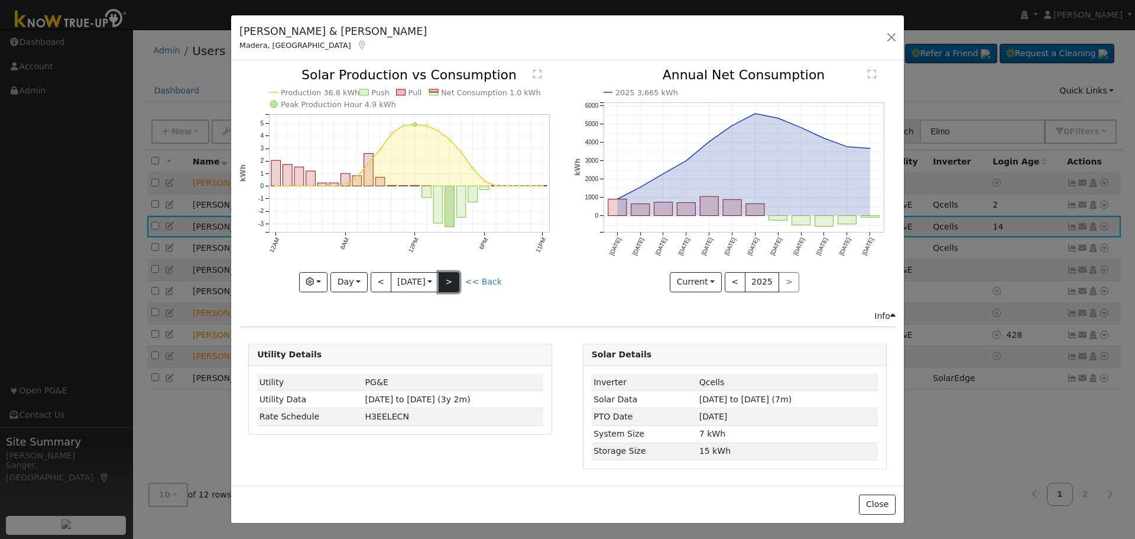
click at [457, 282] on button ">" at bounding box center [449, 282] width 21 height 20
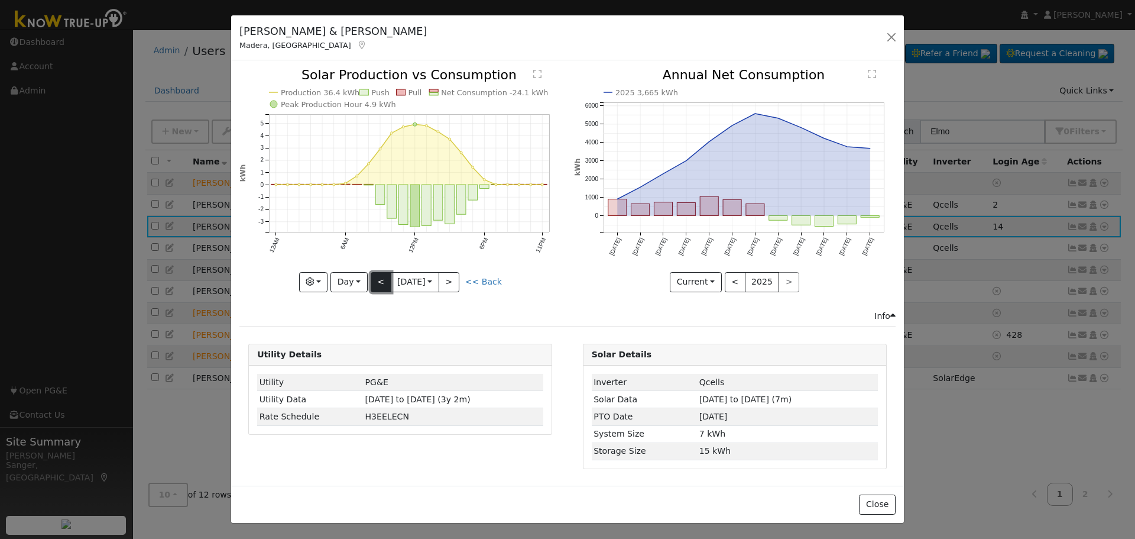
click at [381, 281] on button "<" at bounding box center [381, 282] width 21 height 20
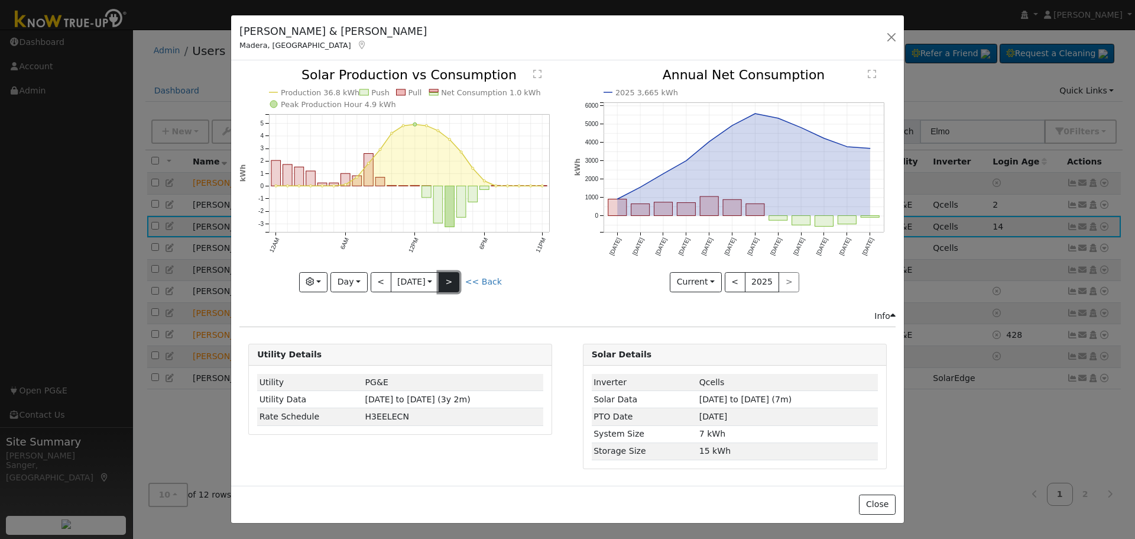
click at [457, 282] on button ">" at bounding box center [449, 282] width 21 height 20
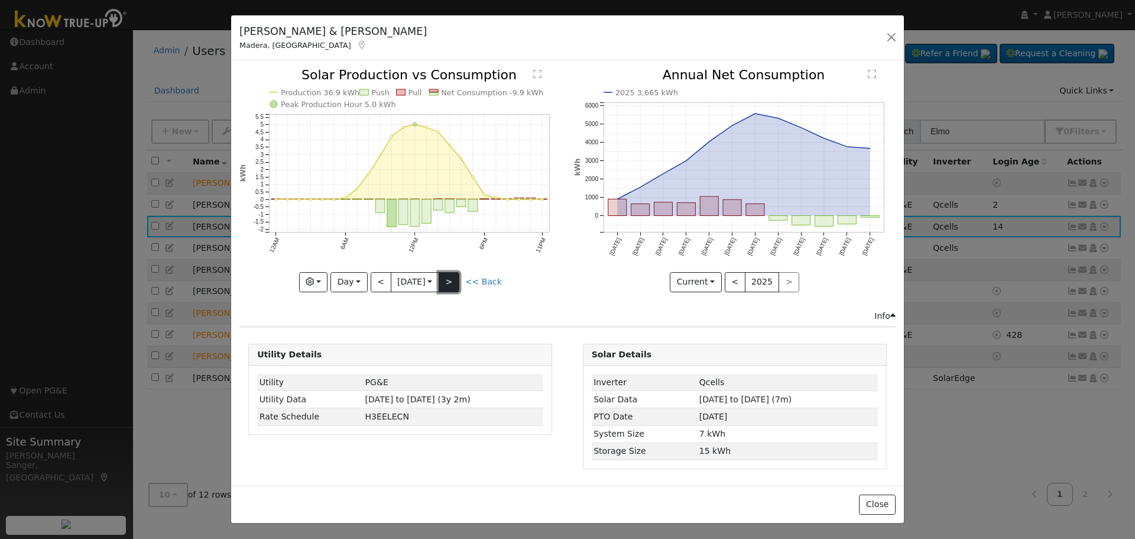
click at [457, 282] on button ">" at bounding box center [449, 282] width 21 height 20
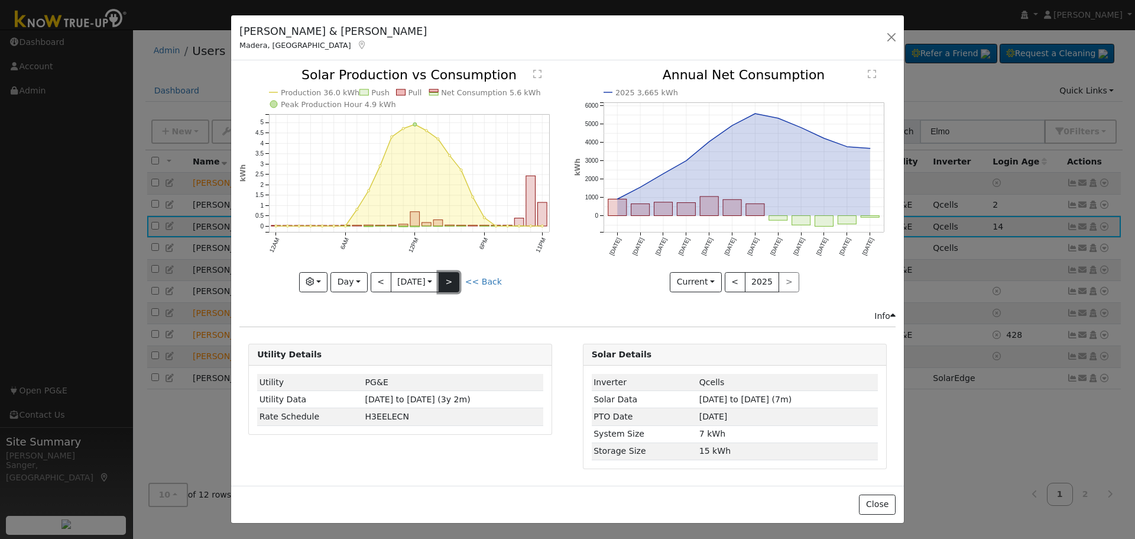
click at [452, 282] on button ">" at bounding box center [449, 282] width 21 height 20
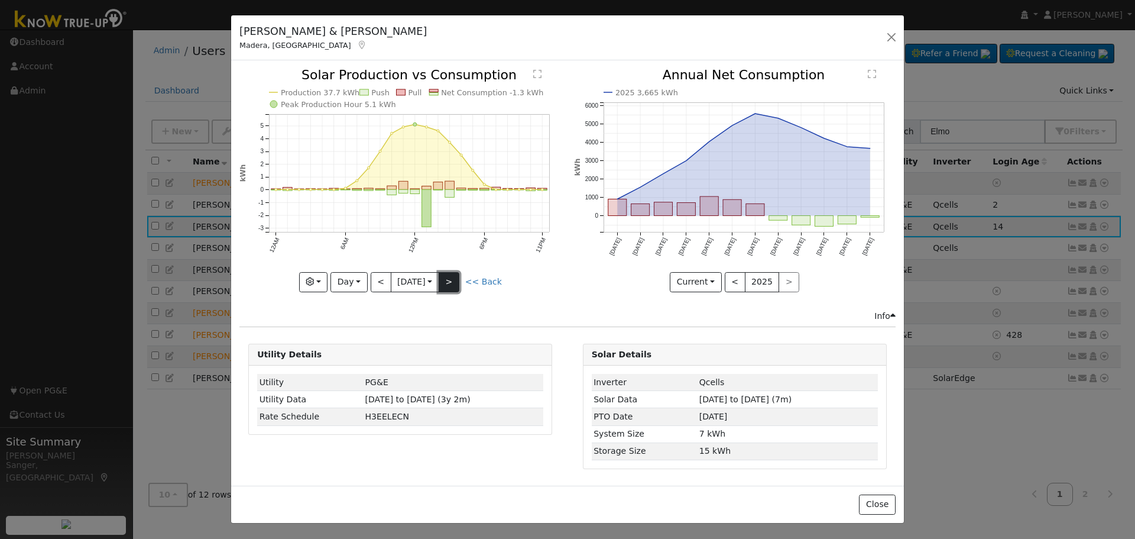
click at [452, 282] on button ">" at bounding box center [449, 282] width 21 height 20
type input "[DATE]"
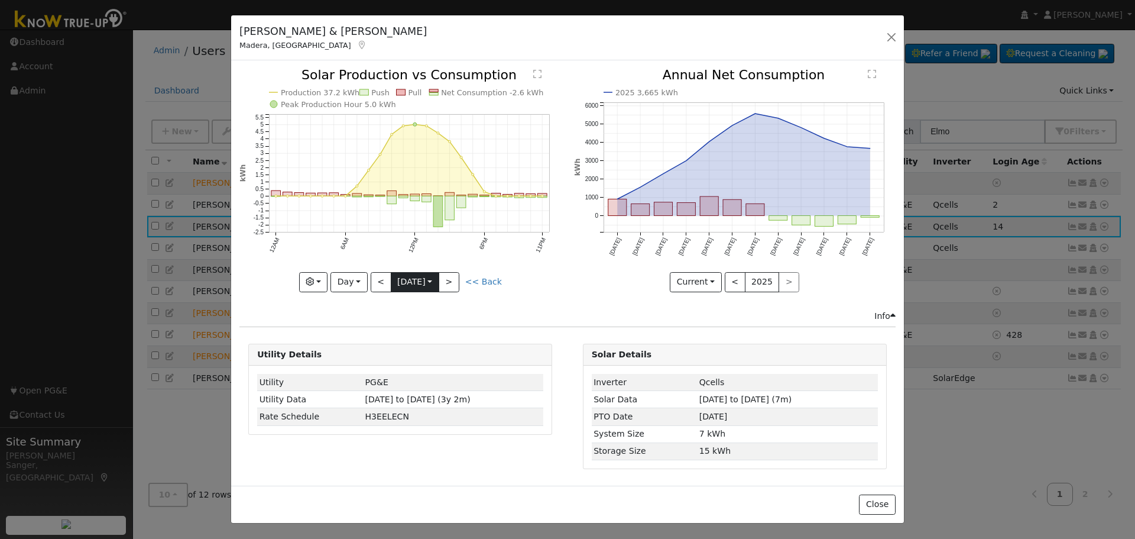
click at [416, 280] on input "[DATE]" at bounding box center [414, 282] width 47 height 19
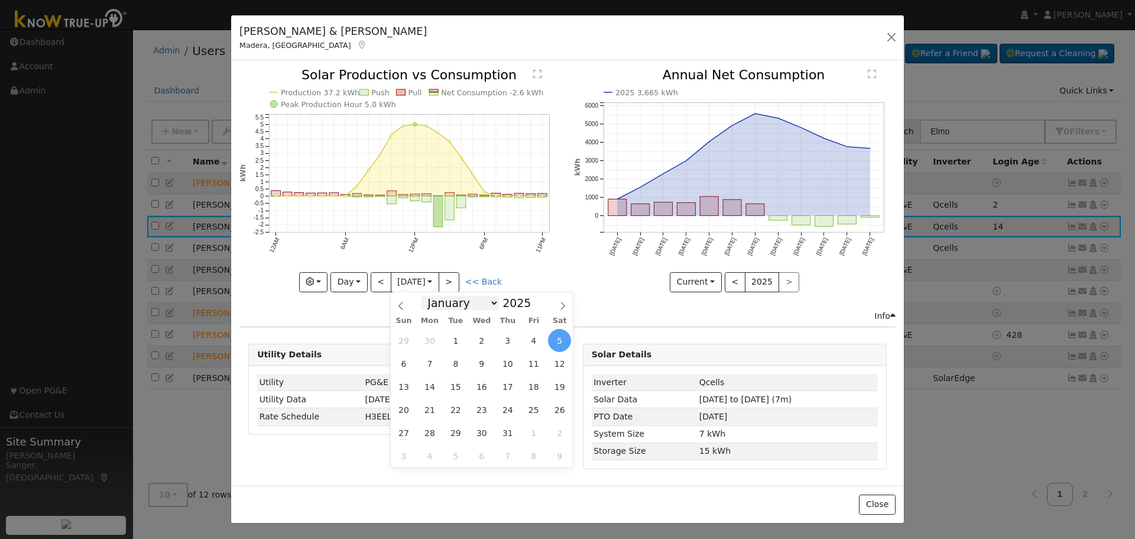
click at [448, 300] on select "January February March April May June July August September October November De…" at bounding box center [460, 303] width 77 height 14
select select "7"
click at [431, 296] on select "January February March April May June July August September October November De…" at bounding box center [460, 303] width 77 height 14
click at [441, 387] on span "11" at bounding box center [429, 386] width 23 height 23
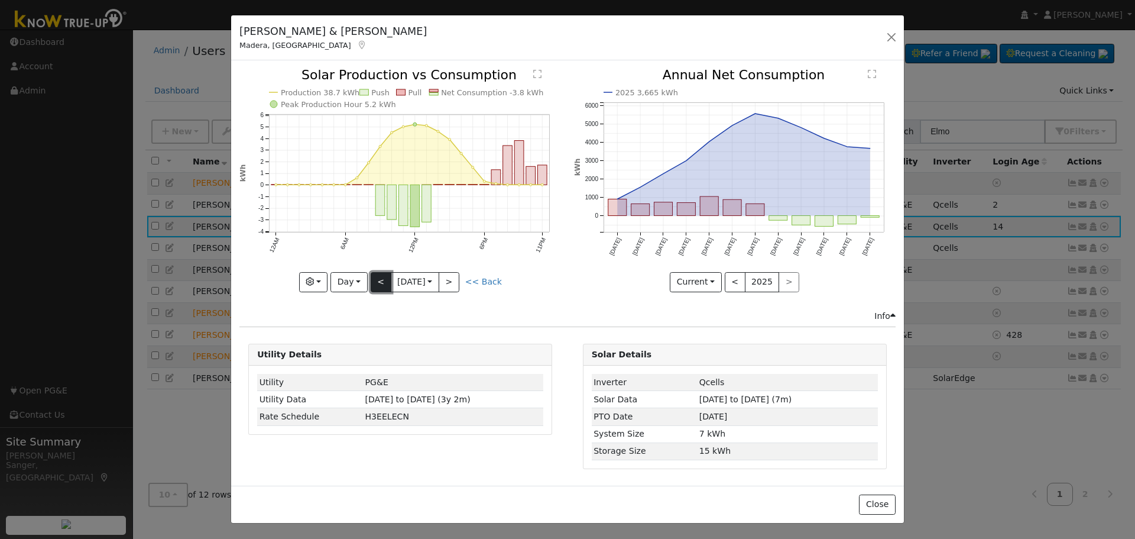
click at [379, 281] on button "<" at bounding box center [381, 282] width 21 height 20
click at [454, 281] on button ">" at bounding box center [449, 282] width 21 height 20
click at [383, 277] on button "<" at bounding box center [381, 282] width 21 height 20
click at [382, 277] on button "<" at bounding box center [381, 282] width 21 height 20
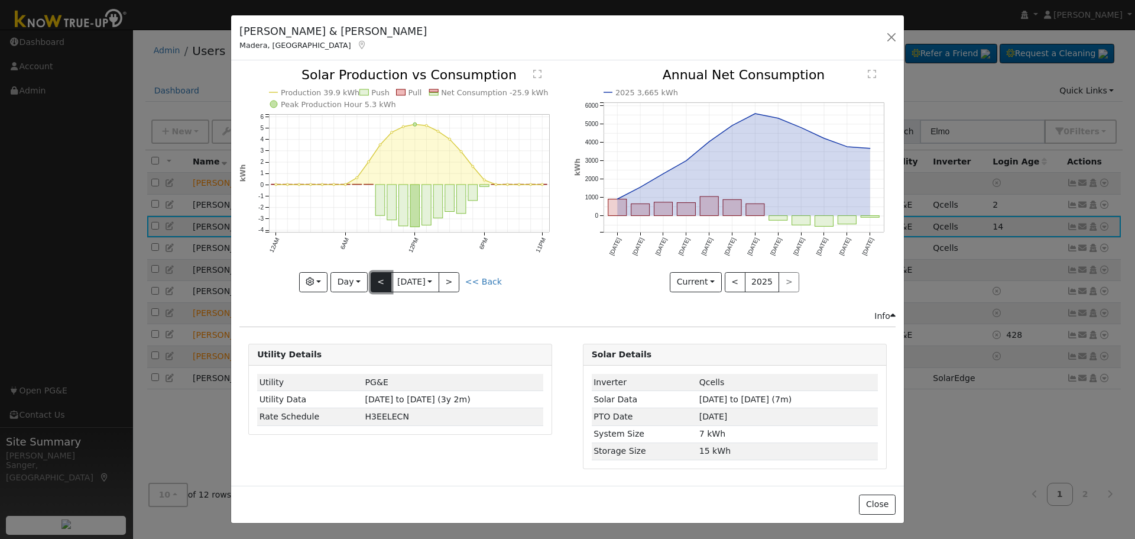
click at [382, 277] on button "<" at bounding box center [381, 282] width 21 height 20
click at [451, 278] on button ">" at bounding box center [449, 282] width 21 height 20
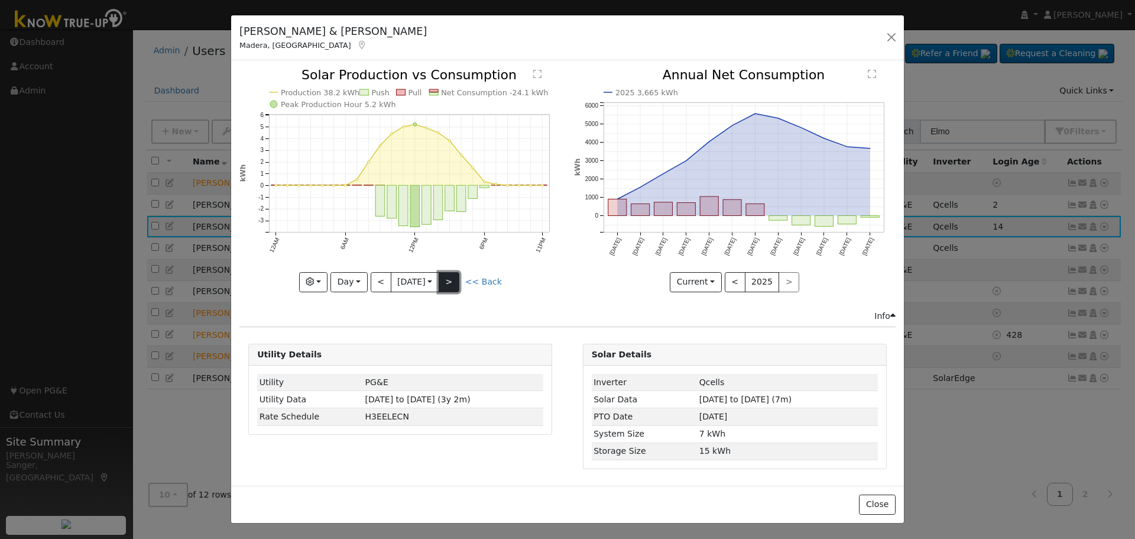
click at [451, 278] on button ">" at bounding box center [449, 282] width 21 height 20
click at [339, 281] on button "Day" at bounding box center [349, 282] width 37 height 20
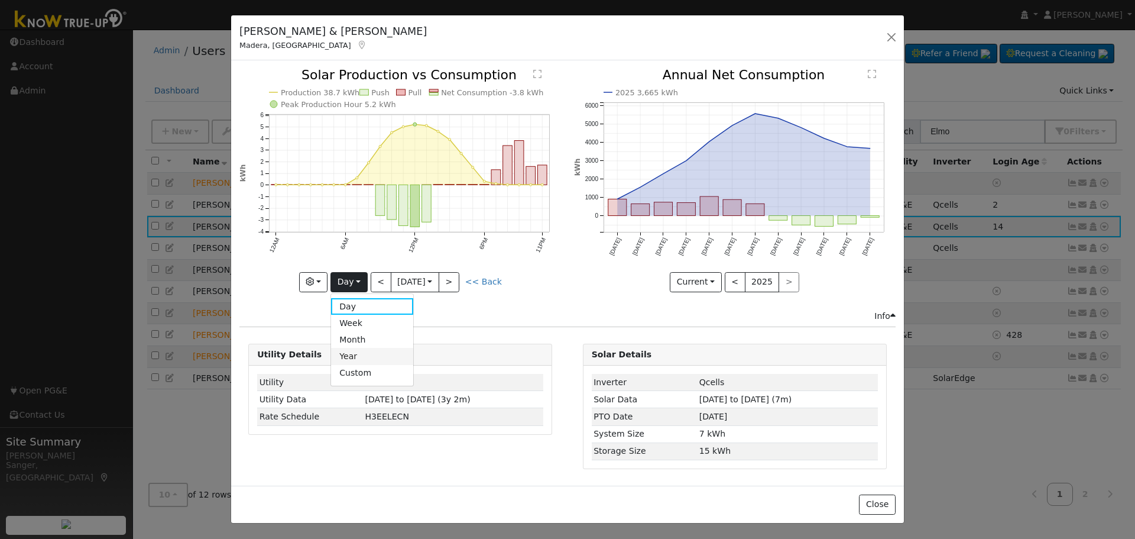
click at [357, 351] on link "Year" at bounding box center [372, 356] width 82 height 17
type input "[DATE]"
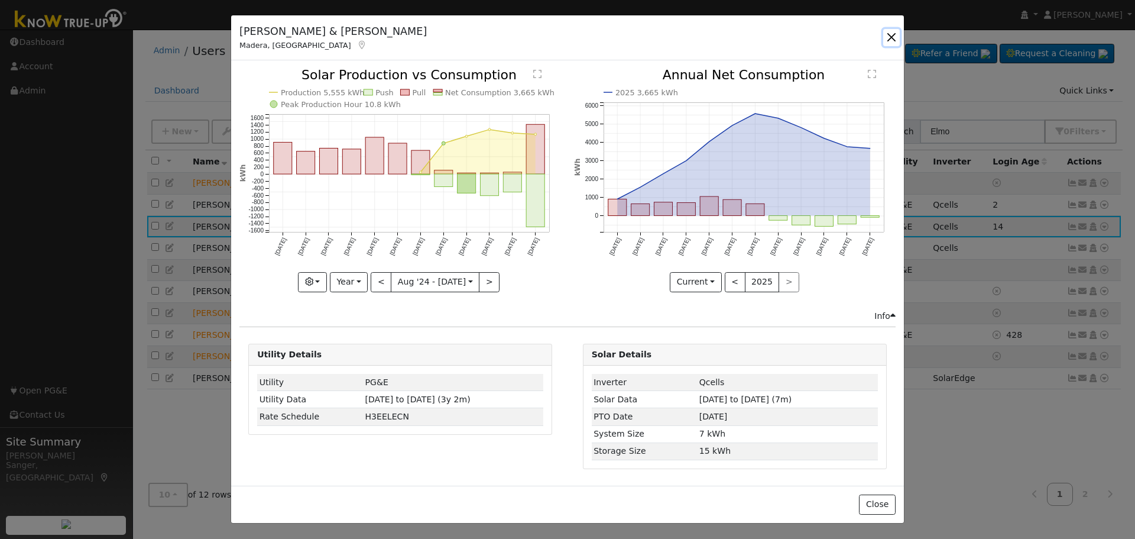
click at [894, 35] on button "button" at bounding box center [891, 37] width 17 height 17
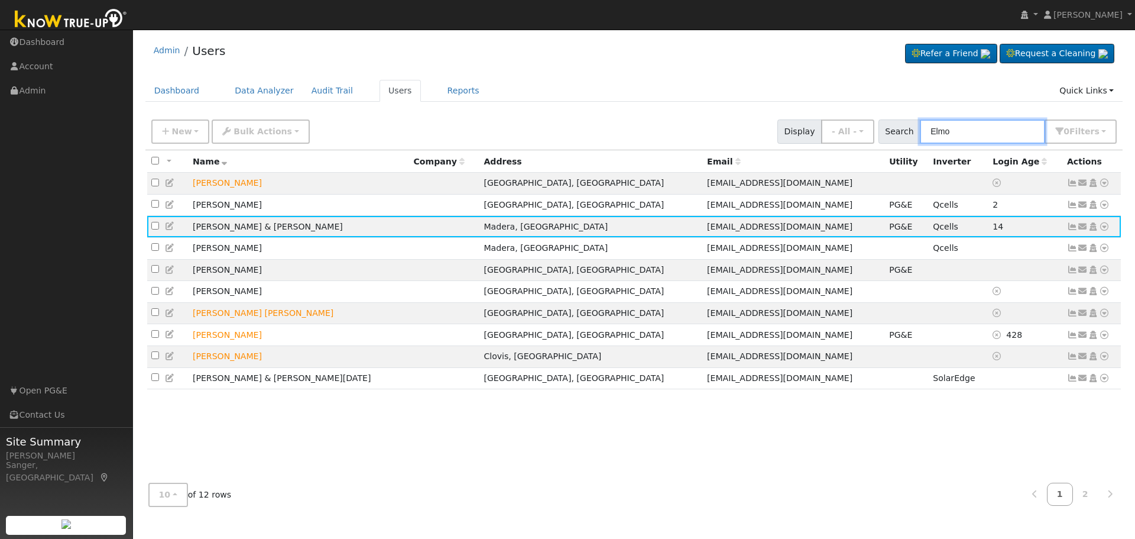
drag, startPoint x: 973, startPoint y: 135, endPoint x: 899, endPoint y: 130, distance: 74.1
click at [899, 130] on div "Search Elmo 0 Filter s My accounts Role Show - All - Show Leads Admin Billing A…" at bounding box center [998, 131] width 239 height 24
paste input "[PERSON_NAME] & [PERSON_NAME]"
type input "[PERSON_NAME] & [PERSON_NAME]"
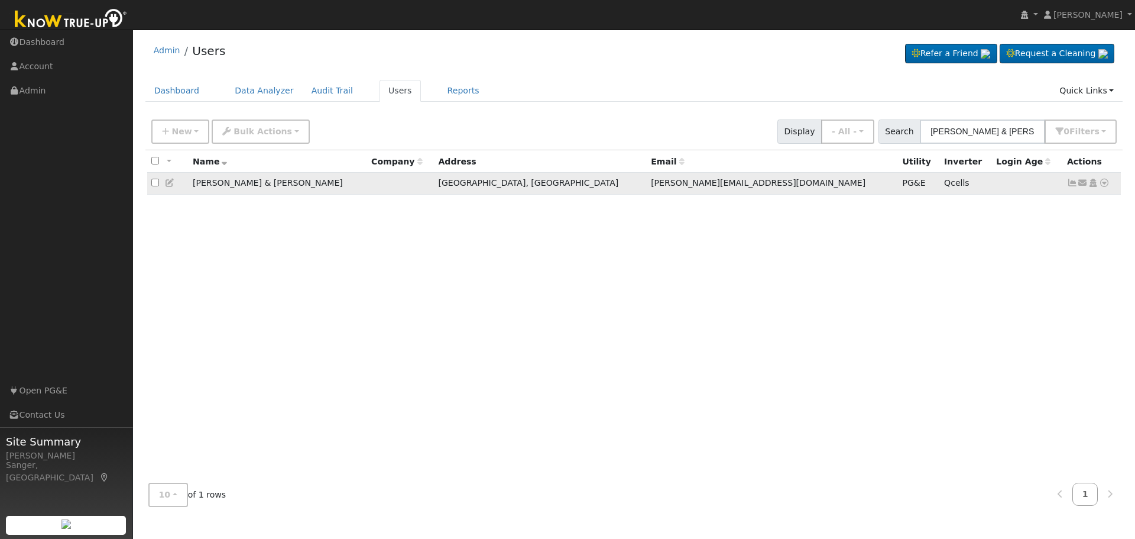
click at [1072, 184] on icon at bounding box center [1072, 183] width 11 height 8
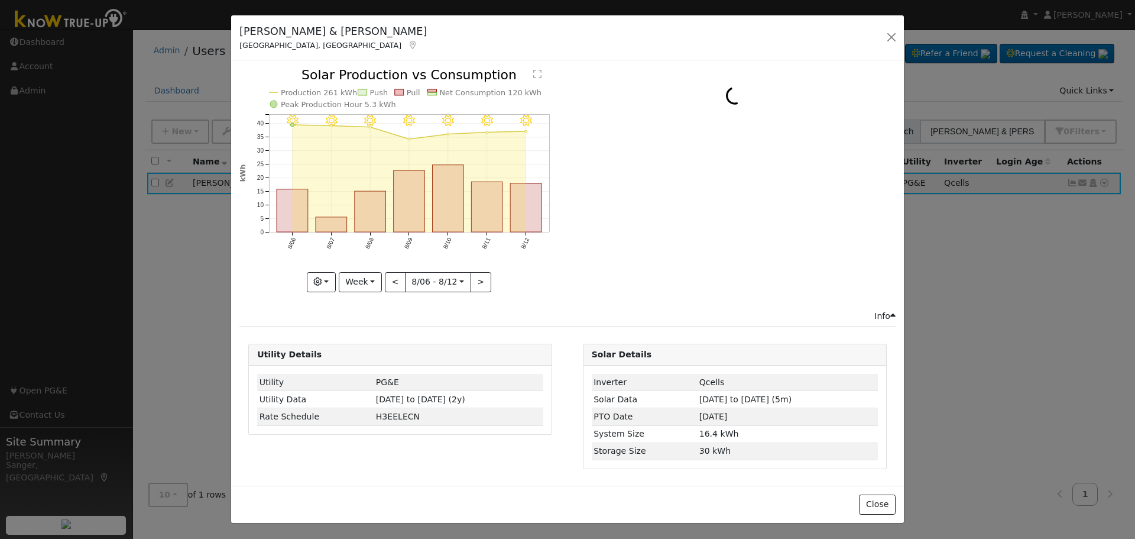
click at [542, 199] on icon "8/12 - Clear 8/11 - Clear 8/10 - Clear 8/09 - Clear 8/08 - Clear 8/07 - Clear 8…" at bounding box center [400, 180] width 322 height 222
click at [536, 202] on rect "onclick=""" at bounding box center [526, 207] width 31 height 48
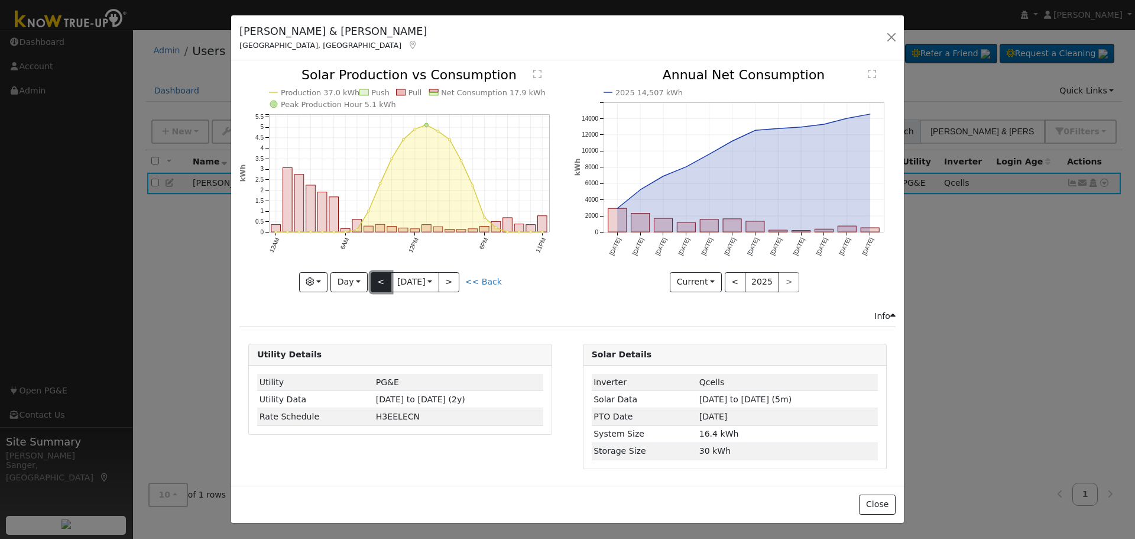
click at [377, 280] on button "<" at bounding box center [381, 282] width 21 height 20
click at [380, 281] on button "<" at bounding box center [381, 282] width 21 height 20
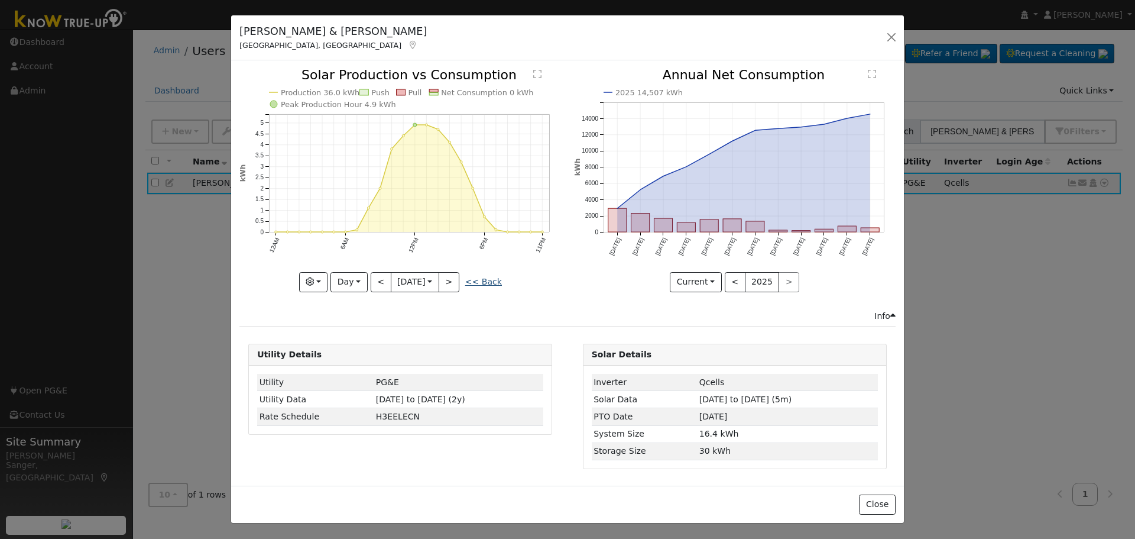
click at [494, 281] on link "<< Back" at bounding box center [483, 281] width 37 height 9
type input "[DATE]"
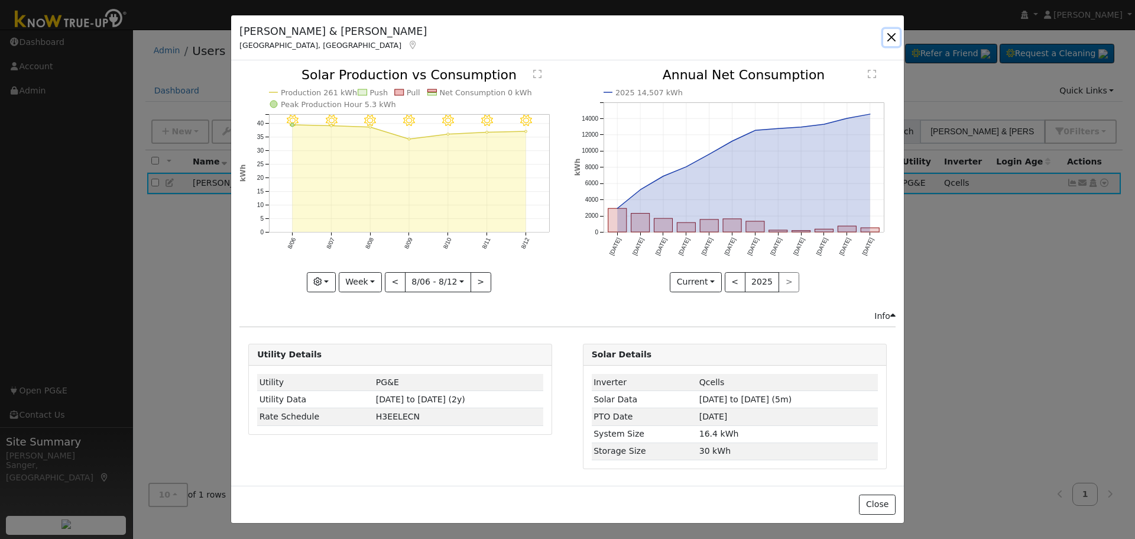
click at [889, 34] on button "button" at bounding box center [891, 37] width 17 height 17
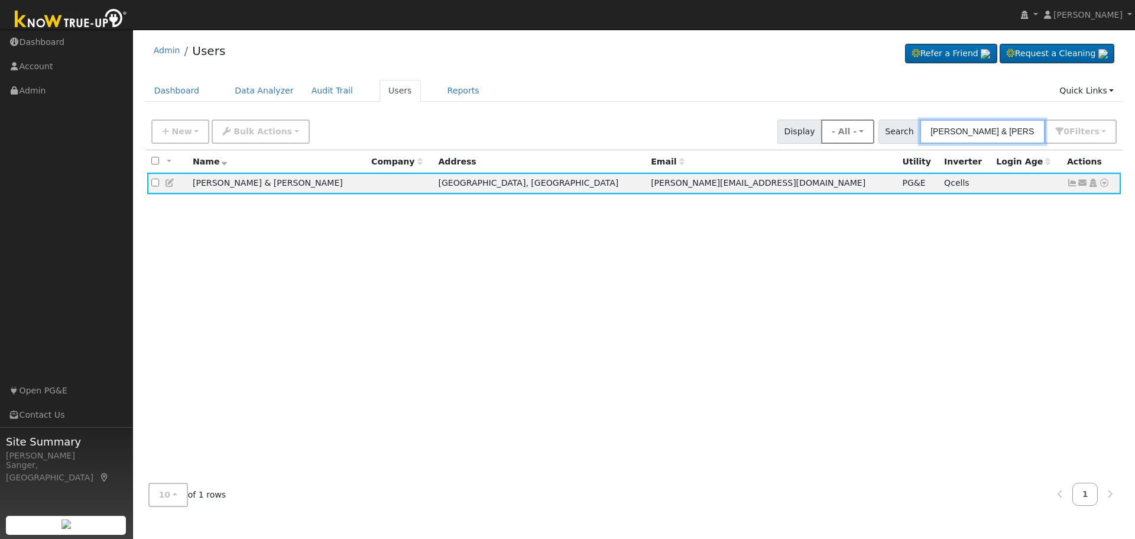
drag, startPoint x: 1034, startPoint y: 132, endPoint x: 882, endPoint y: 141, distance: 152.2
click at [882, 141] on div "New Add User Quick Add Quick Connect Quick Convert Lead Bulk Actions Send Email…" at bounding box center [634, 129] width 970 height 28
paste input "[PERSON_NAME]"
type input "[PERSON_NAME]"
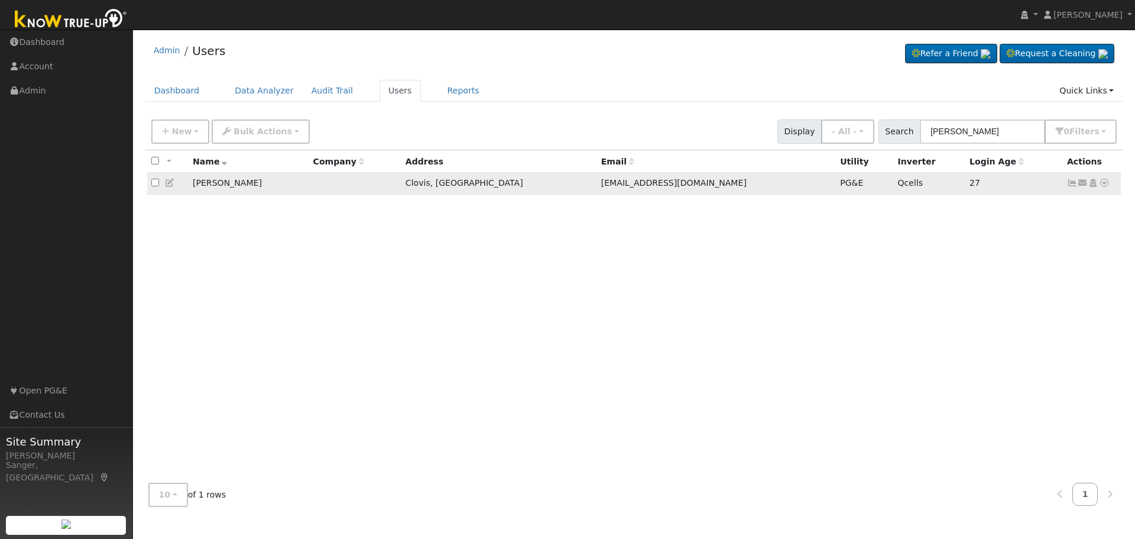
click at [1072, 184] on icon at bounding box center [1072, 183] width 11 height 8
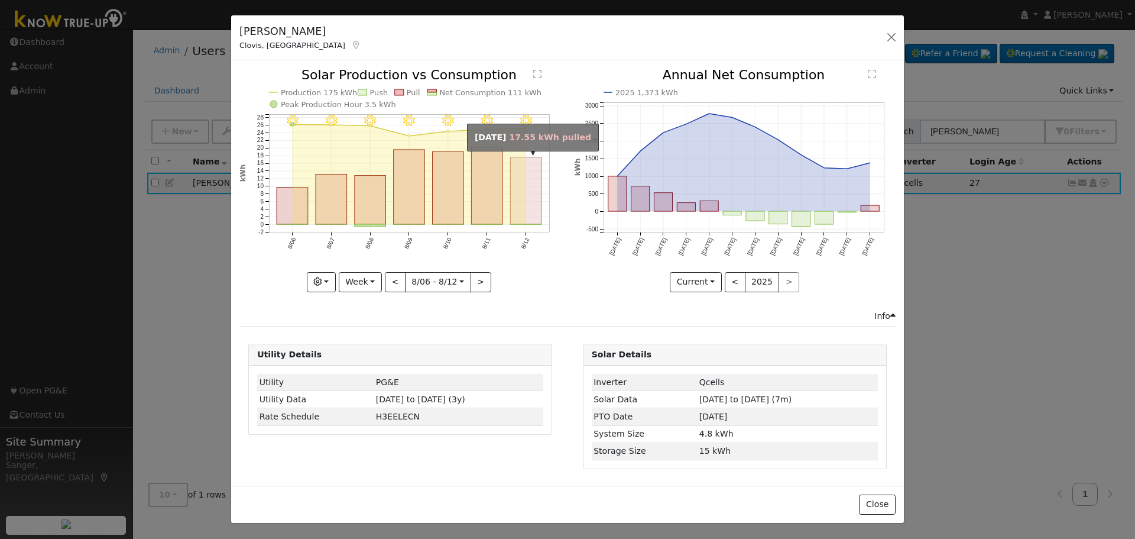
click at [532, 203] on rect "onclick=""" at bounding box center [526, 190] width 31 height 67
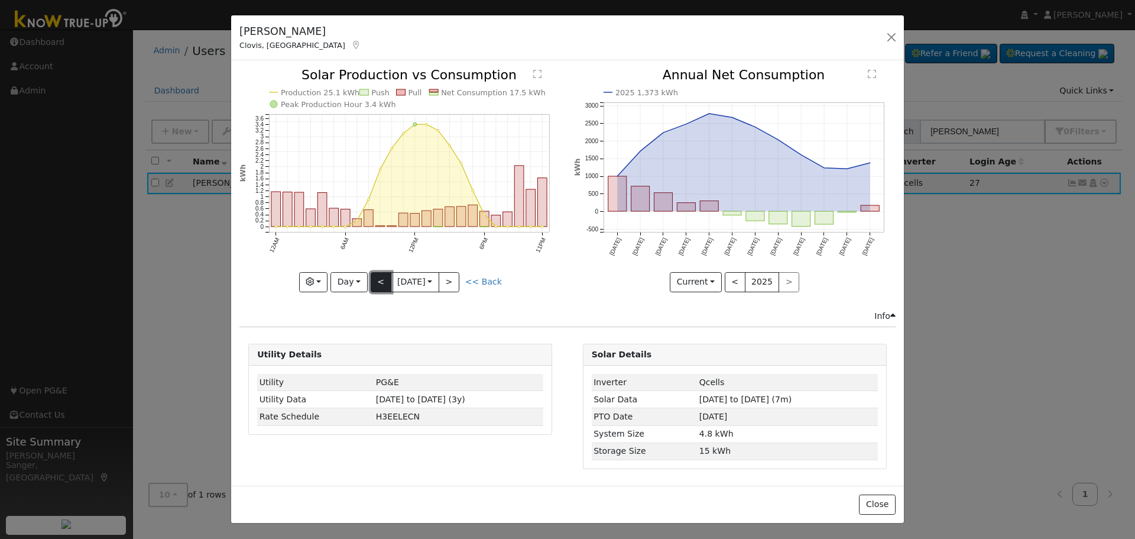
click at [379, 283] on button "<" at bounding box center [381, 282] width 21 height 20
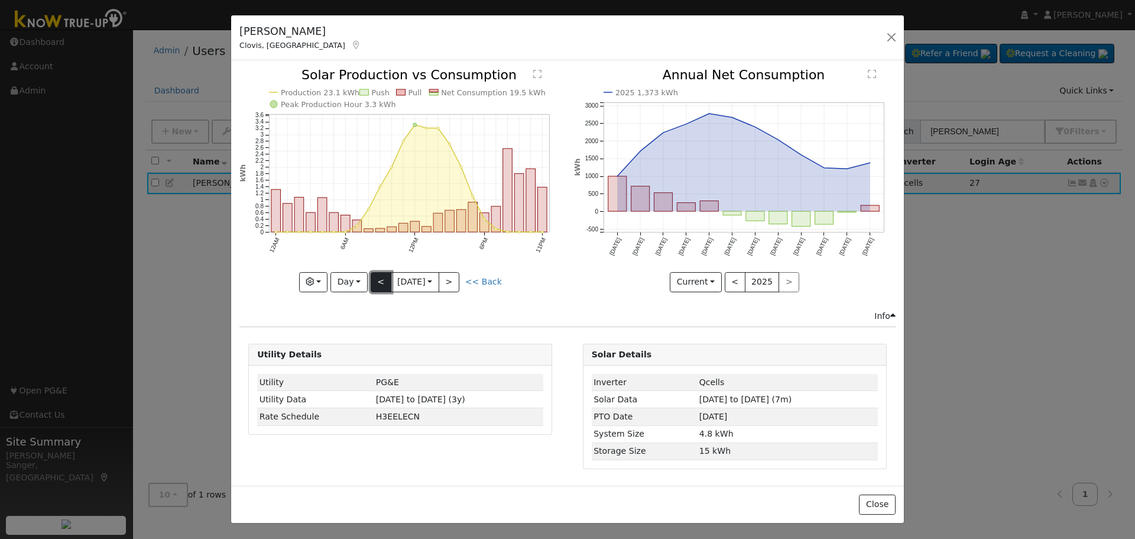
click at [379, 283] on button "<" at bounding box center [381, 282] width 21 height 20
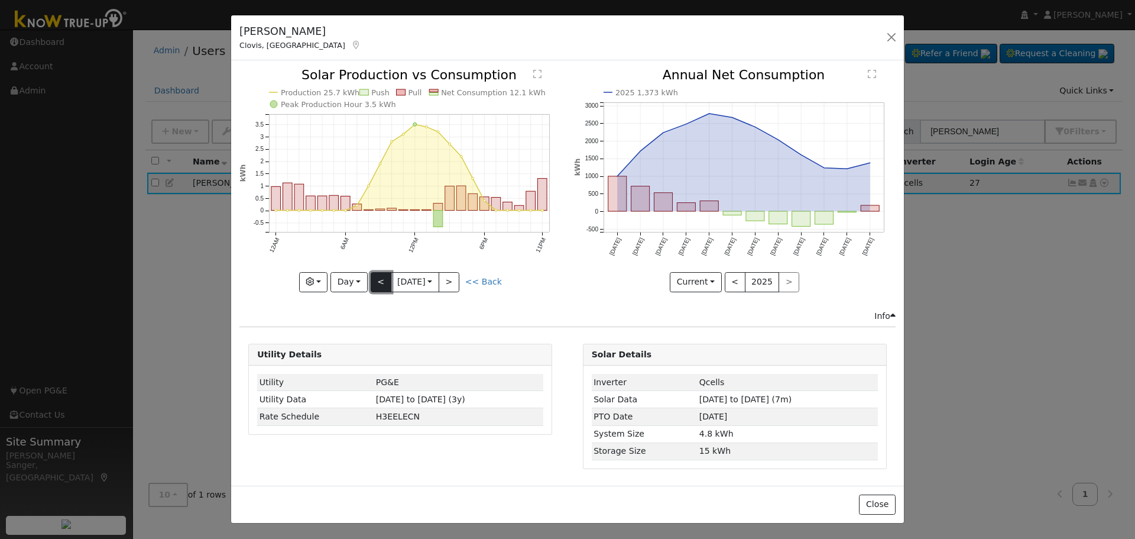
click at [379, 283] on button "<" at bounding box center [381, 282] width 21 height 20
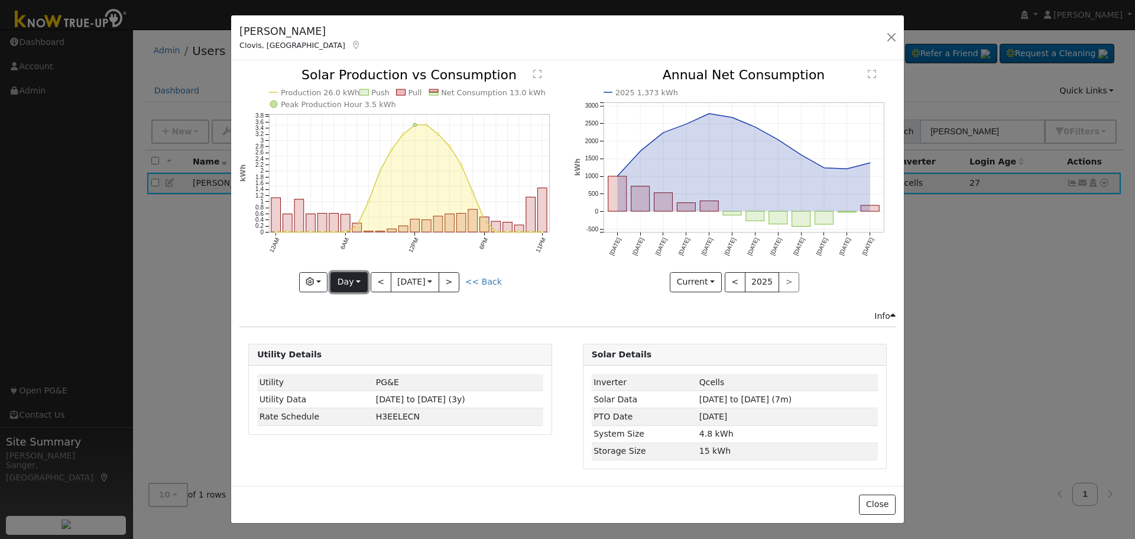
click at [342, 283] on button "Day" at bounding box center [349, 282] width 37 height 20
click at [347, 316] on link "Week" at bounding box center [372, 323] width 82 height 17
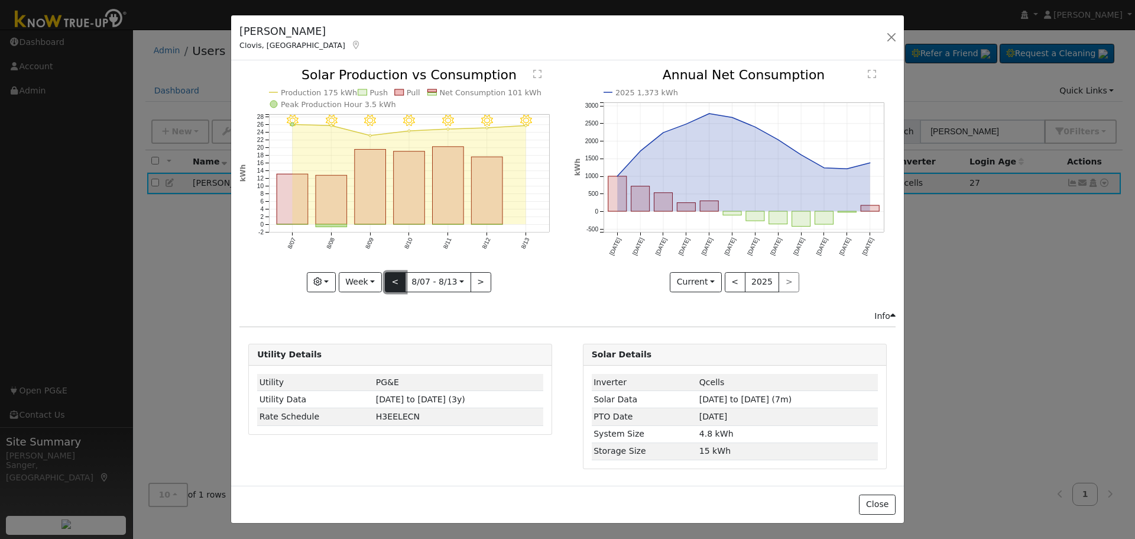
click at [394, 281] on button "<" at bounding box center [395, 282] width 21 height 20
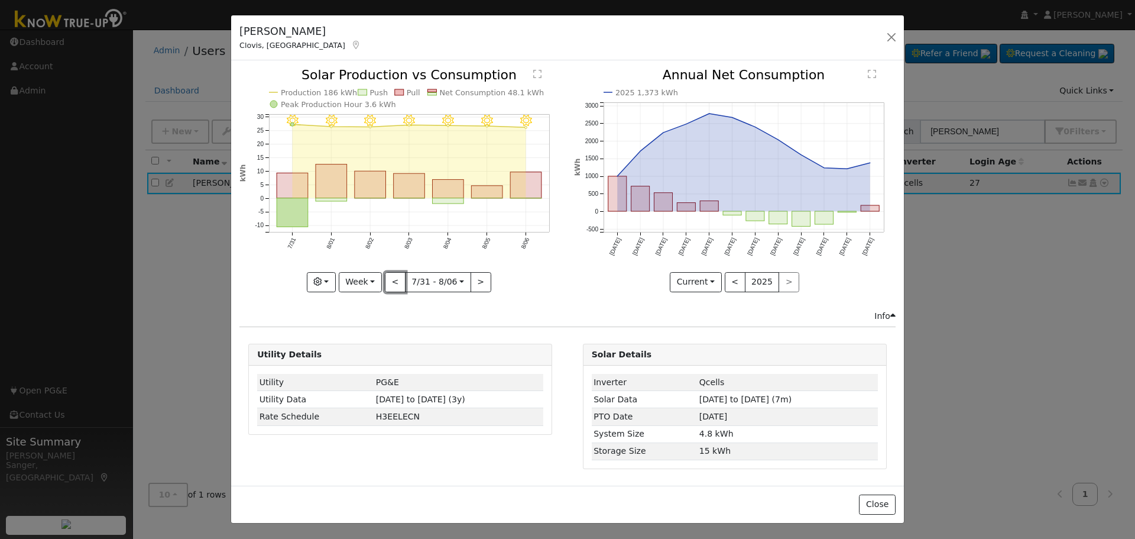
click at [392, 281] on button "<" at bounding box center [395, 282] width 21 height 20
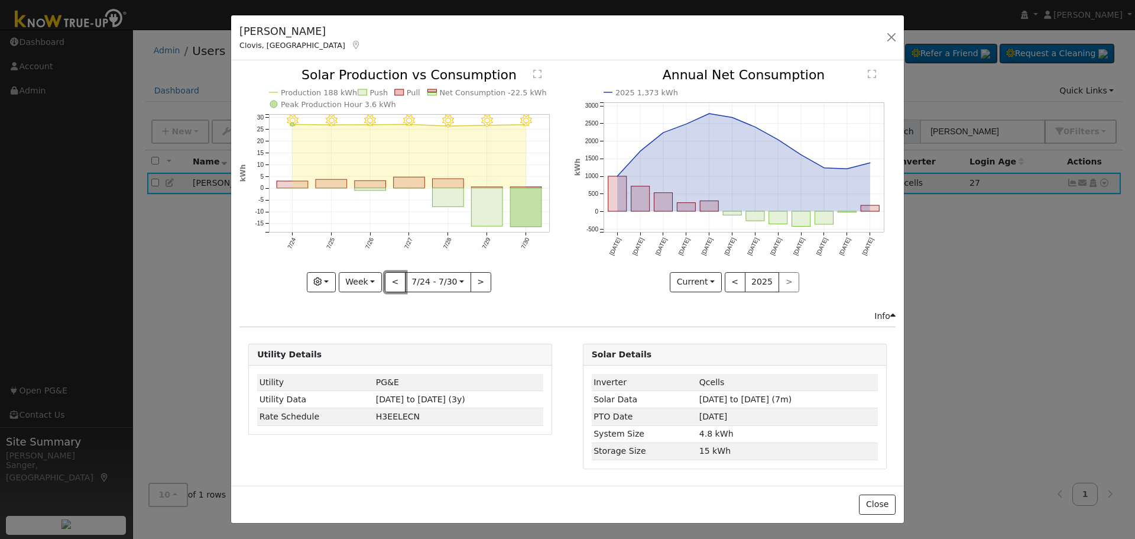
click at [392, 281] on button "<" at bounding box center [395, 282] width 21 height 20
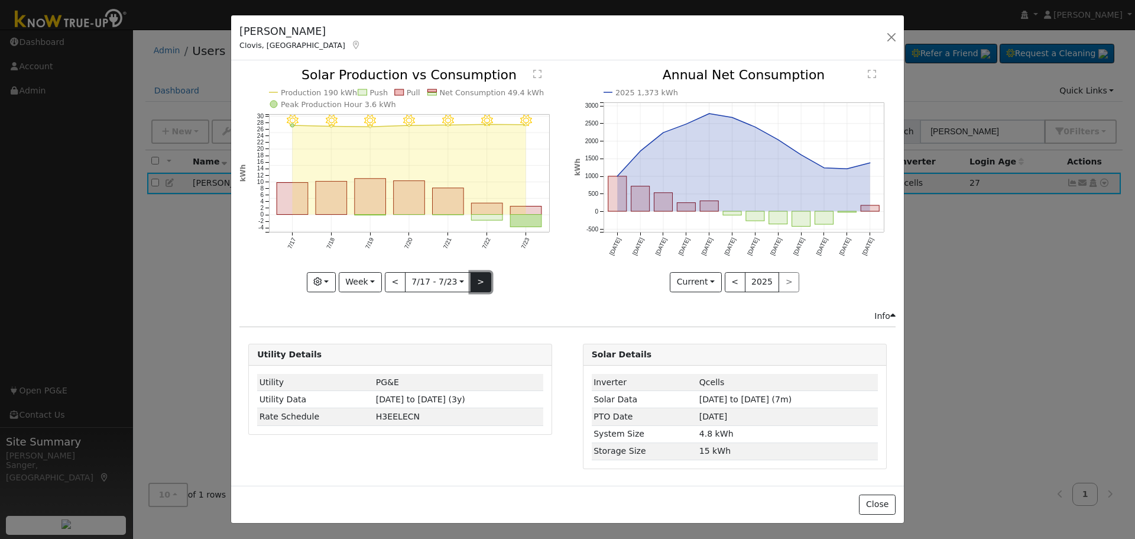
click at [482, 286] on button ">" at bounding box center [481, 282] width 21 height 20
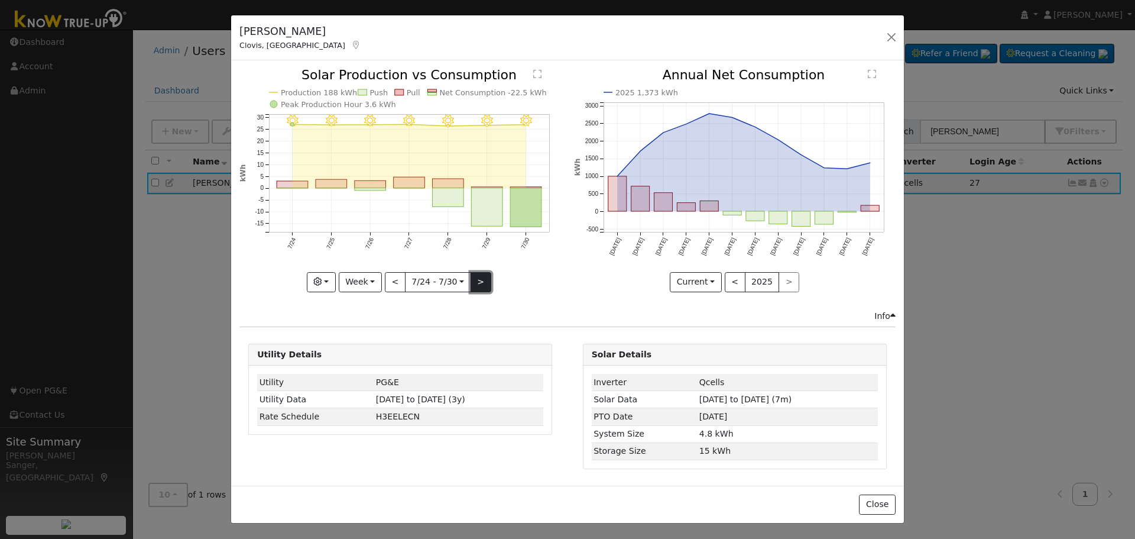
click at [480, 286] on button ">" at bounding box center [481, 282] width 21 height 20
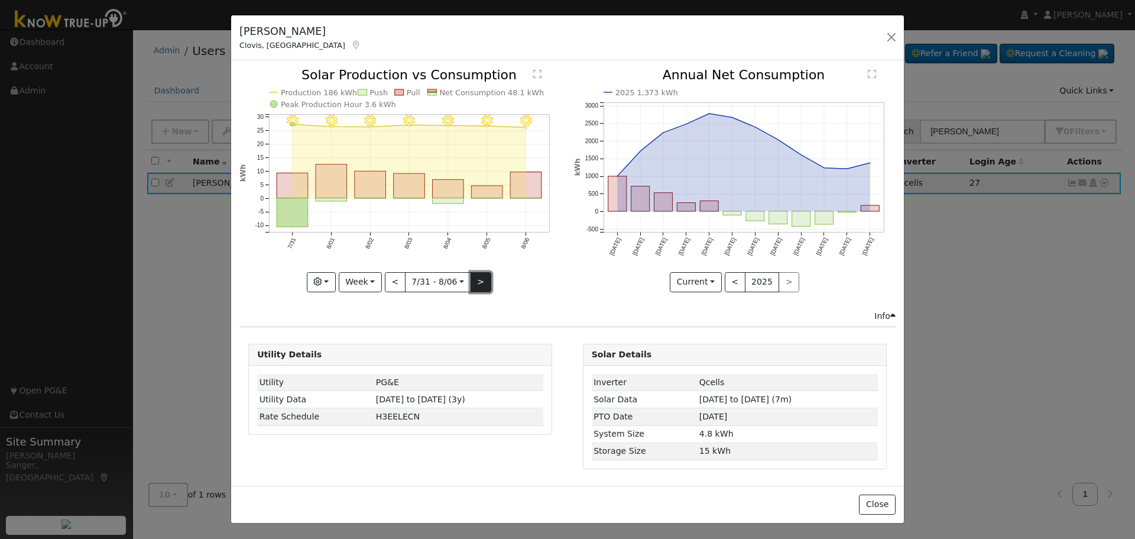
click at [480, 286] on button ">" at bounding box center [481, 282] width 21 height 20
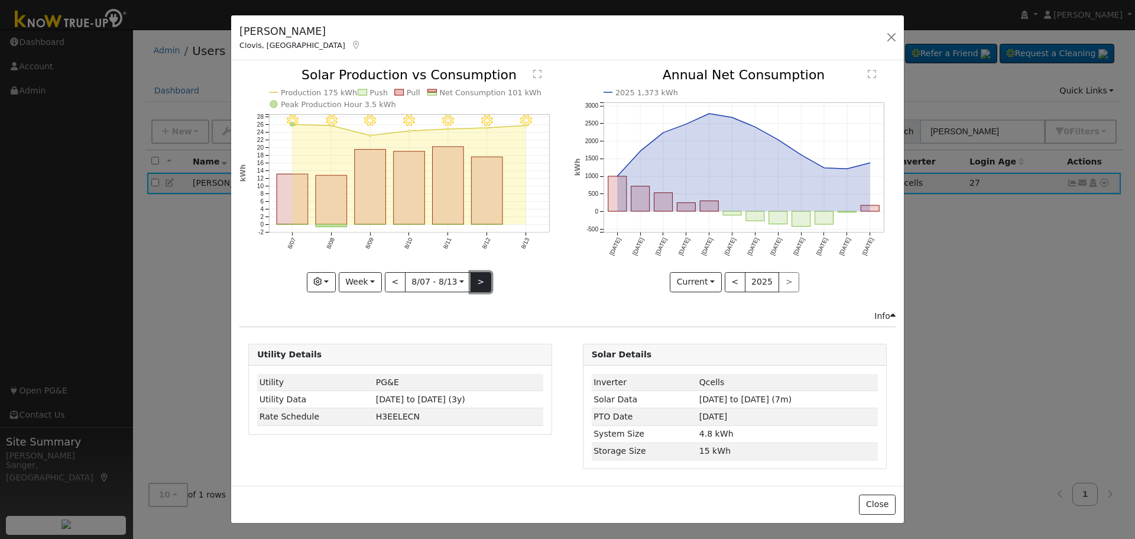
click at [473, 273] on button ">" at bounding box center [481, 282] width 21 height 20
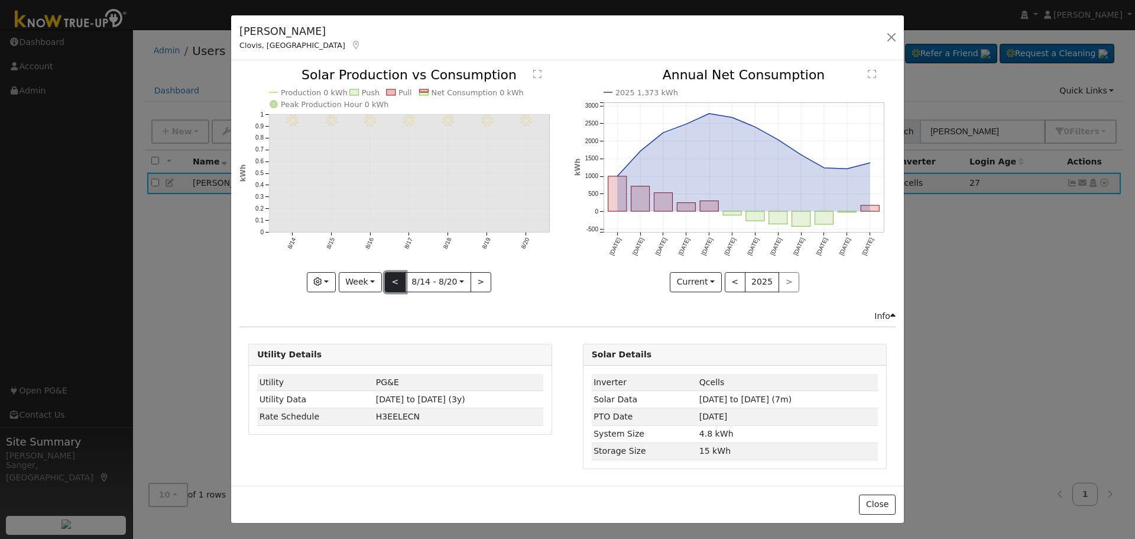
click at [395, 283] on button "<" at bounding box center [395, 282] width 21 height 20
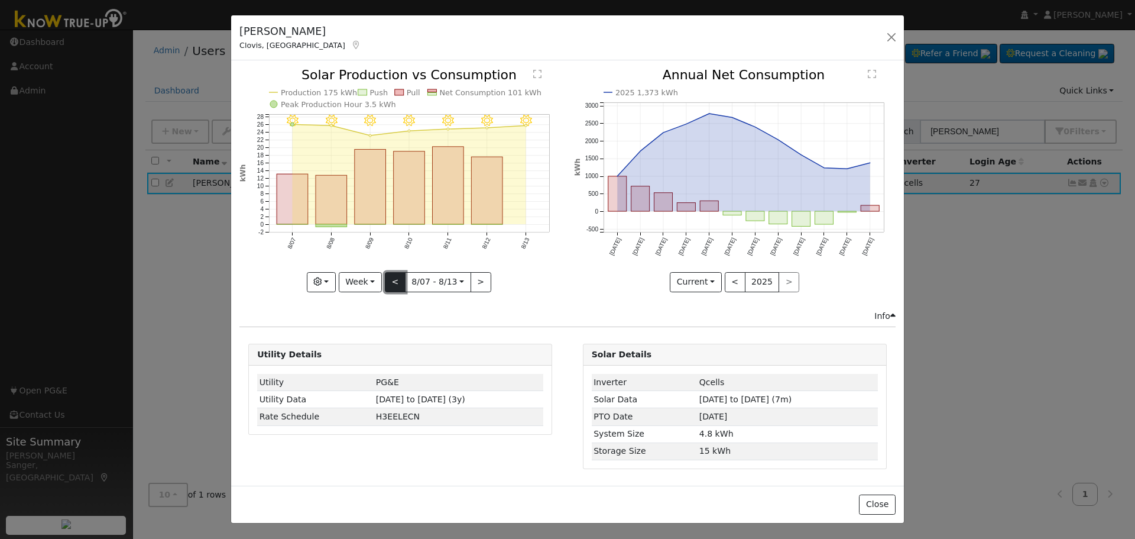
click at [397, 275] on button "<" at bounding box center [395, 282] width 21 height 20
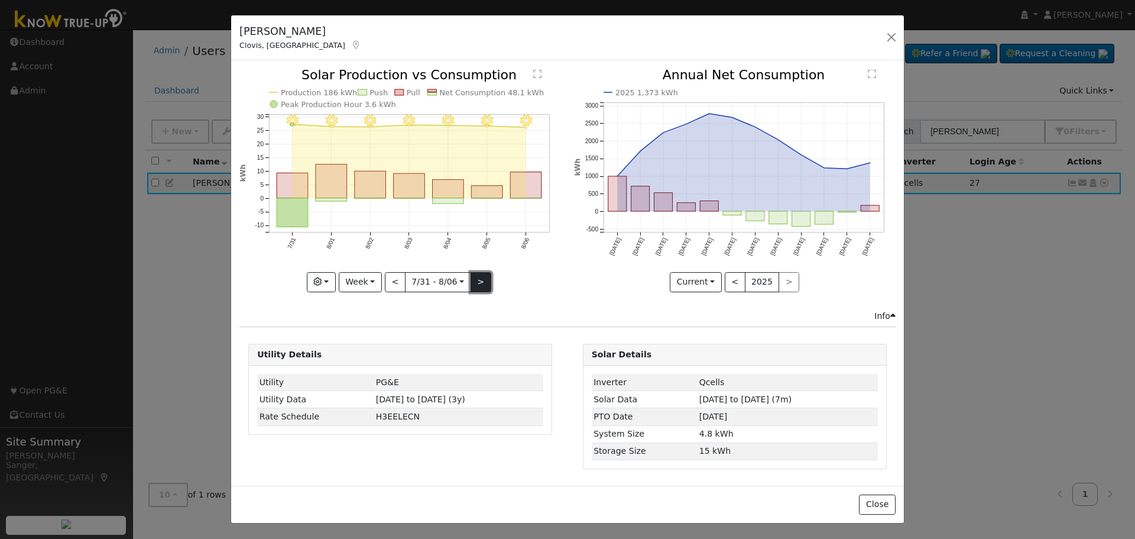
click at [477, 275] on button ">" at bounding box center [481, 282] width 21 height 20
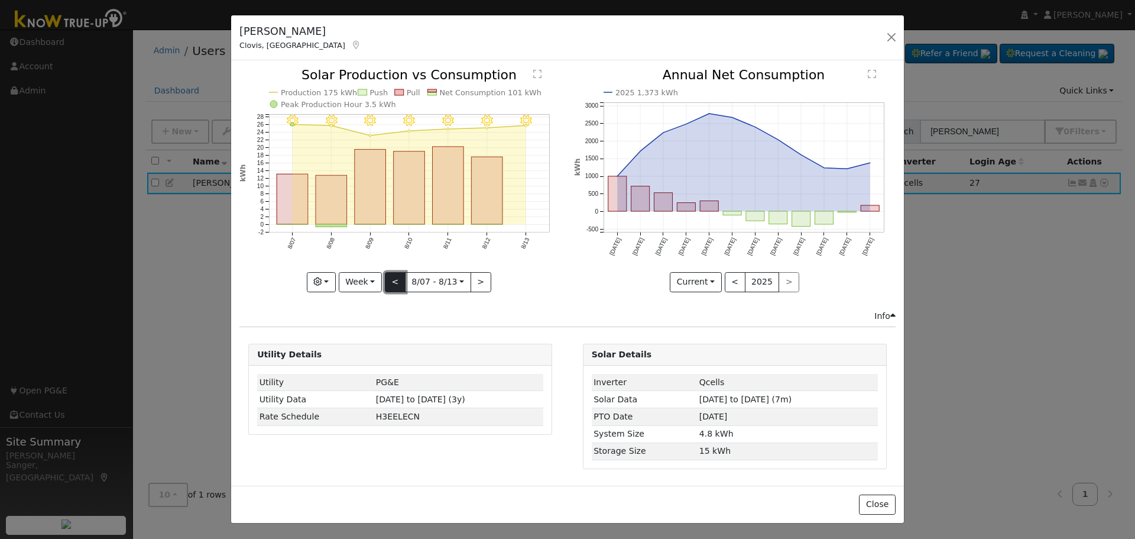
click at [397, 284] on button "<" at bounding box center [395, 282] width 21 height 20
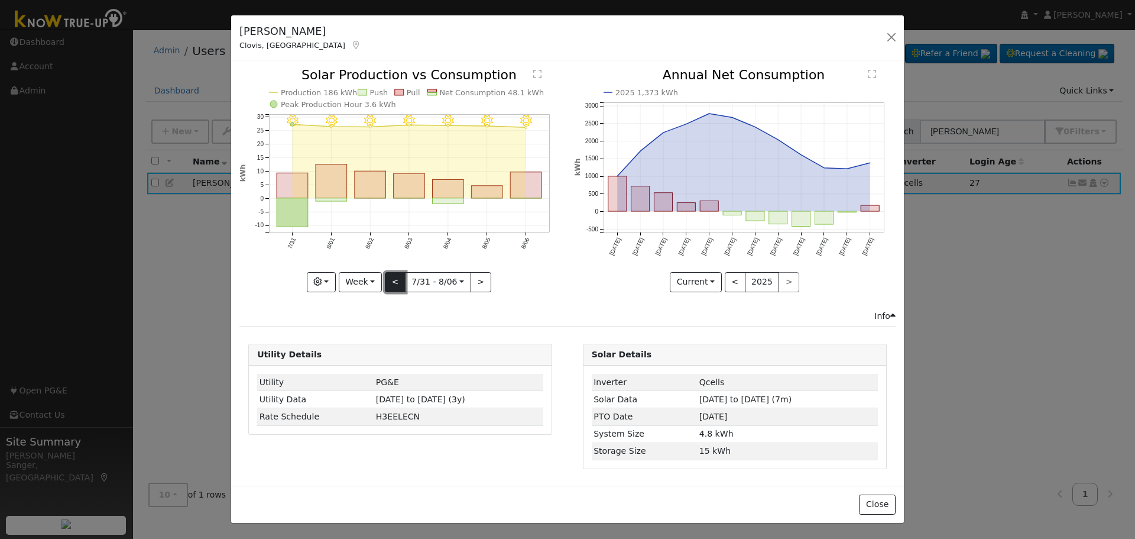
click at [397, 284] on button "<" at bounding box center [395, 282] width 21 height 20
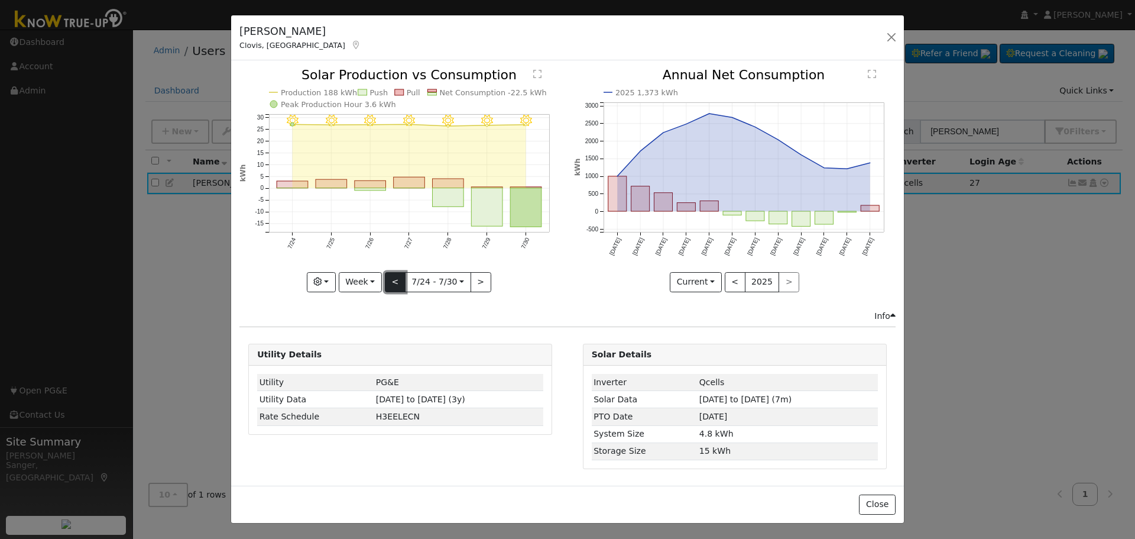
click at [394, 279] on button "<" at bounding box center [395, 282] width 21 height 20
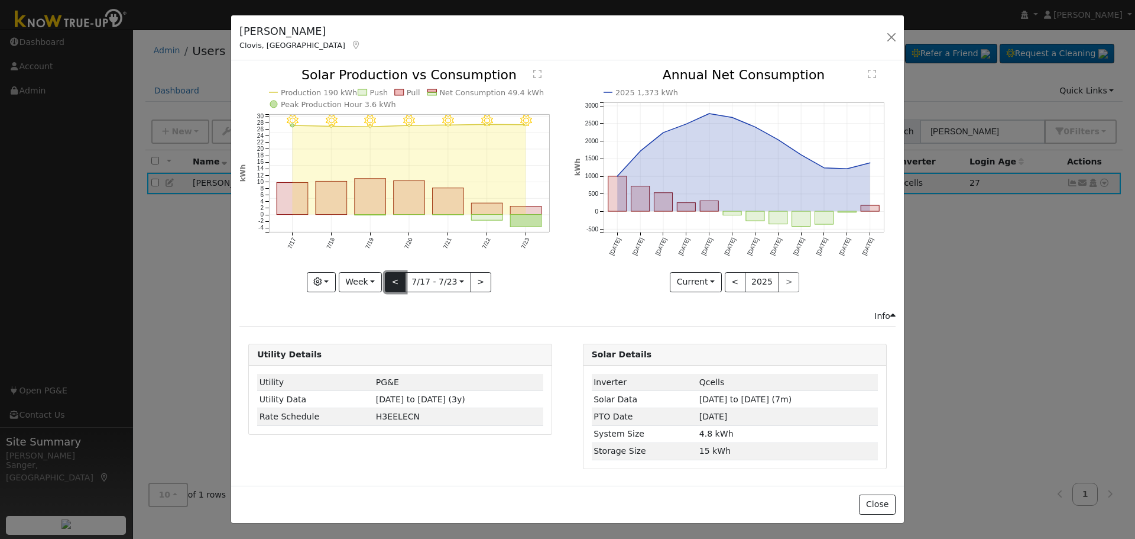
click at [394, 279] on button "<" at bounding box center [395, 282] width 21 height 20
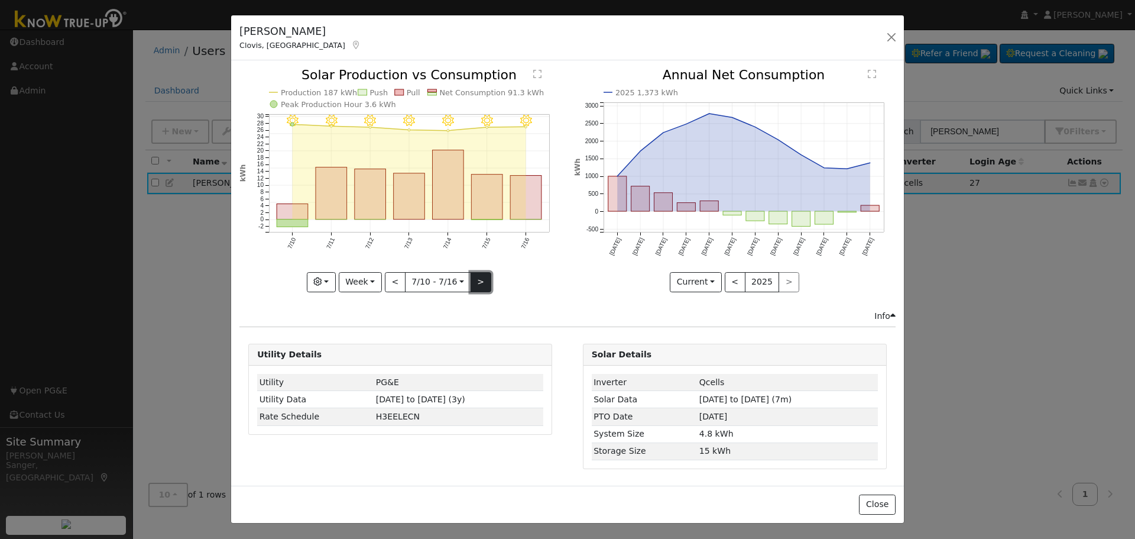
click at [483, 284] on button ">" at bounding box center [481, 282] width 21 height 20
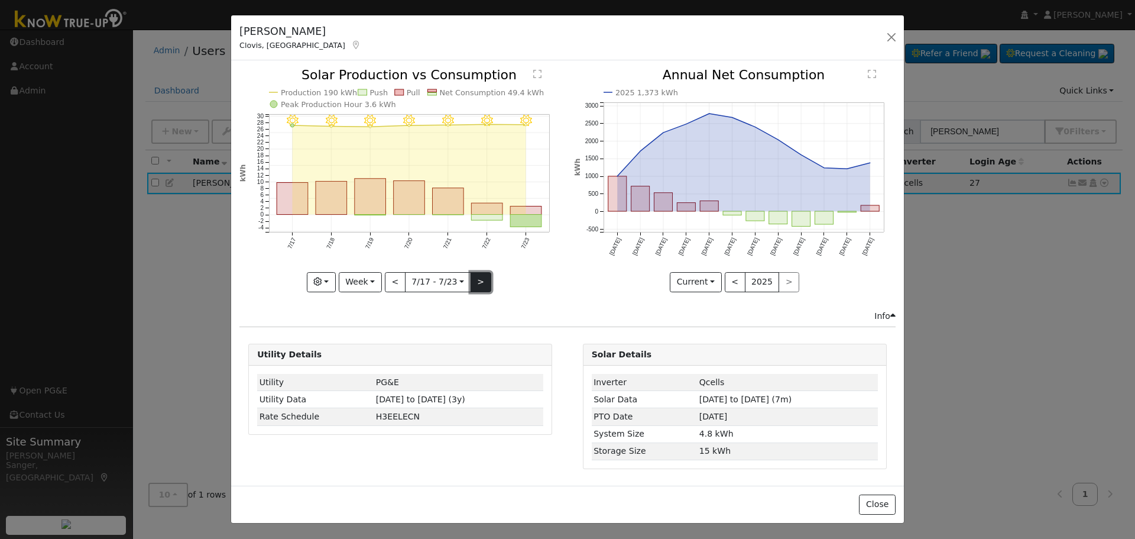
click at [478, 281] on button ">" at bounding box center [481, 282] width 21 height 20
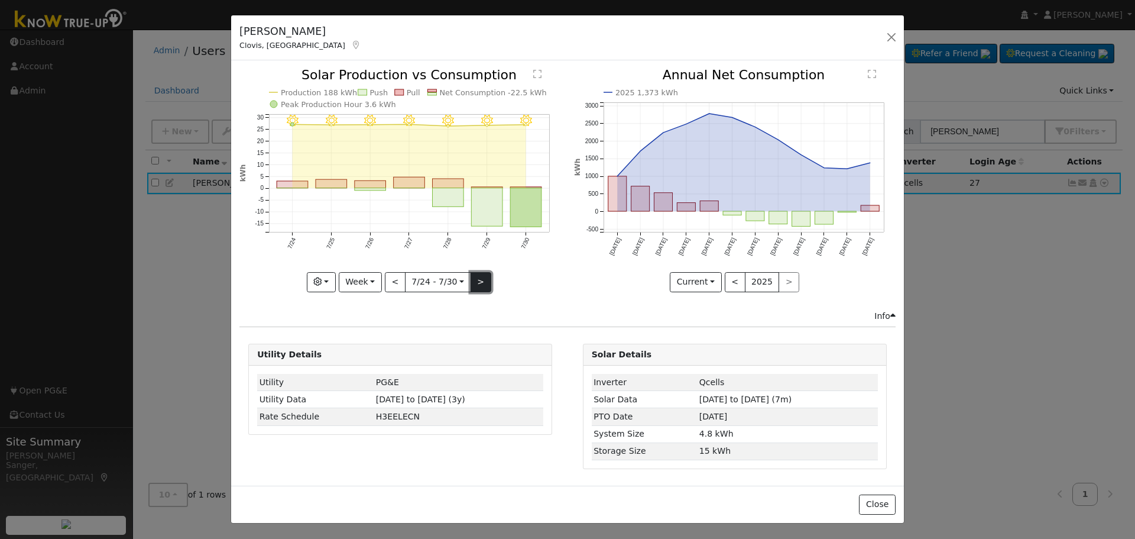
click at [478, 283] on button ">" at bounding box center [481, 282] width 21 height 20
type input "[DATE]"
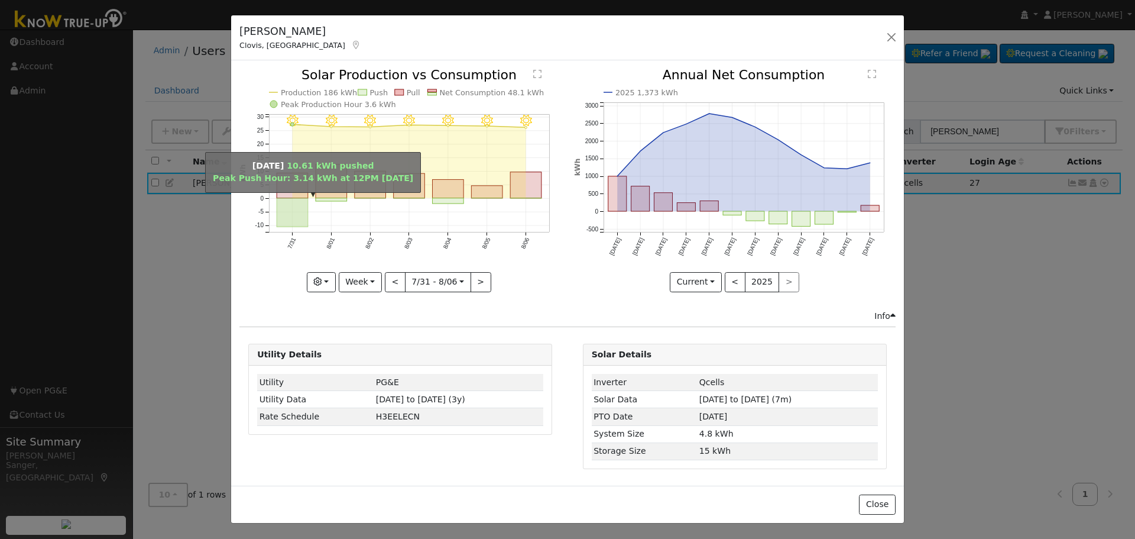
click at [294, 218] on rect "onclick=""" at bounding box center [292, 212] width 31 height 29
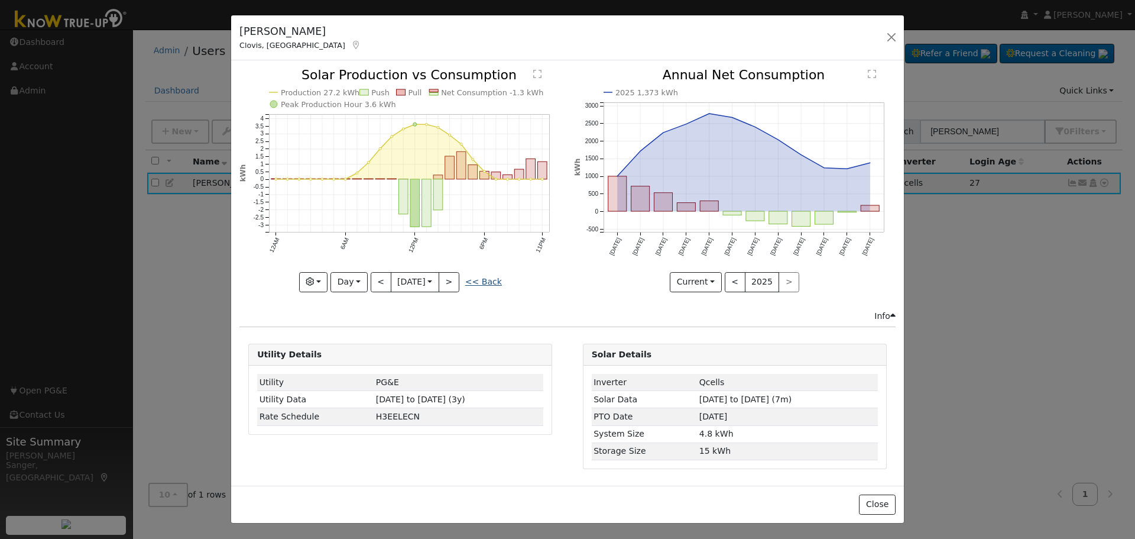
click at [492, 283] on link "<< Back" at bounding box center [483, 281] width 37 height 9
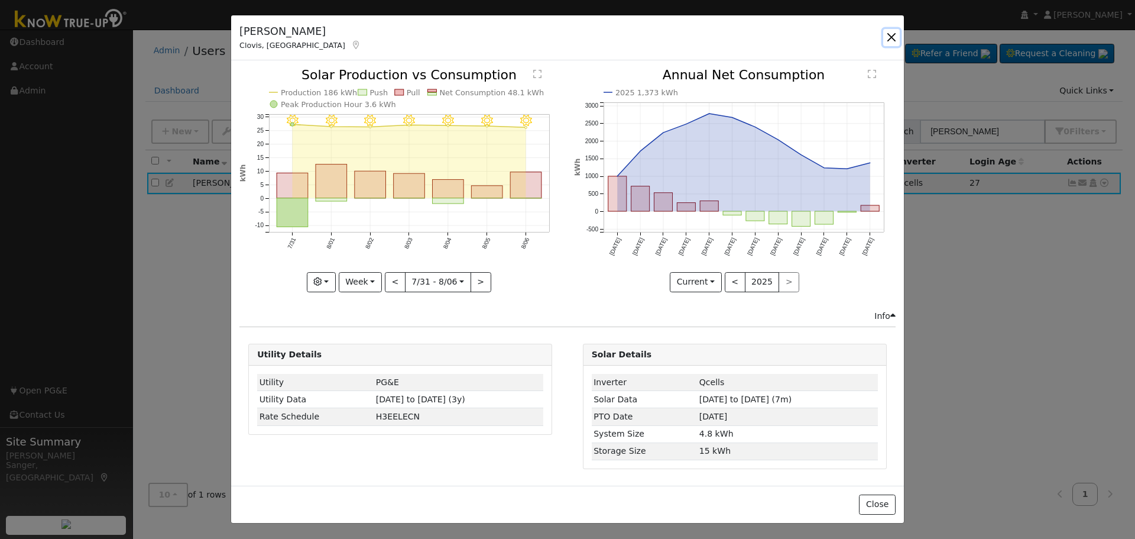
click at [891, 37] on button "button" at bounding box center [891, 37] width 17 height 17
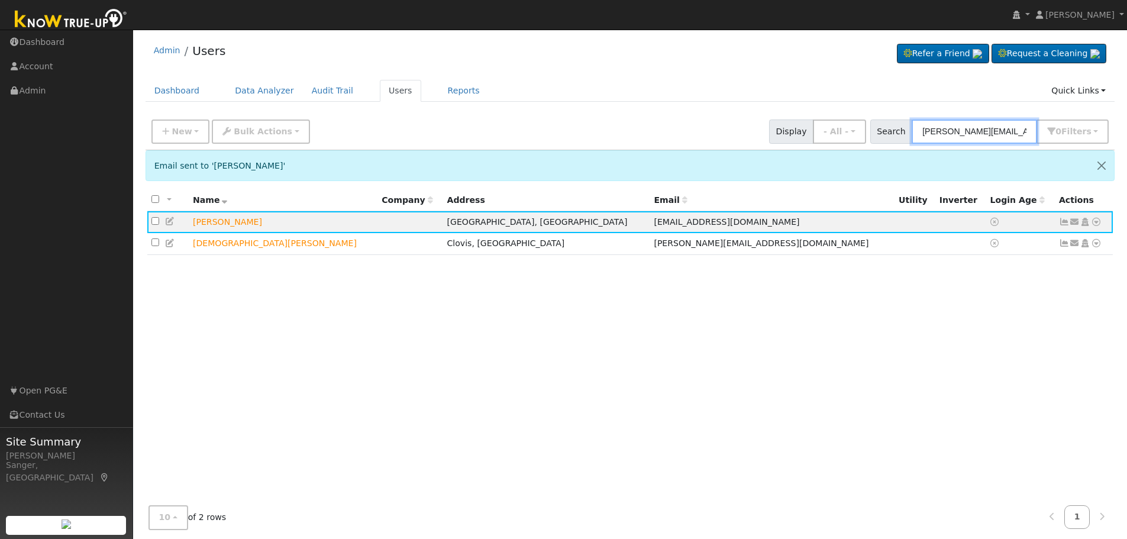
click at [988, 130] on input "[PERSON_NAME][EMAIL_ADDRESS][DOMAIN_NAME]" at bounding box center [973, 131] width 125 height 24
click at [988, 130] on input "cervantes.jesse91@yahoo.com" at bounding box center [973, 131] width 125 height 24
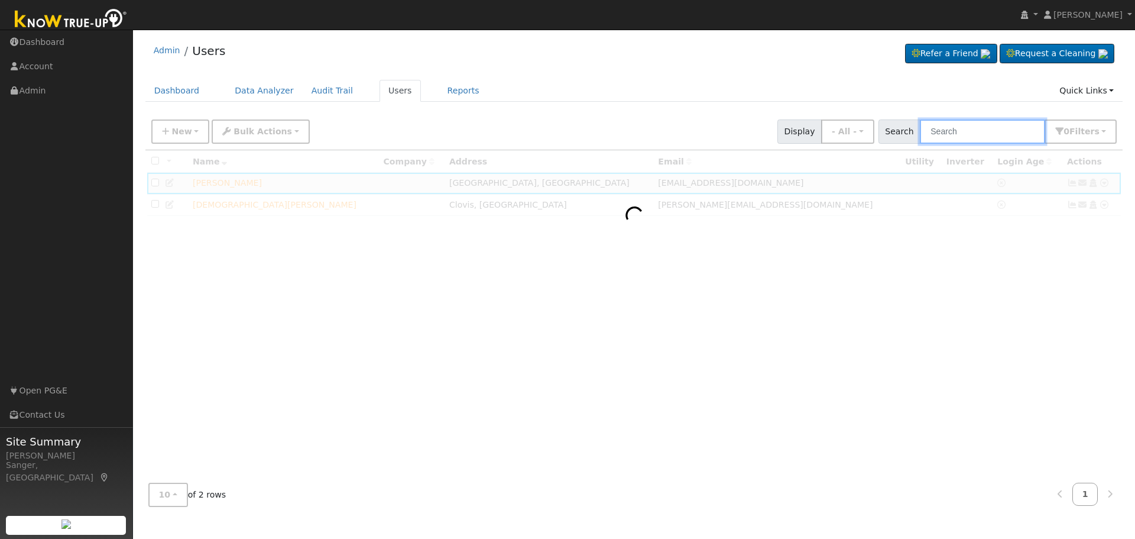
paste input "Amit Gulati"
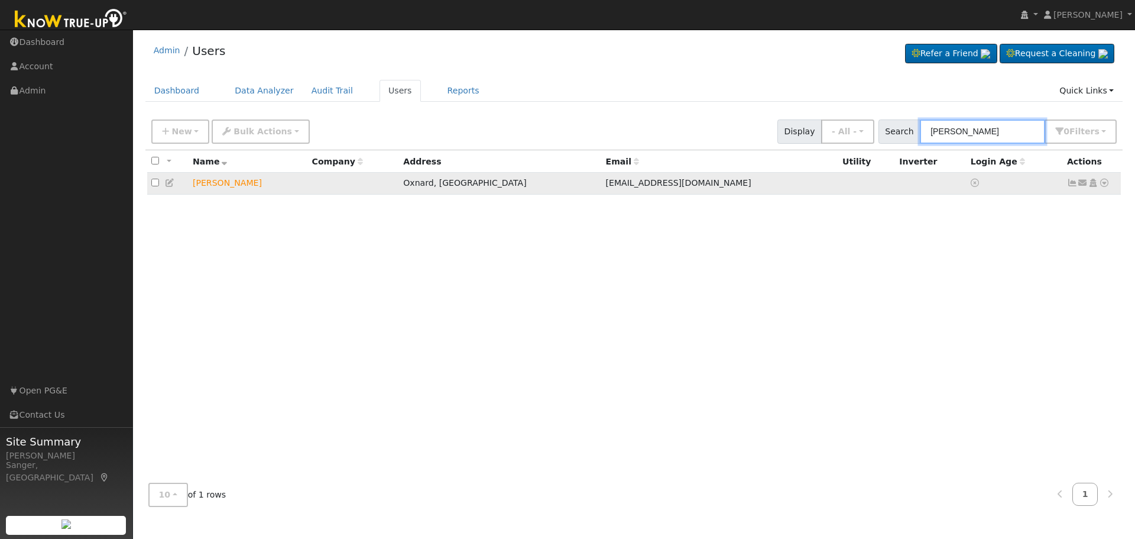
type input "Amit Gulati"
click at [1082, 185] on icon at bounding box center [1083, 183] width 11 height 8
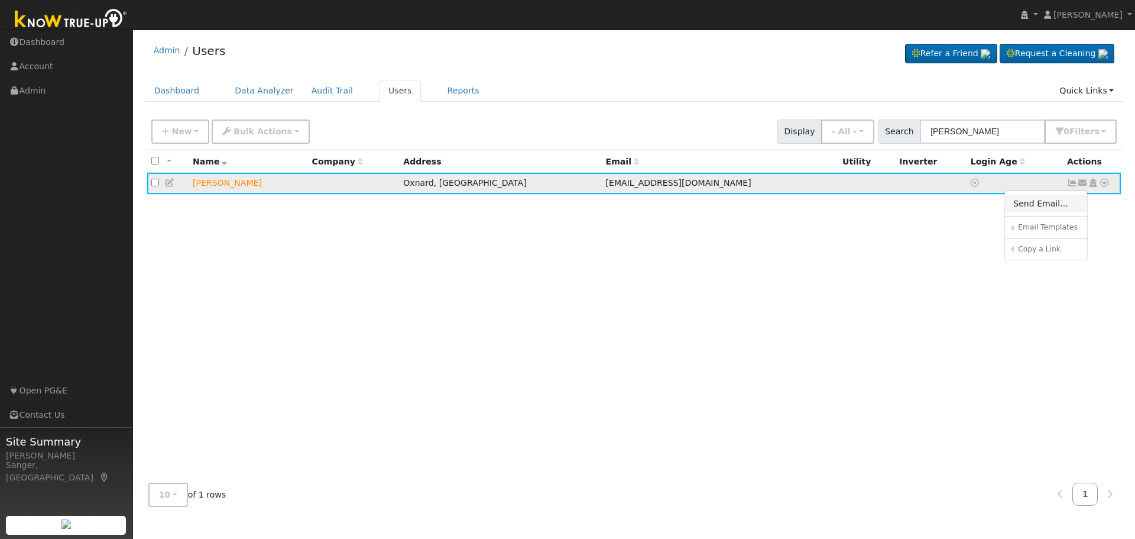
click at [1060, 203] on link "Send Email..." at bounding box center [1046, 203] width 82 height 17
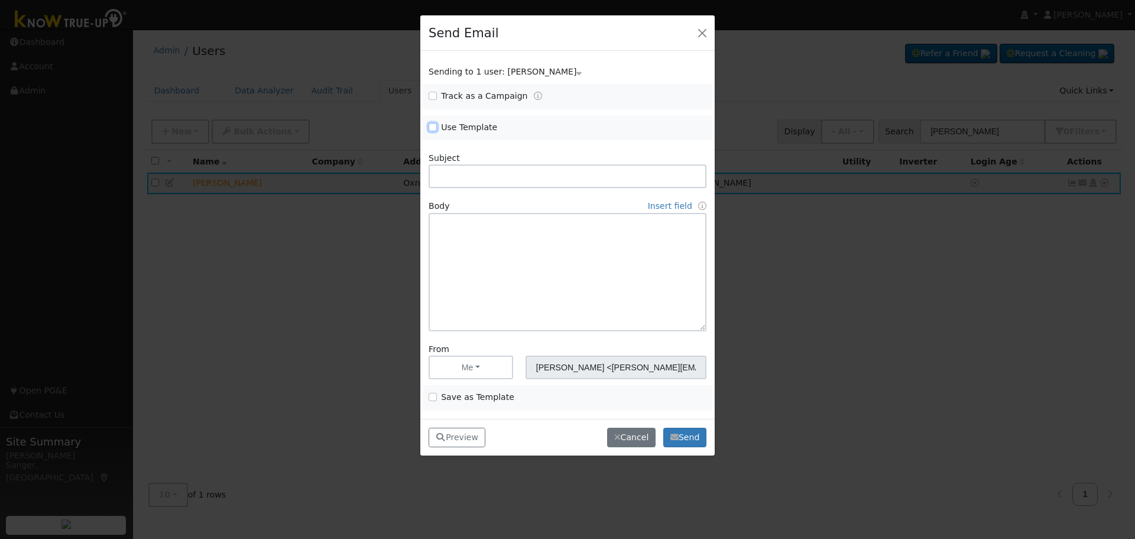
click at [431, 125] on input "Use Template" at bounding box center [433, 127] width 8 height 8
checkbox input "true"
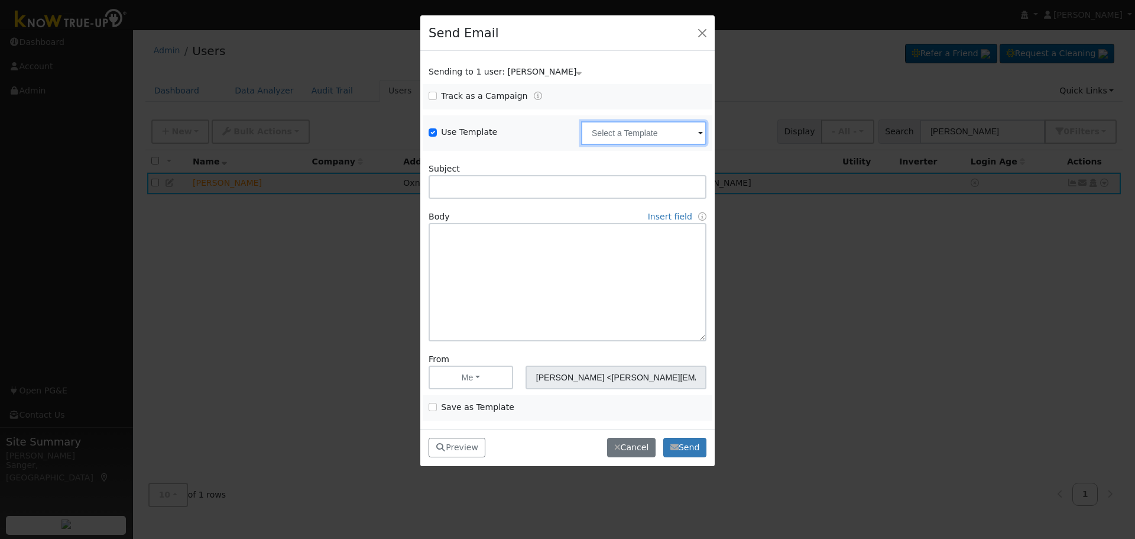
click at [604, 135] on input "text" at bounding box center [643, 133] width 125 height 24
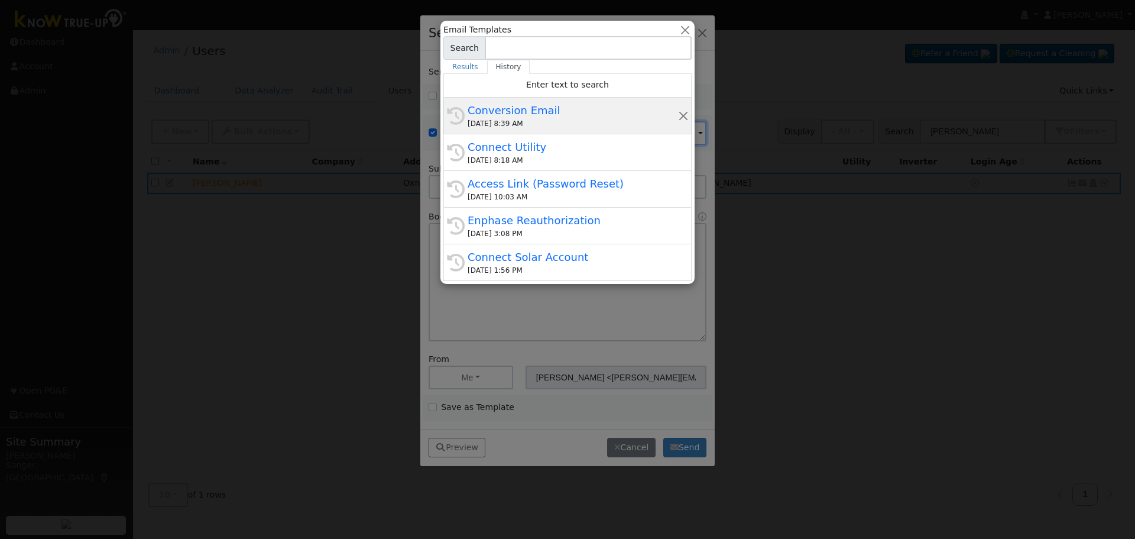
click at [569, 117] on div "Conversion Email" at bounding box center [573, 110] width 211 height 16
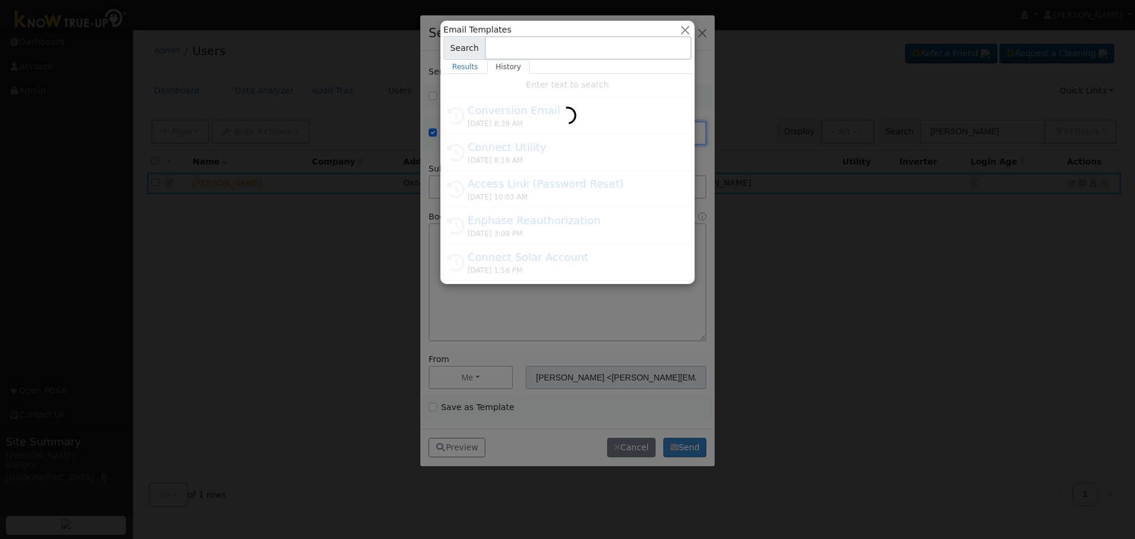
type input "Conversion Email"
type input "Connect Your Utility Account"
type textarea "Dear {user_fname}, The first step is to connect your electric utility account. …"
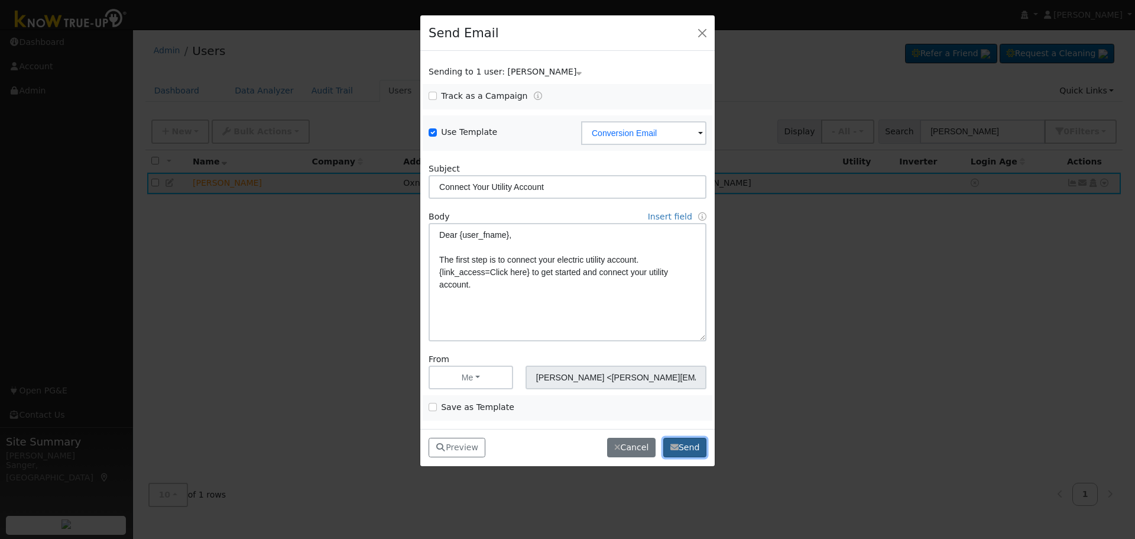
click at [690, 439] on button "Send" at bounding box center [684, 448] width 43 height 20
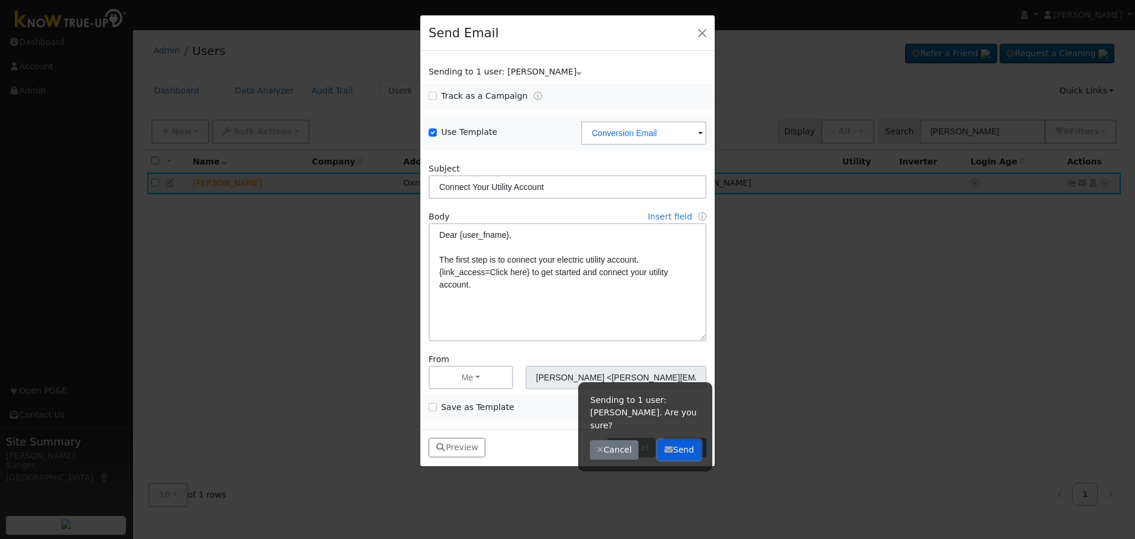
click at [690, 440] on button "Send" at bounding box center [679, 450] width 43 height 20
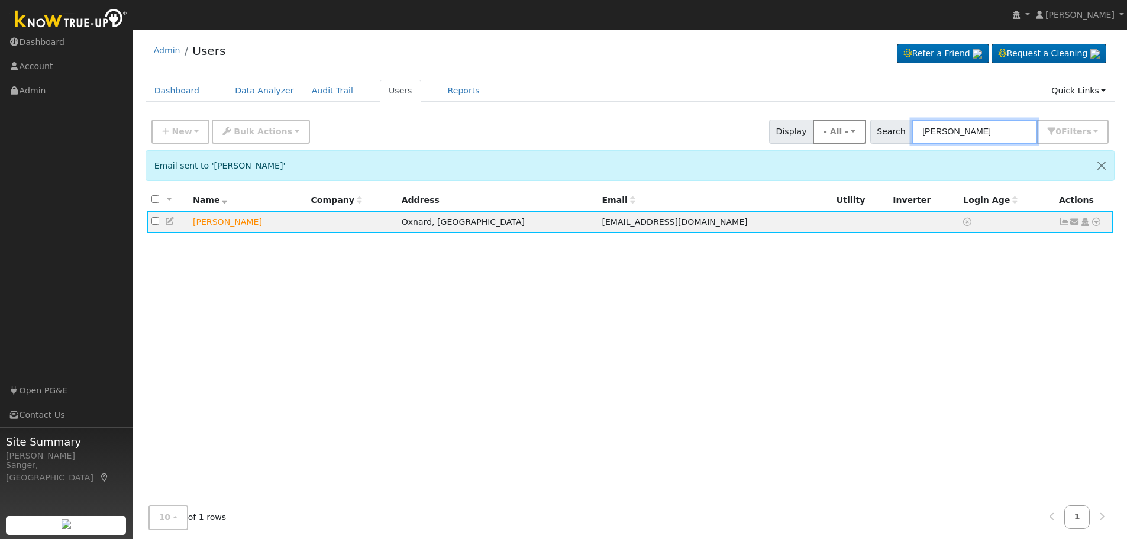
drag, startPoint x: 981, startPoint y: 130, endPoint x: 834, endPoint y: 132, distance: 146.7
click at [834, 132] on div "New Add User Quick Add Quick Connect Quick Convert Lead Bulk Actions Send Email…" at bounding box center [630, 129] width 962 height 28
paste input "Matthew Lombard"
type input "Matthew Lombard"
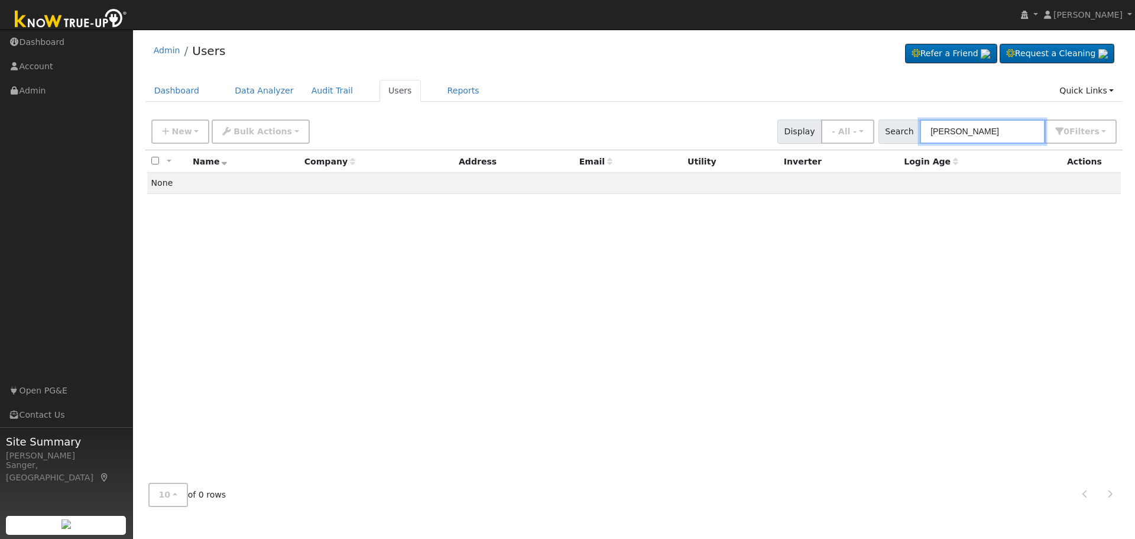
click at [1017, 130] on input "Matthew Lombard" at bounding box center [982, 131] width 125 height 24
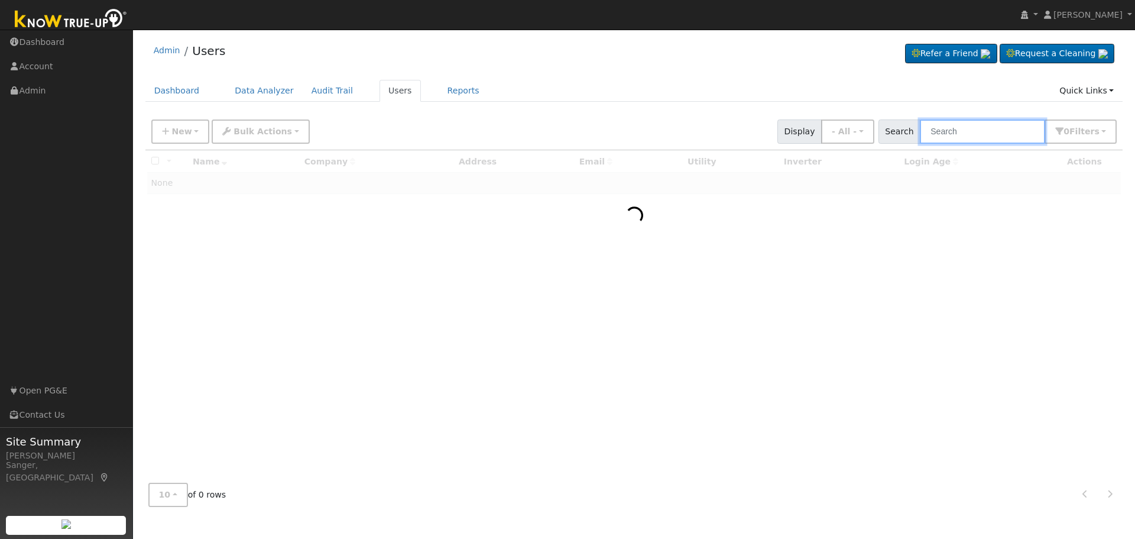
click at [979, 131] on input "text" at bounding box center [982, 131] width 125 height 24
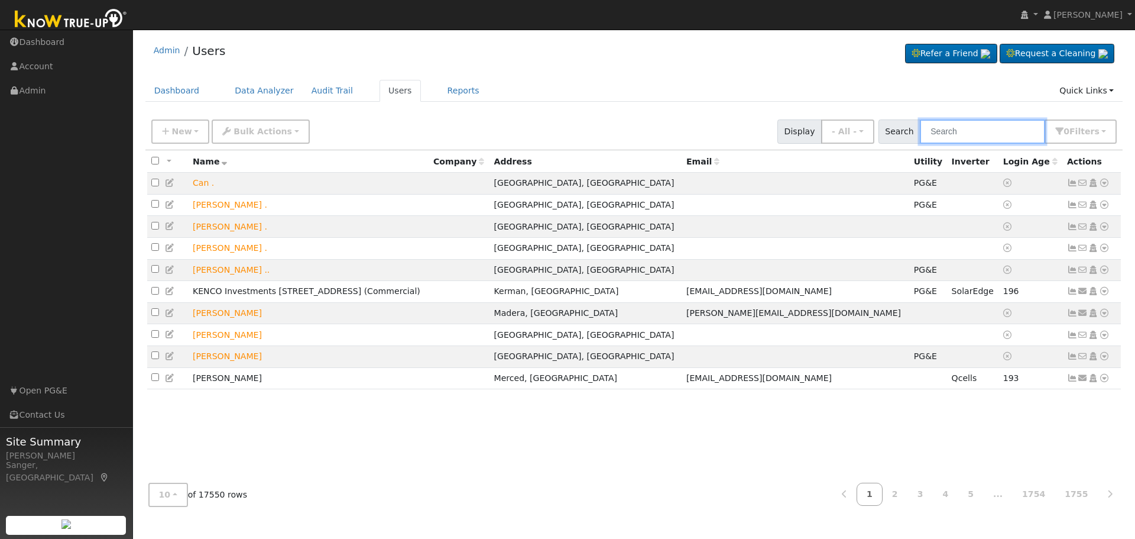
paste input "Matthew Lombard"
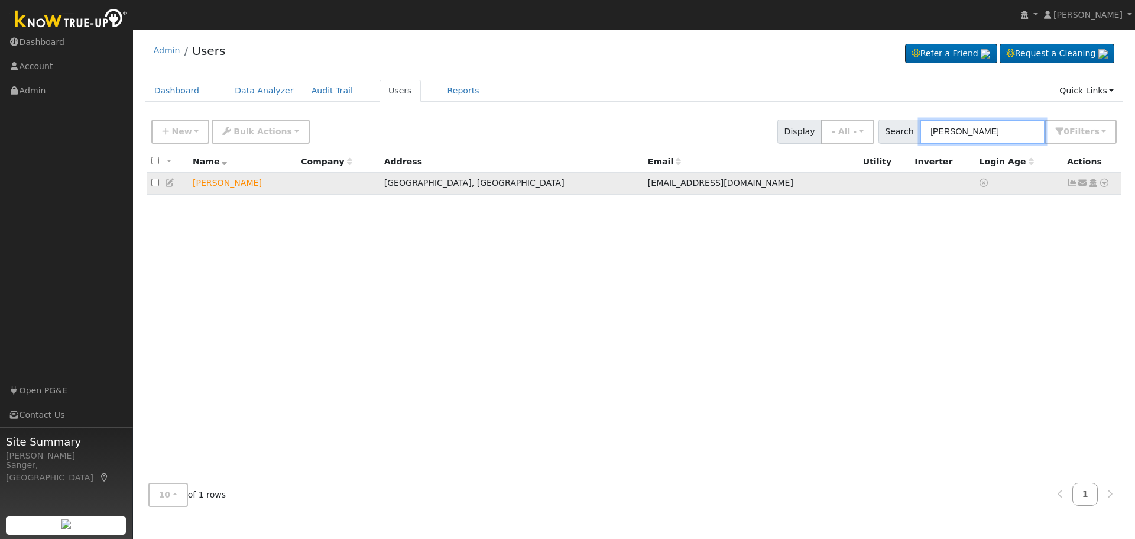
type input "Matthew Lombard"
click at [1085, 186] on icon at bounding box center [1083, 183] width 11 height 8
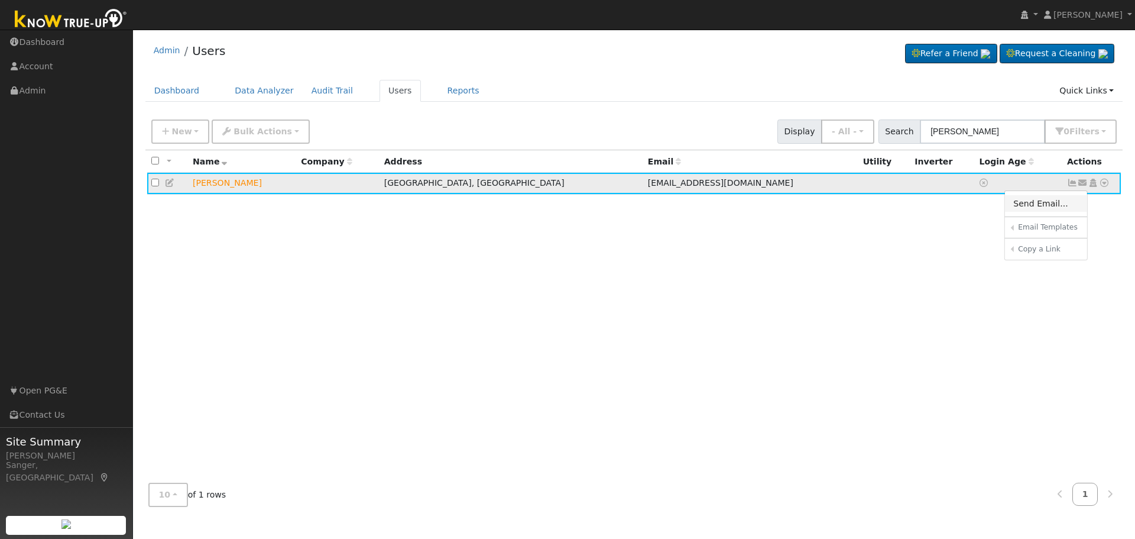
click at [1052, 203] on link "Send Email..." at bounding box center [1046, 203] width 82 height 17
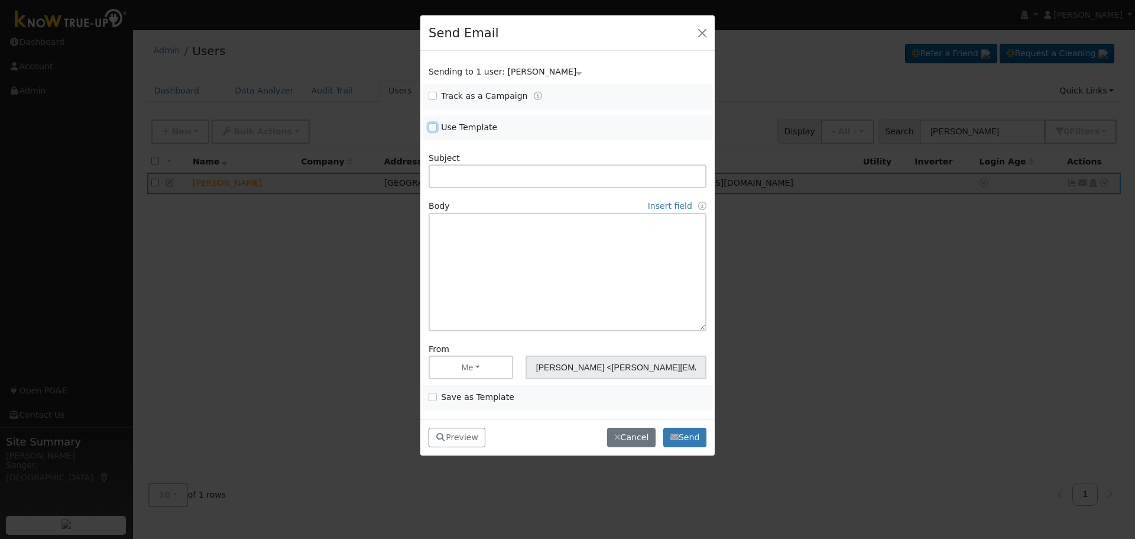
click at [432, 127] on input "Use Template" at bounding box center [433, 127] width 8 height 8
checkbox input "true"
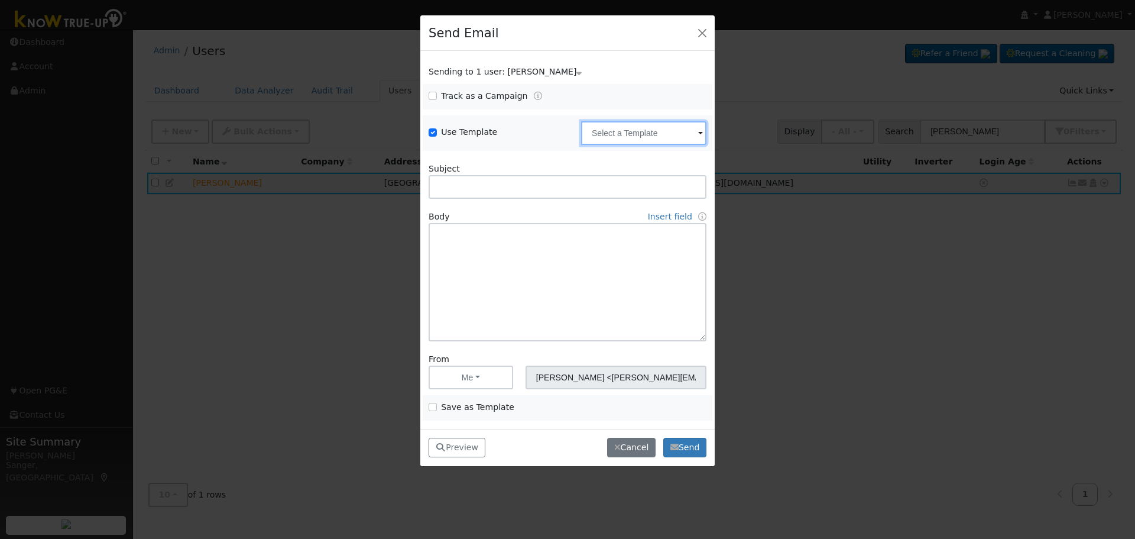
click at [645, 136] on input "text" at bounding box center [643, 133] width 125 height 24
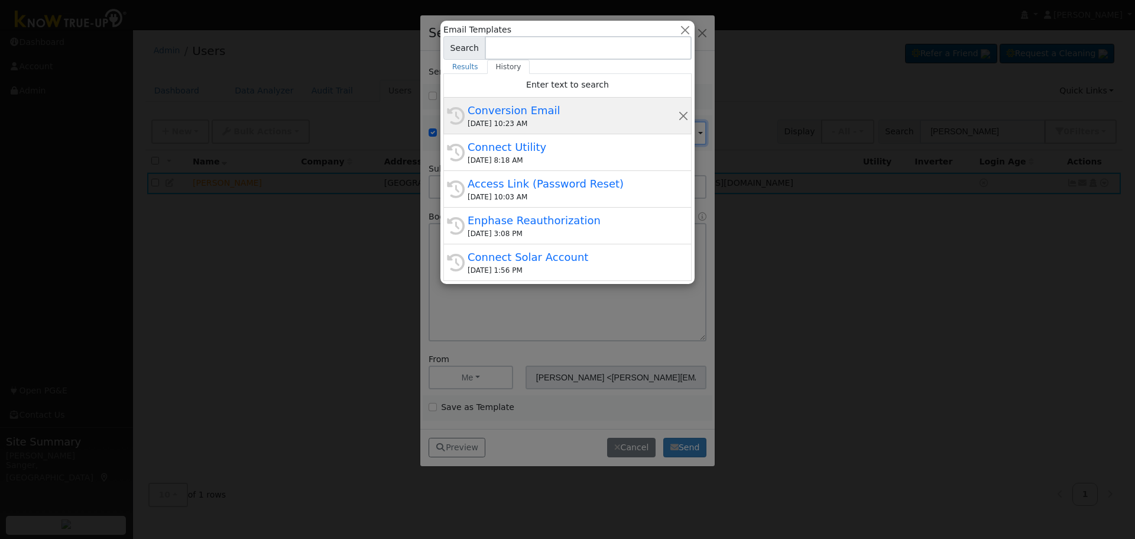
click at [593, 122] on div "08/14/2025 10:23 AM" at bounding box center [573, 123] width 211 height 11
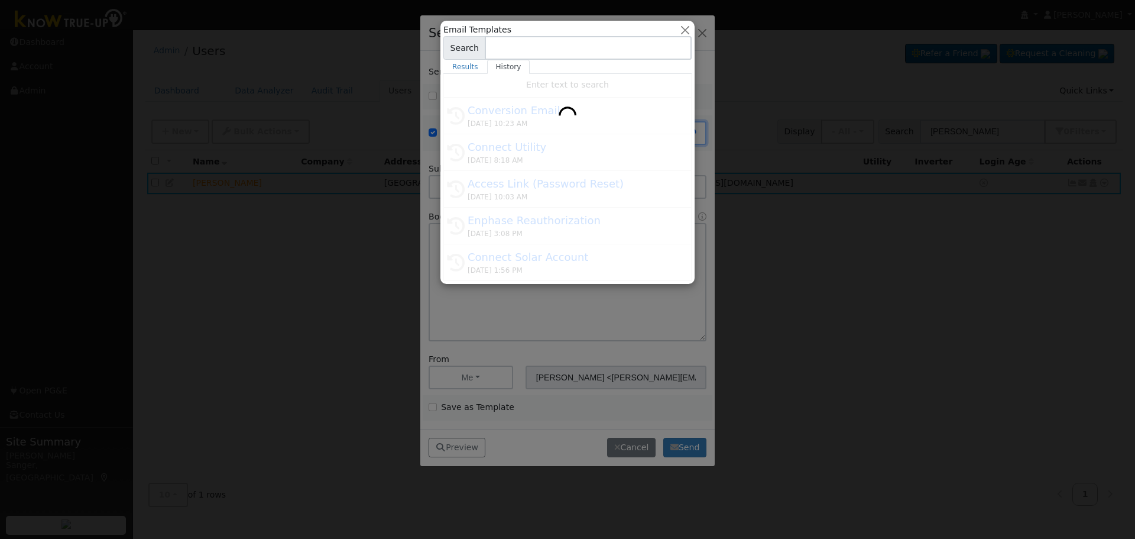
type input "Conversion Email"
type input "Connect Your Utility Account"
type textarea "Dear {user_fname}, The first step is to connect your electric utility account. …"
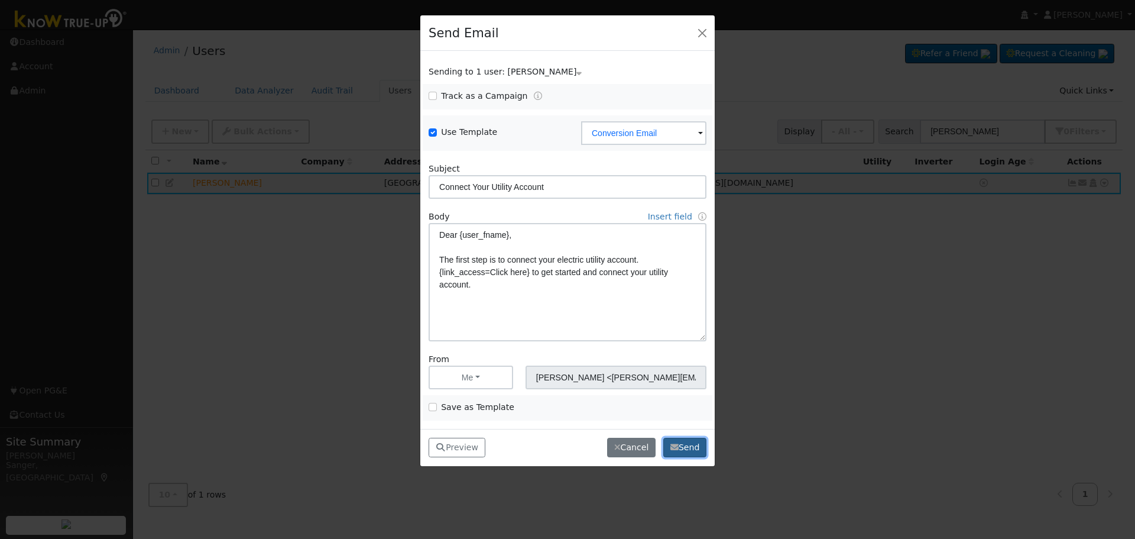
click at [682, 445] on button "Send" at bounding box center [684, 448] width 43 height 20
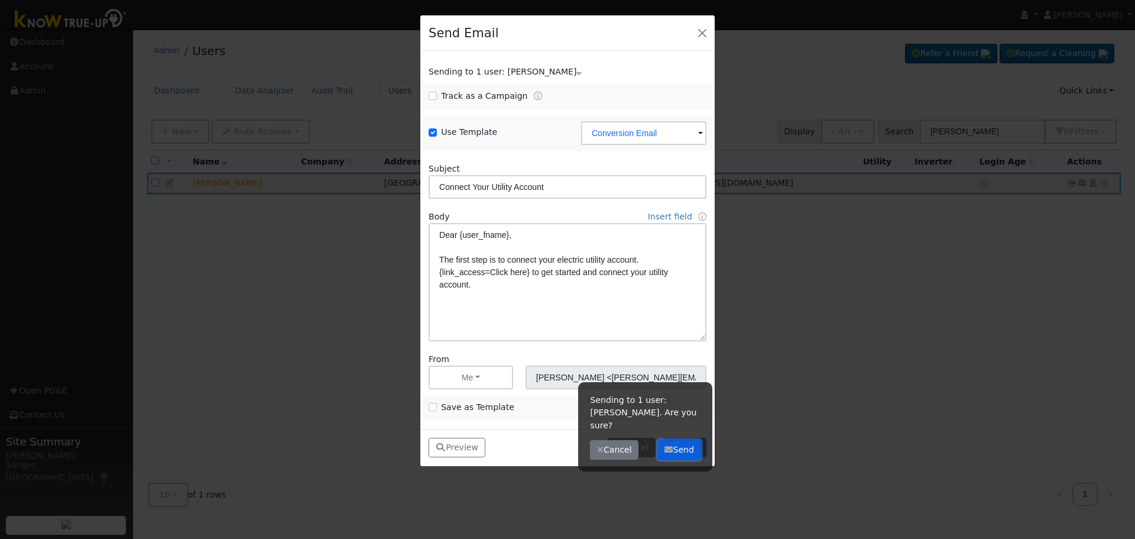
drag, startPoint x: 673, startPoint y: 438, endPoint x: 605, endPoint y: 394, distance: 80.9
click at [671, 445] on icon "button" at bounding box center [669, 449] width 8 height 8
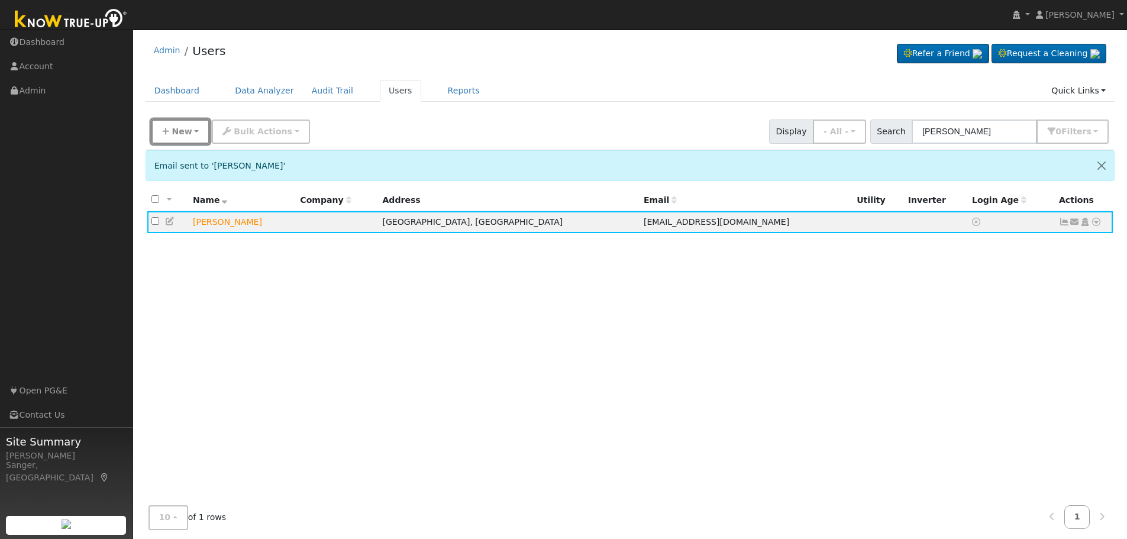
click at [170, 127] on button "New" at bounding box center [180, 131] width 59 height 24
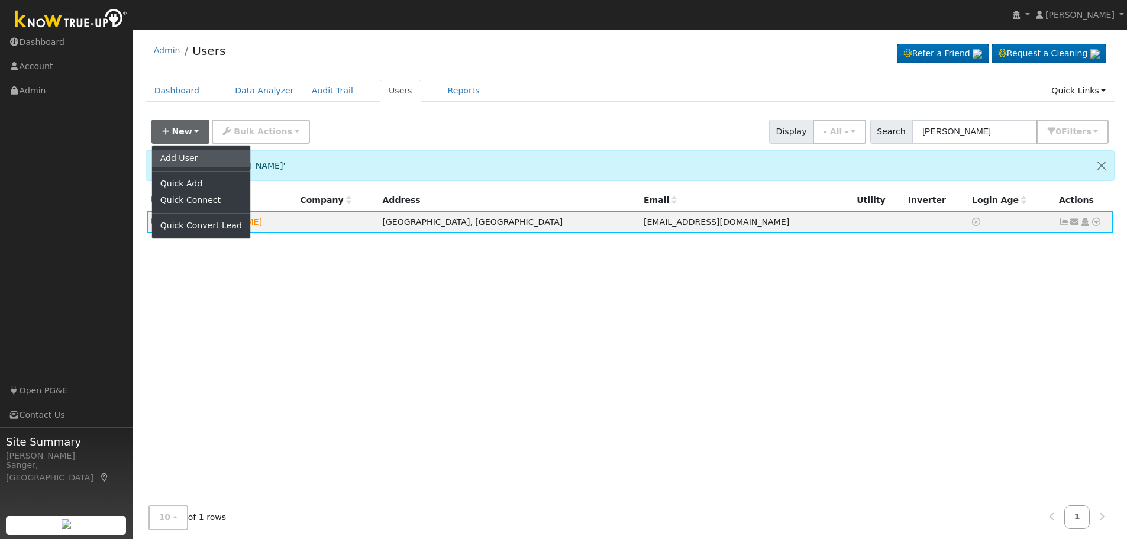
click at [169, 154] on link "Add User" at bounding box center [201, 158] width 98 height 17
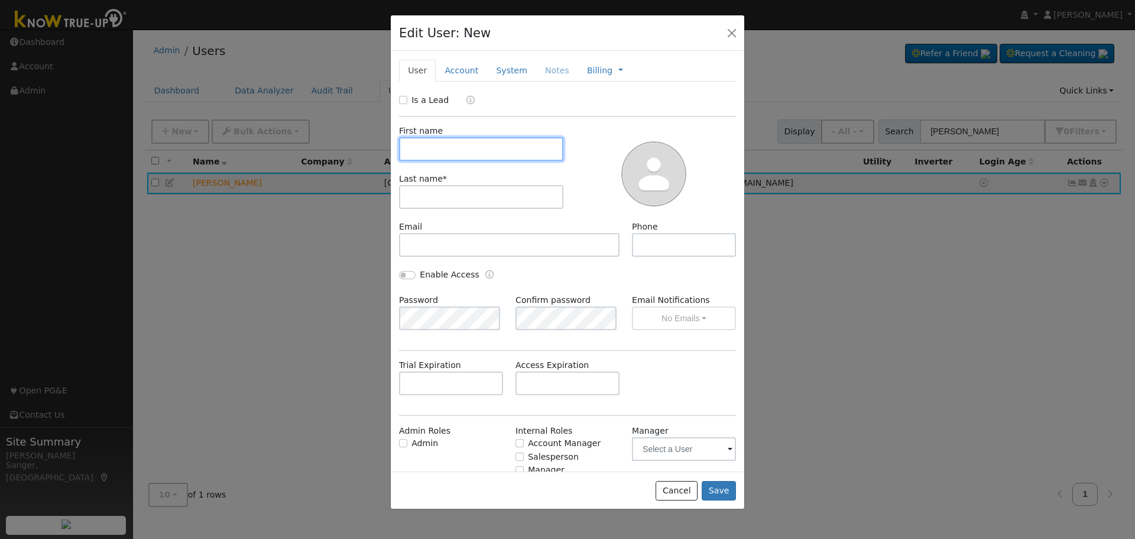
click at [449, 153] on input "text" at bounding box center [481, 149] width 164 height 24
paste input "Victor Auld"
type input "Victor Auld"
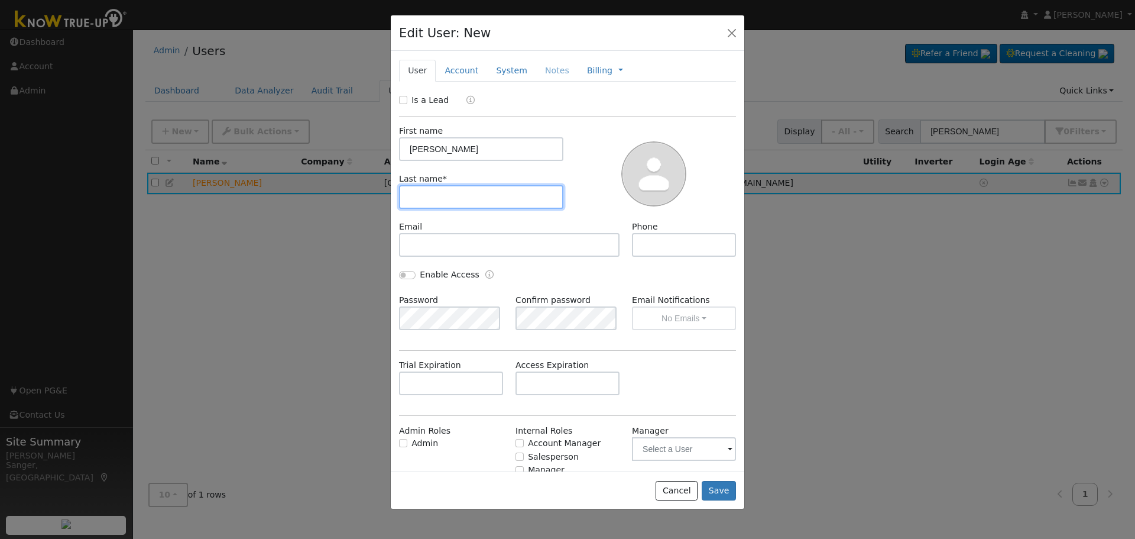
click at [449, 188] on input "text" at bounding box center [481, 197] width 164 height 24
paste input "Victor Auld"
drag, startPoint x: 433, startPoint y: 197, endPoint x: 360, endPoint y: 197, distance: 73.9
click at [0, 0] on div "Edit User: New Select an Ac... New Account Nickname Cancel Create Are you sure …" at bounding box center [0, 0] width 0 height 0
type input "Auld"
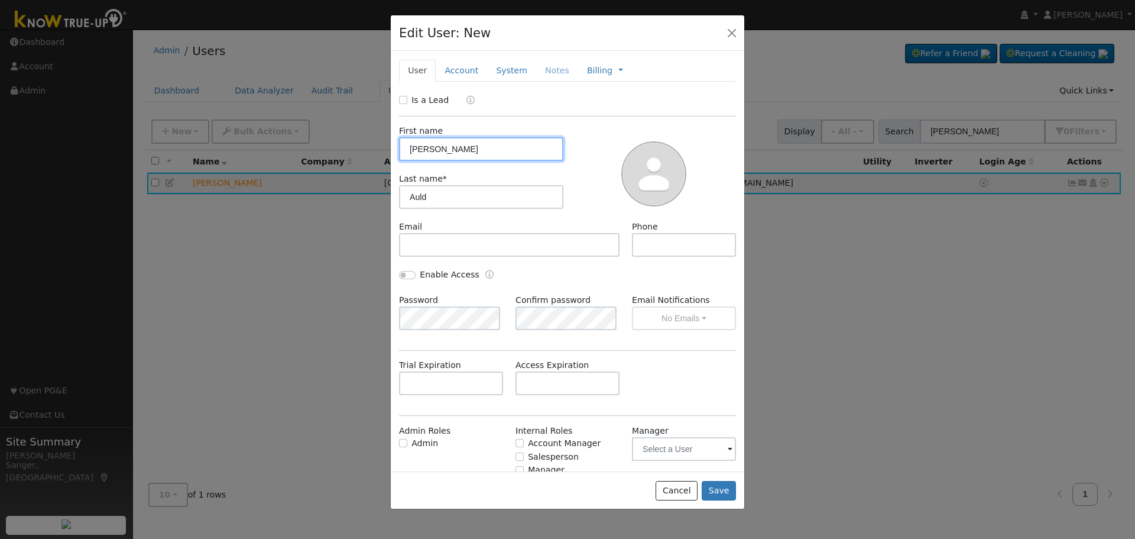
drag, startPoint x: 436, startPoint y: 150, endPoint x: 487, endPoint y: 150, distance: 51.4
click at [487, 150] on input "Victor Auld" at bounding box center [481, 149] width 164 height 24
type input "Victor"
click at [404, 99] on input "Is a Lead" at bounding box center [403, 100] width 8 height 8
checkbox input "true"
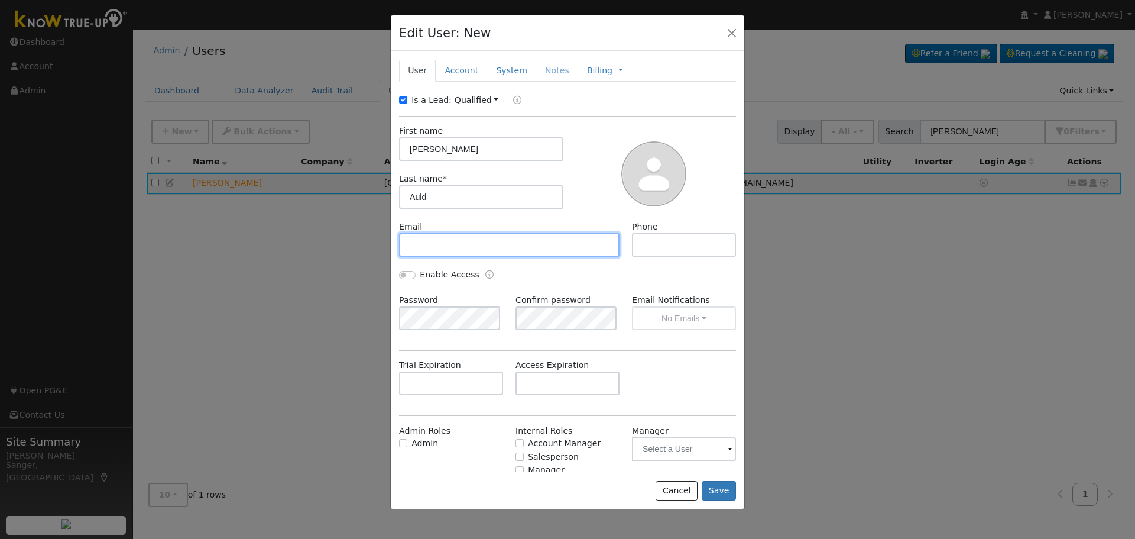
click at [455, 242] on input "text" at bounding box center [509, 245] width 221 height 24
paste input "victor.auld@gmail.com"
type input "victor.auld@gmail.com"
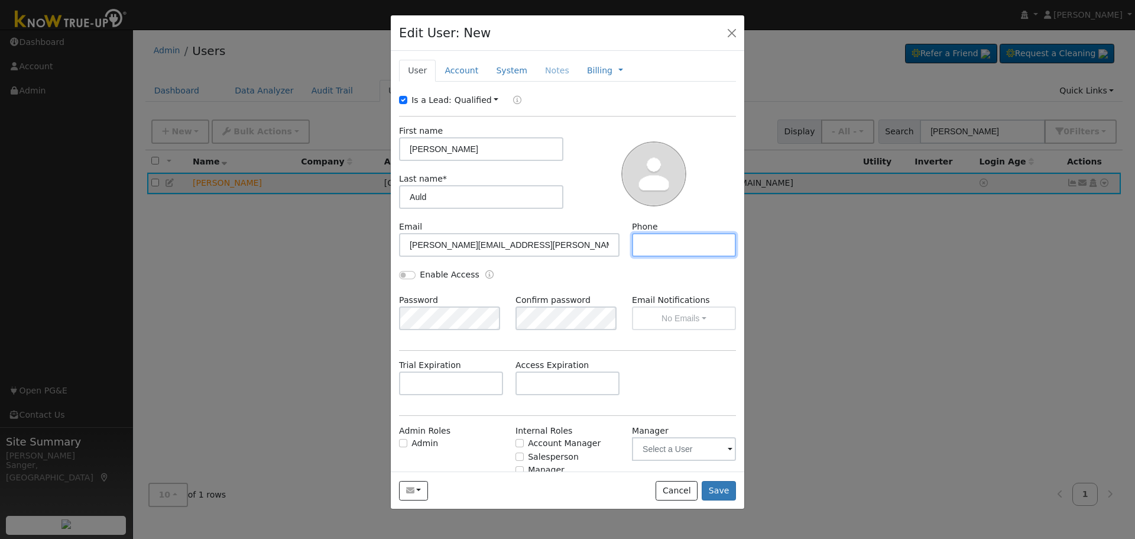
click at [694, 246] on input "text" at bounding box center [684, 245] width 104 height 24
paste input "559-862-9167"
type input "559-862-9167"
click at [458, 71] on link "Account" at bounding box center [461, 71] width 51 height 22
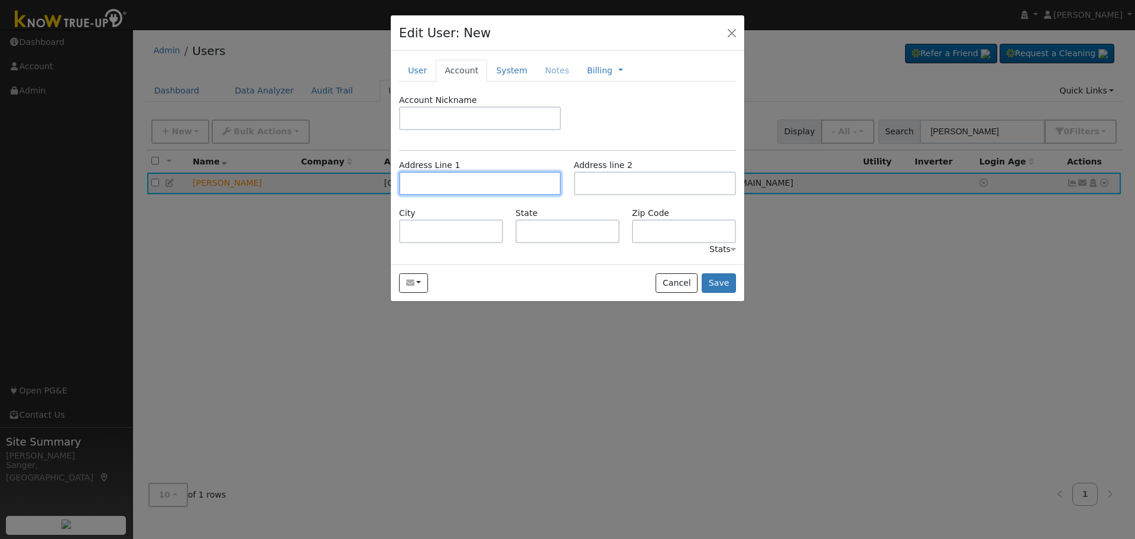
click at [524, 185] on input "text" at bounding box center [480, 183] width 162 height 24
paste input "702 East Blue Ridge Road"
type input "702 East Blue Ridge Road"
type input "Fresno"
type input "CA"
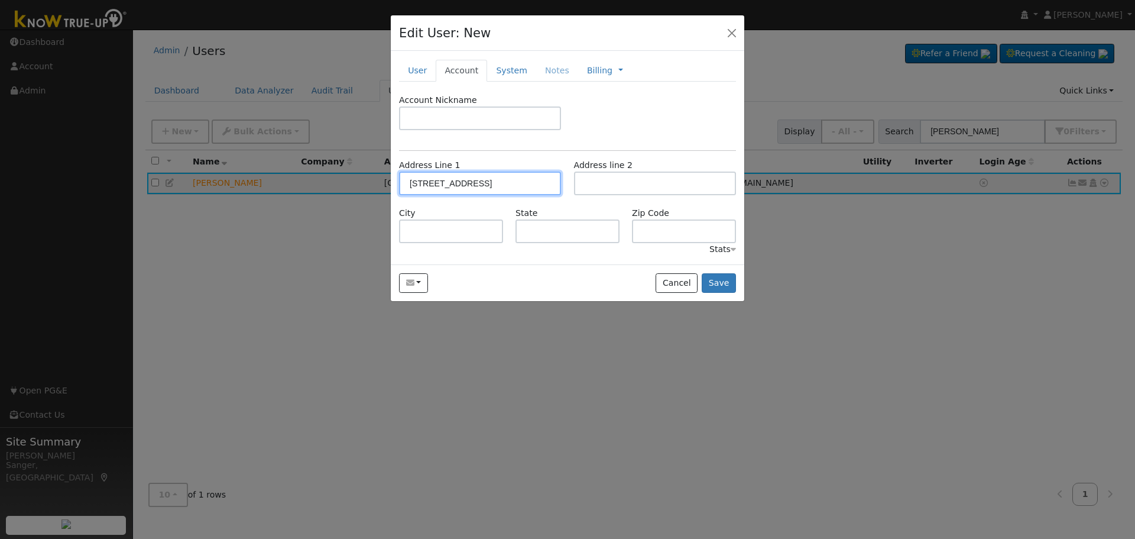
type input "93720"
click at [716, 283] on button "Save" at bounding box center [719, 283] width 34 height 20
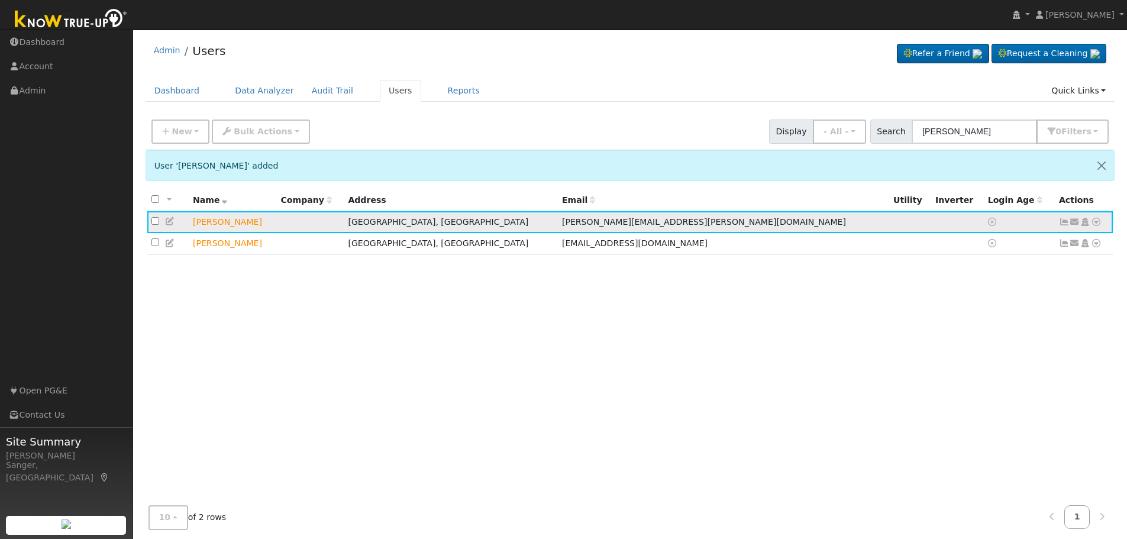
click at [1076, 221] on icon at bounding box center [1074, 222] width 11 height 8
click at [1043, 247] on link "Send Email..." at bounding box center [1037, 242] width 82 height 17
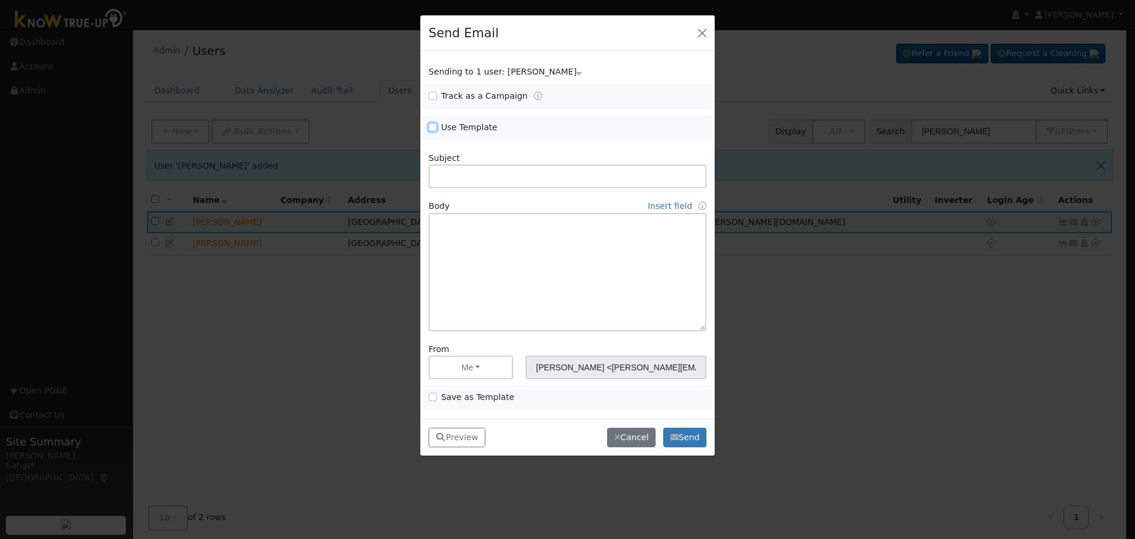
click at [435, 128] on input "Use Template" at bounding box center [433, 127] width 8 height 8
checkbox input "true"
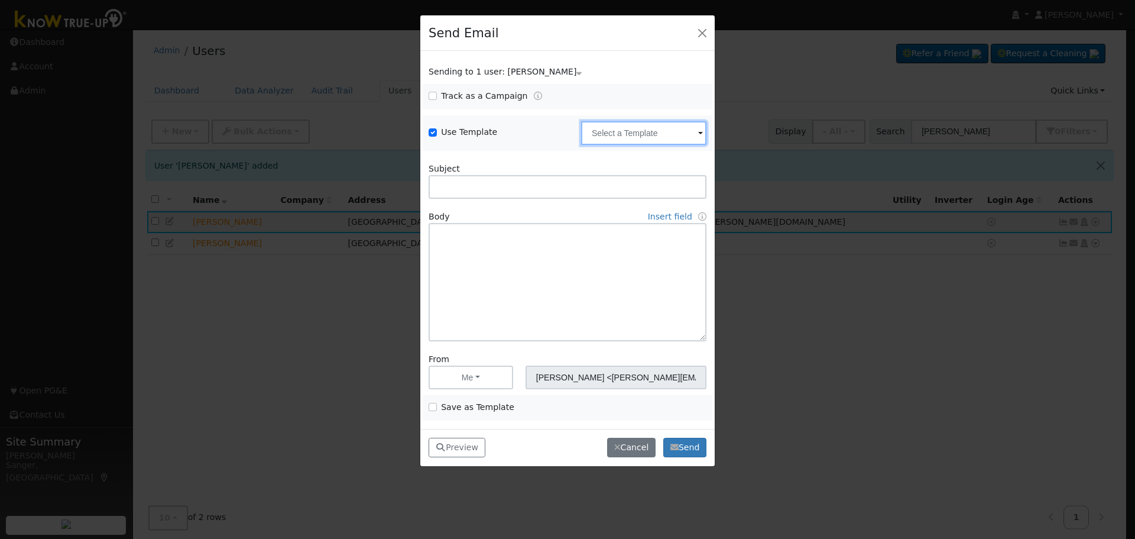
click at [591, 134] on input "text" at bounding box center [643, 133] width 125 height 24
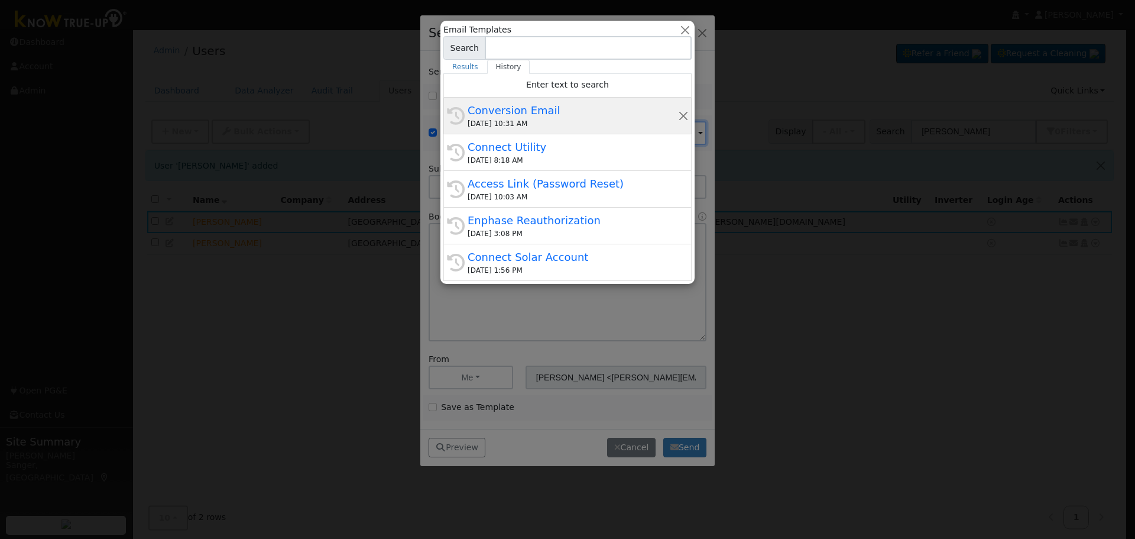
click at [542, 128] on div "08/14/2025 10:31 AM" at bounding box center [573, 123] width 211 height 11
type input "Conversion Email"
type input "Connect Your Utility Account"
type textarea "Dear {user_fname}, The first step is to connect your electric utility account. …"
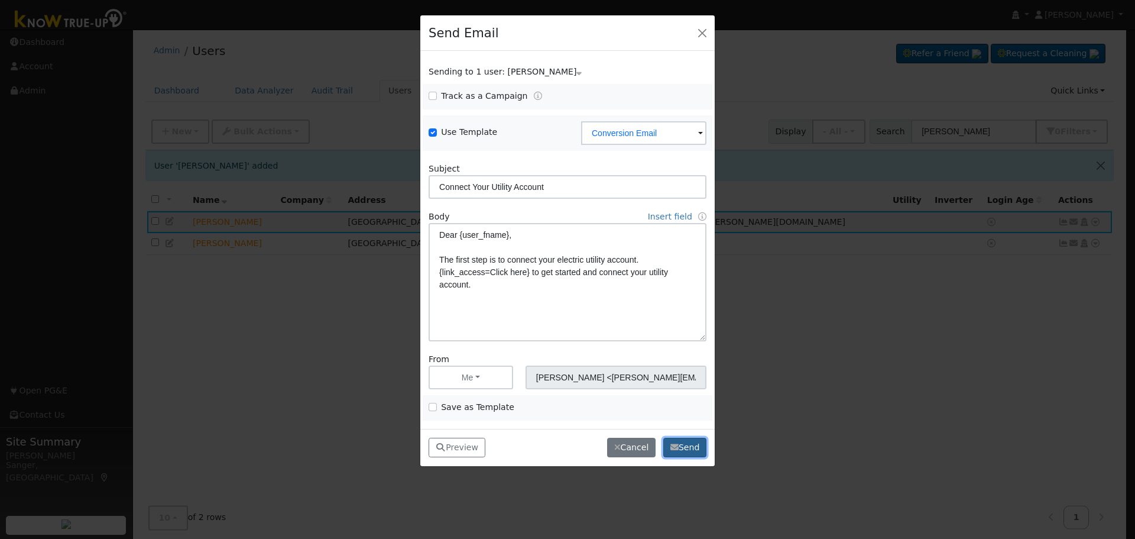
click at [678, 443] on icon "button" at bounding box center [675, 447] width 8 height 8
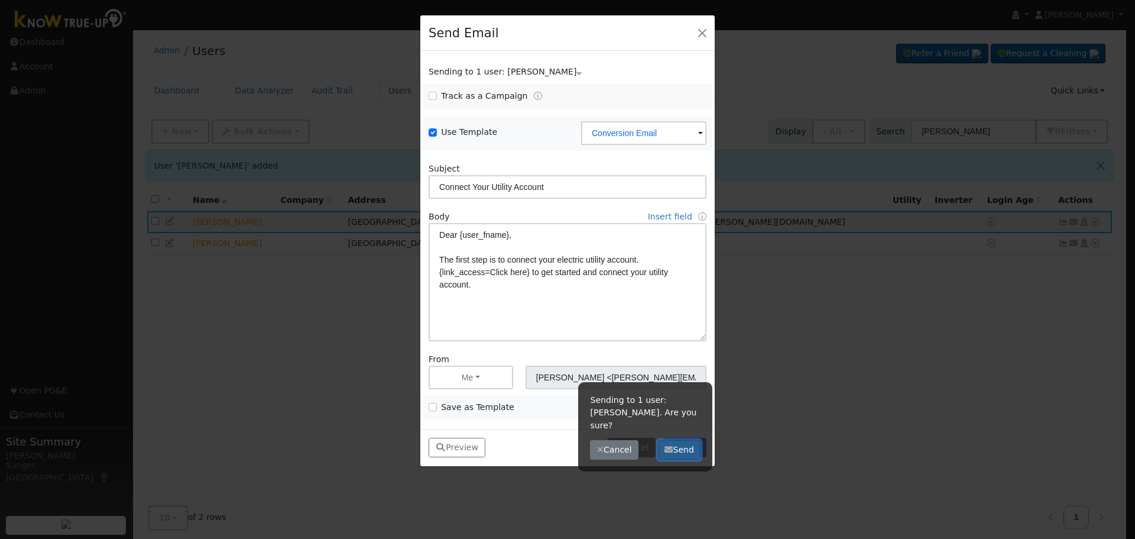
click at [677, 440] on button "Send" at bounding box center [679, 450] width 43 height 20
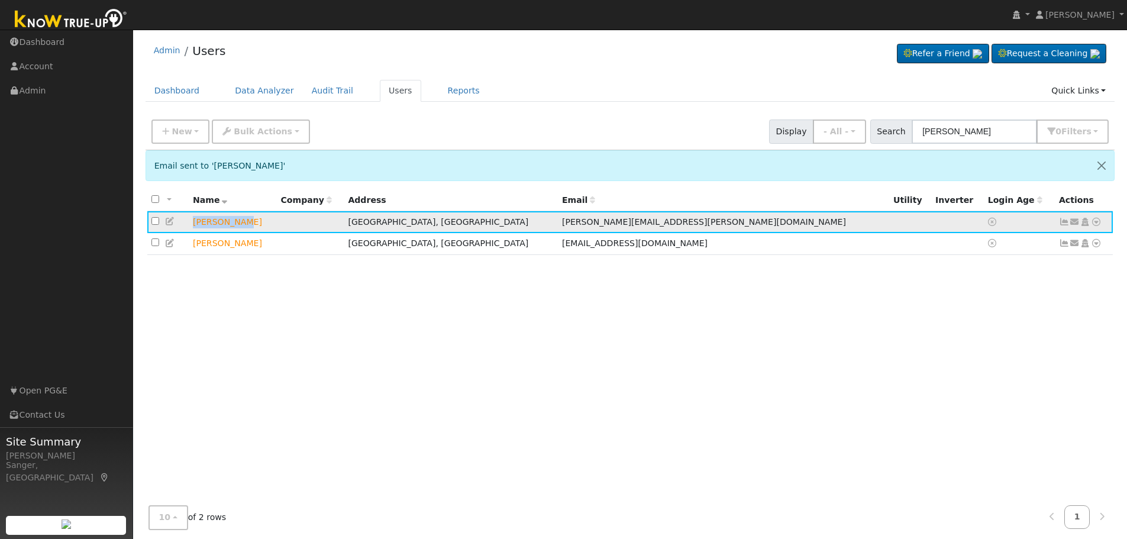
drag, startPoint x: 247, startPoint y: 219, endPoint x: 193, endPoint y: 222, distance: 53.3
click at [193, 222] on td "Victor Auld" at bounding box center [233, 222] width 88 height 22
copy td "Victor Auld"
